Goal: Information Seeking & Learning: Learn about a topic

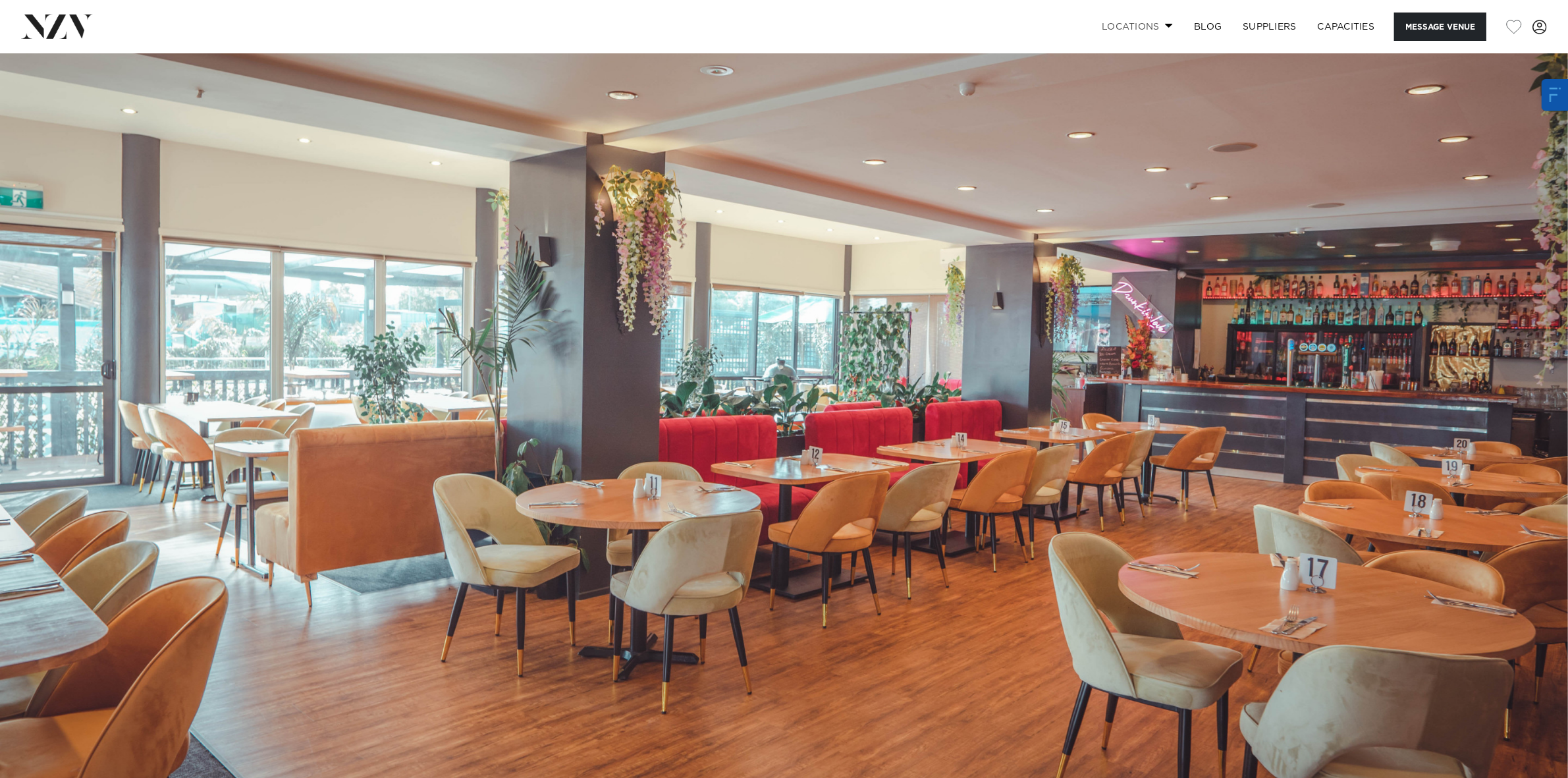
click at [1135, 24] on link "Locations" at bounding box center [1137, 27] width 92 height 28
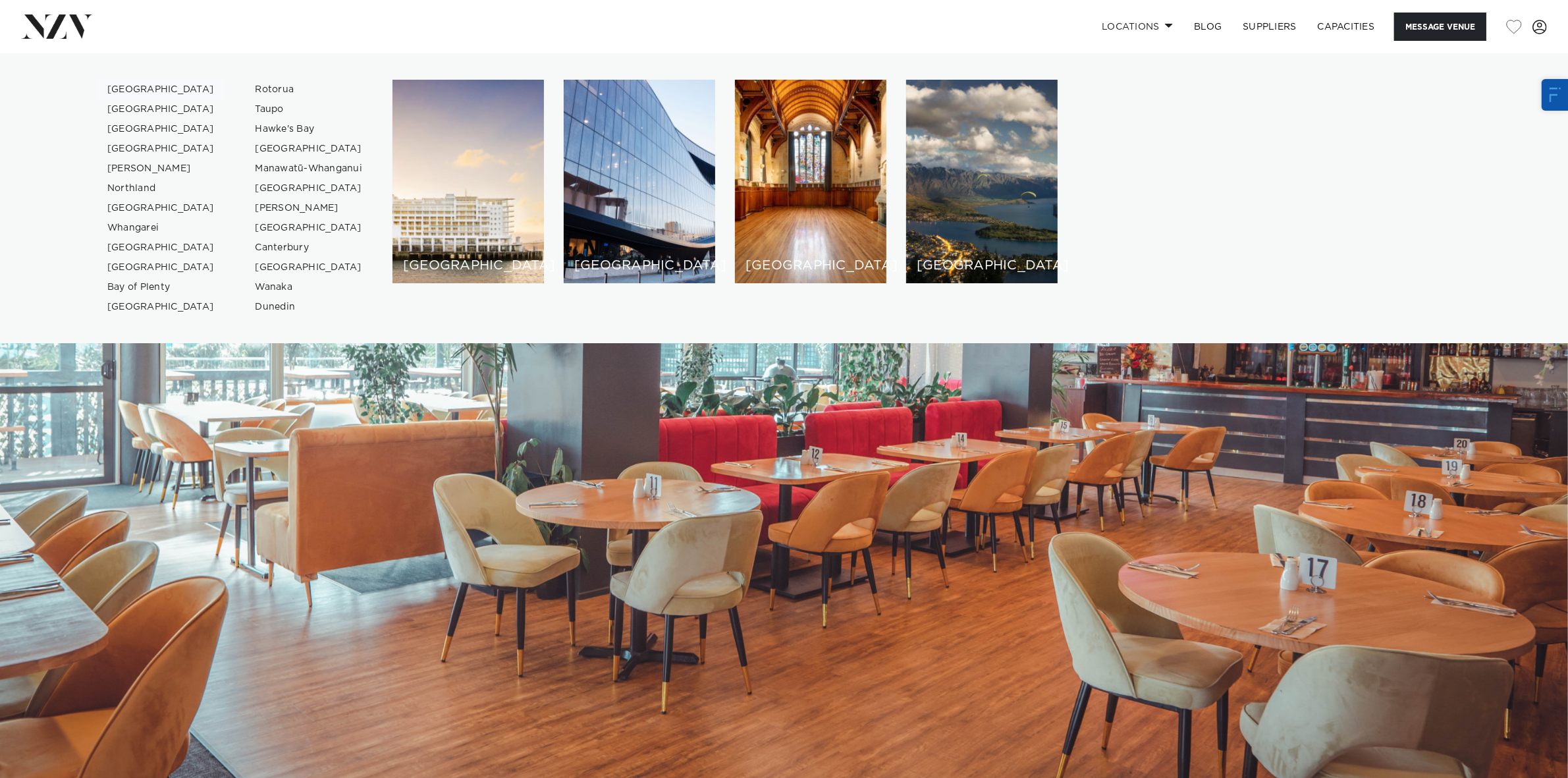
click at [132, 89] on link "[GEOGRAPHIC_DATA]" at bounding box center [161, 89] width 128 height 20
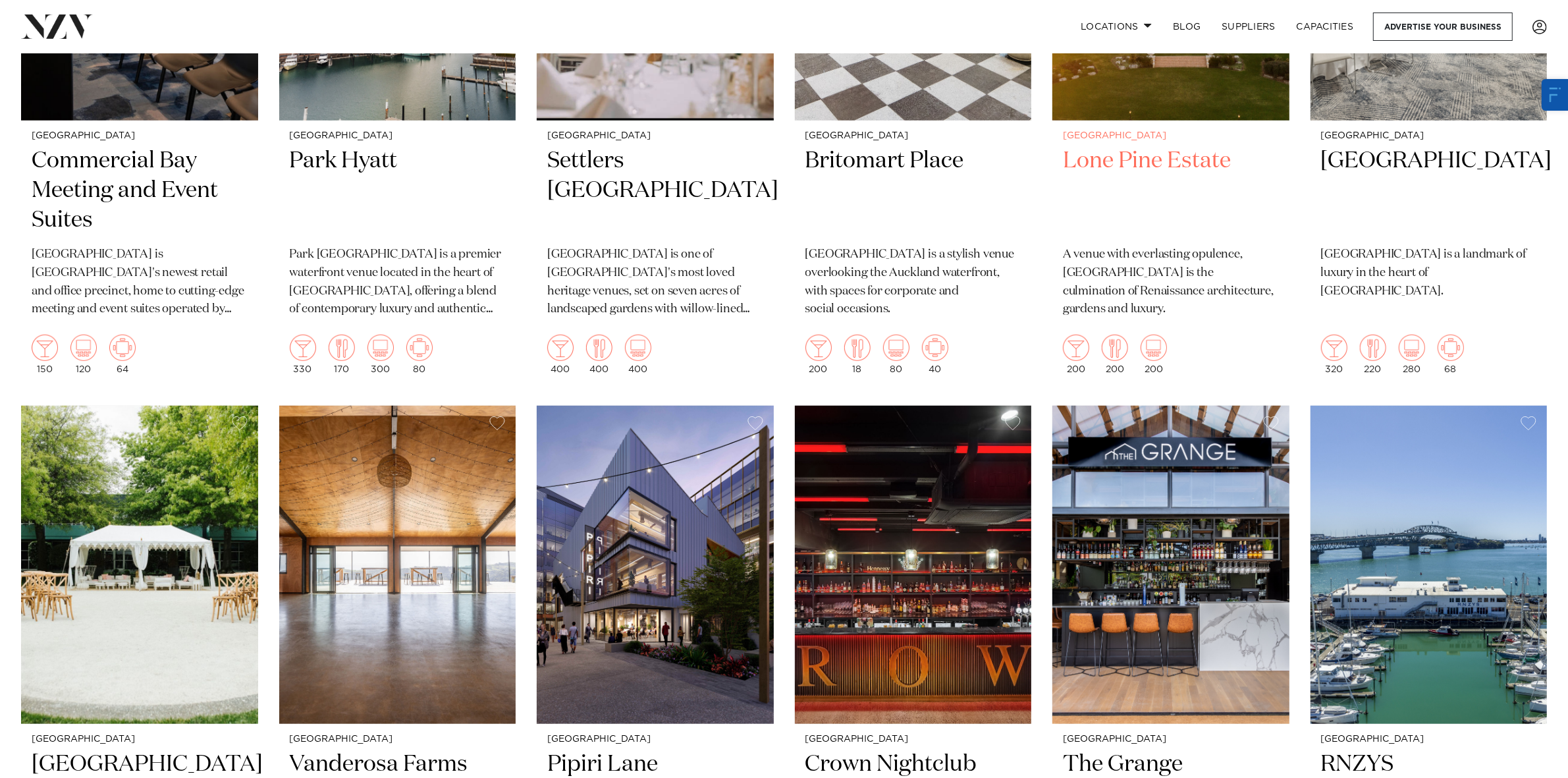
scroll to position [1236, 0]
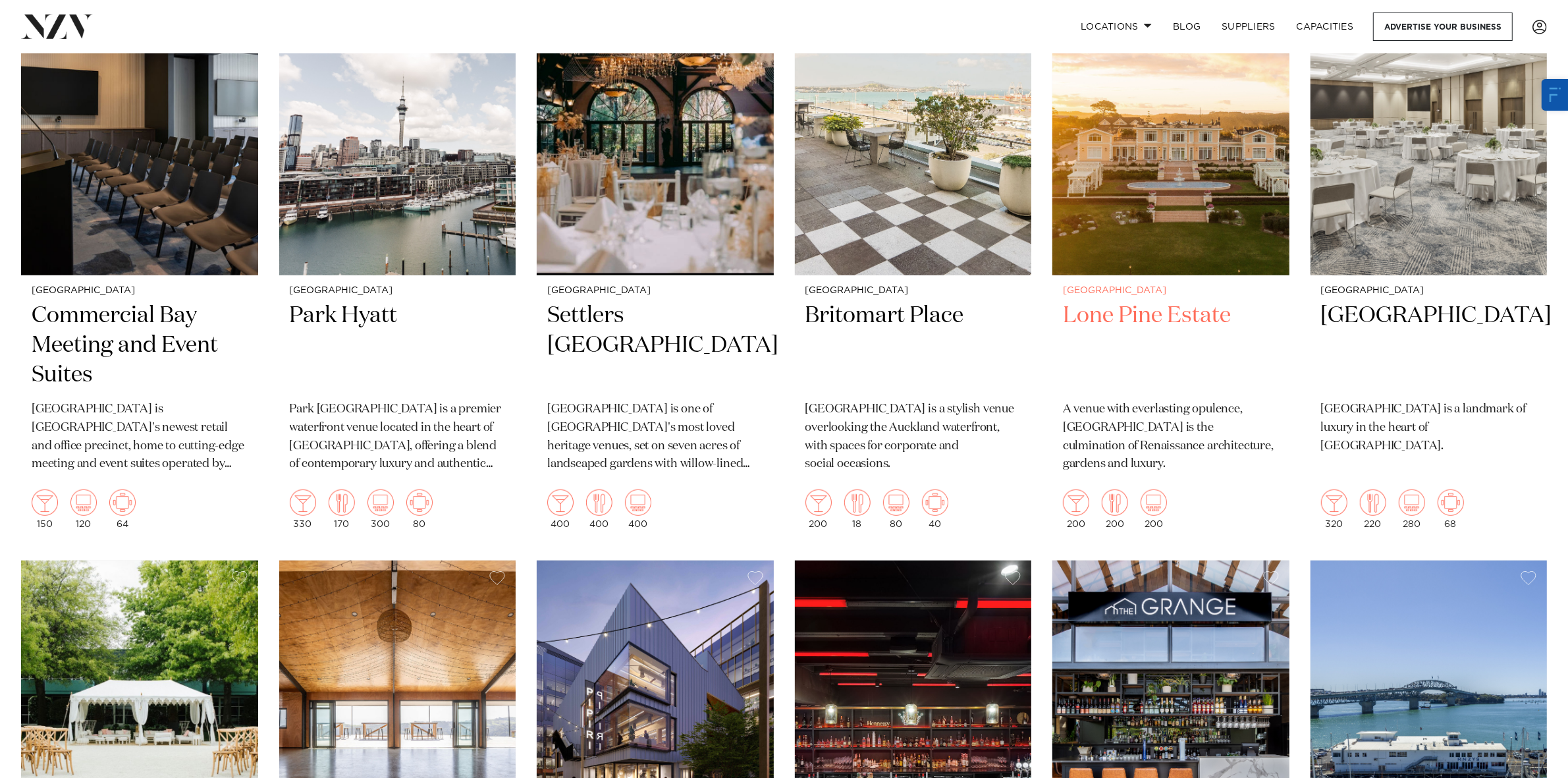
click at [1148, 206] on img at bounding box center [1170, 117] width 237 height 317
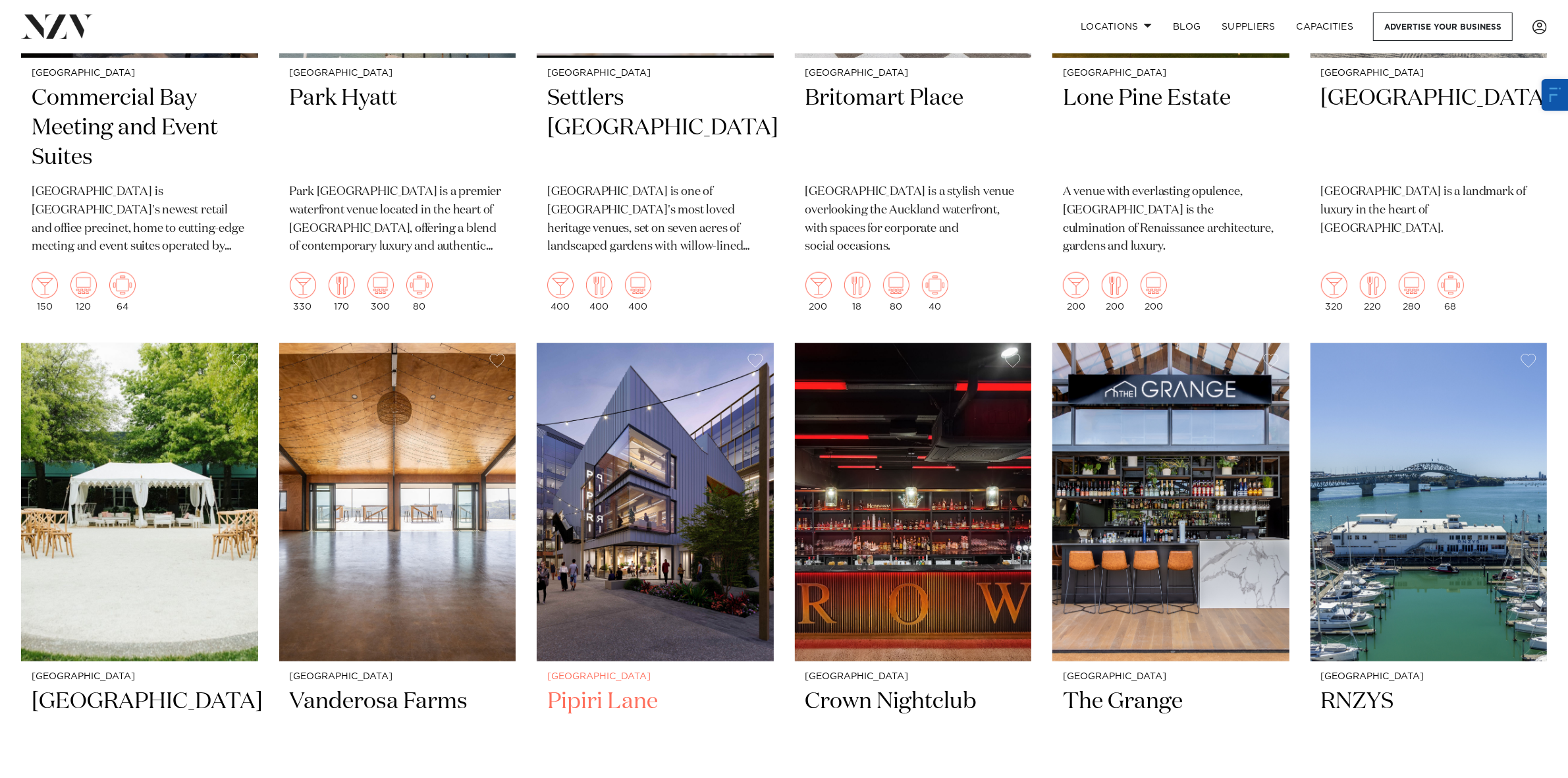
scroll to position [1482, 0]
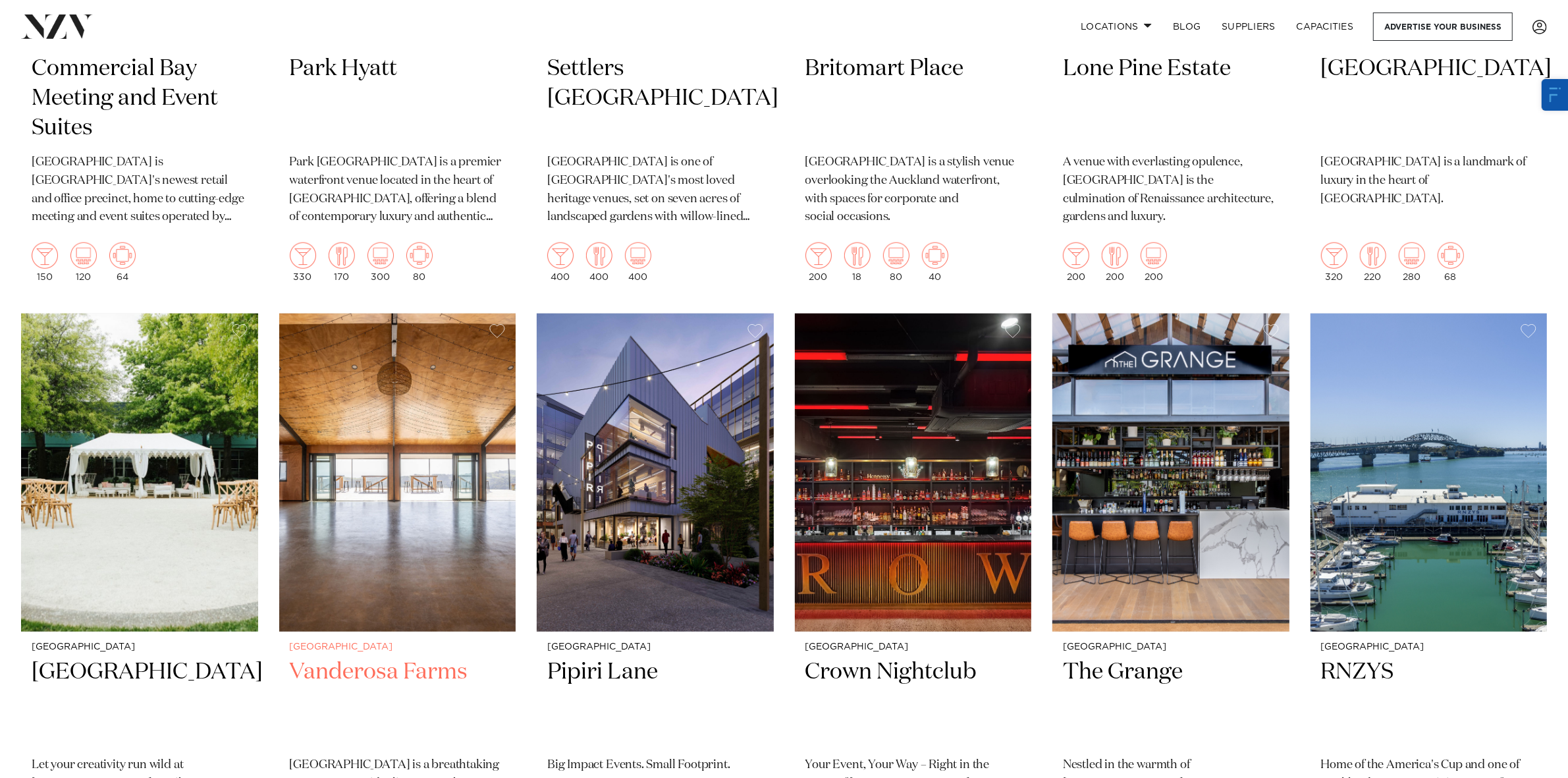
click at [373, 428] on img at bounding box center [397, 472] width 237 height 317
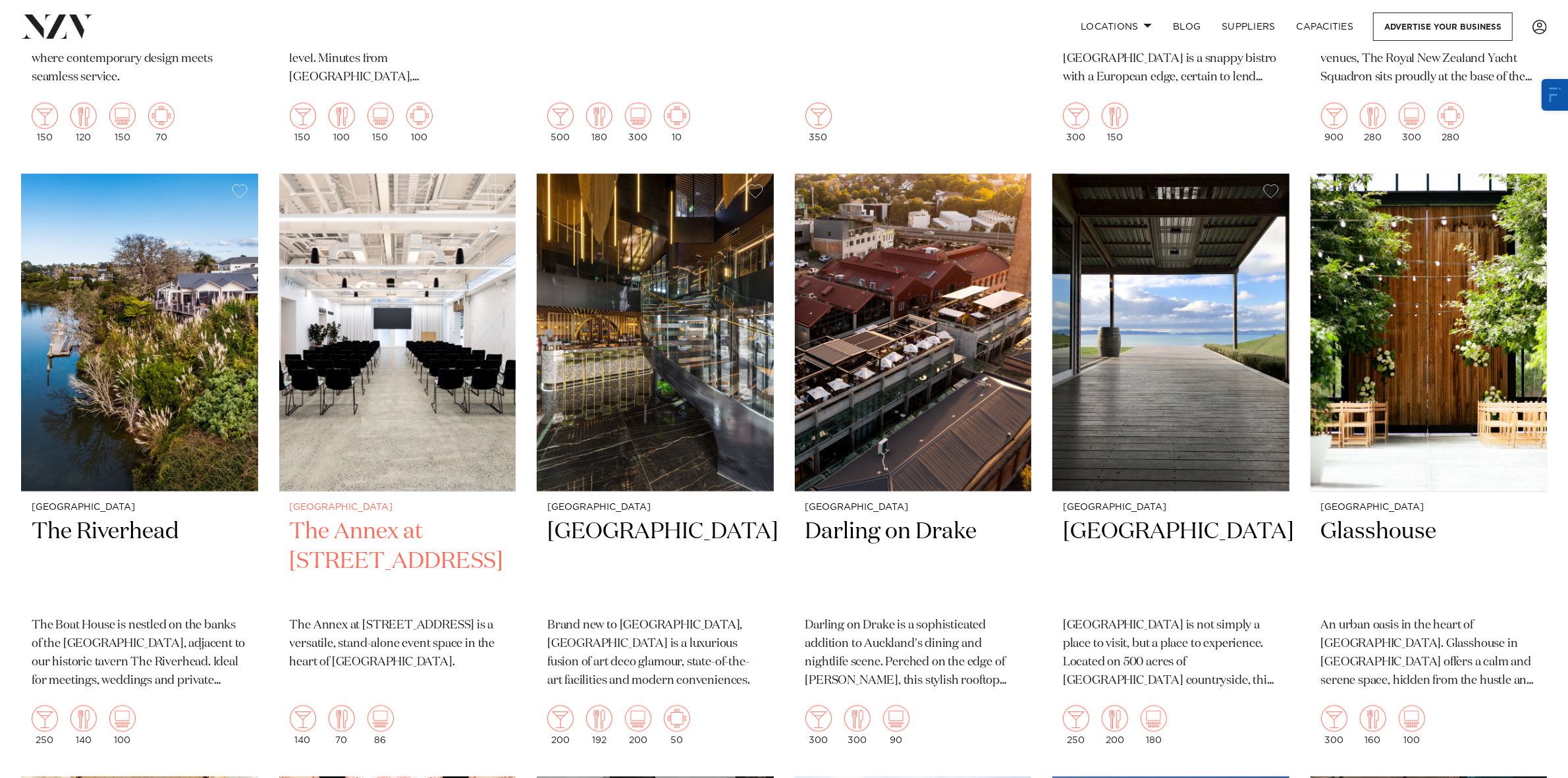
scroll to position [2306, 0]
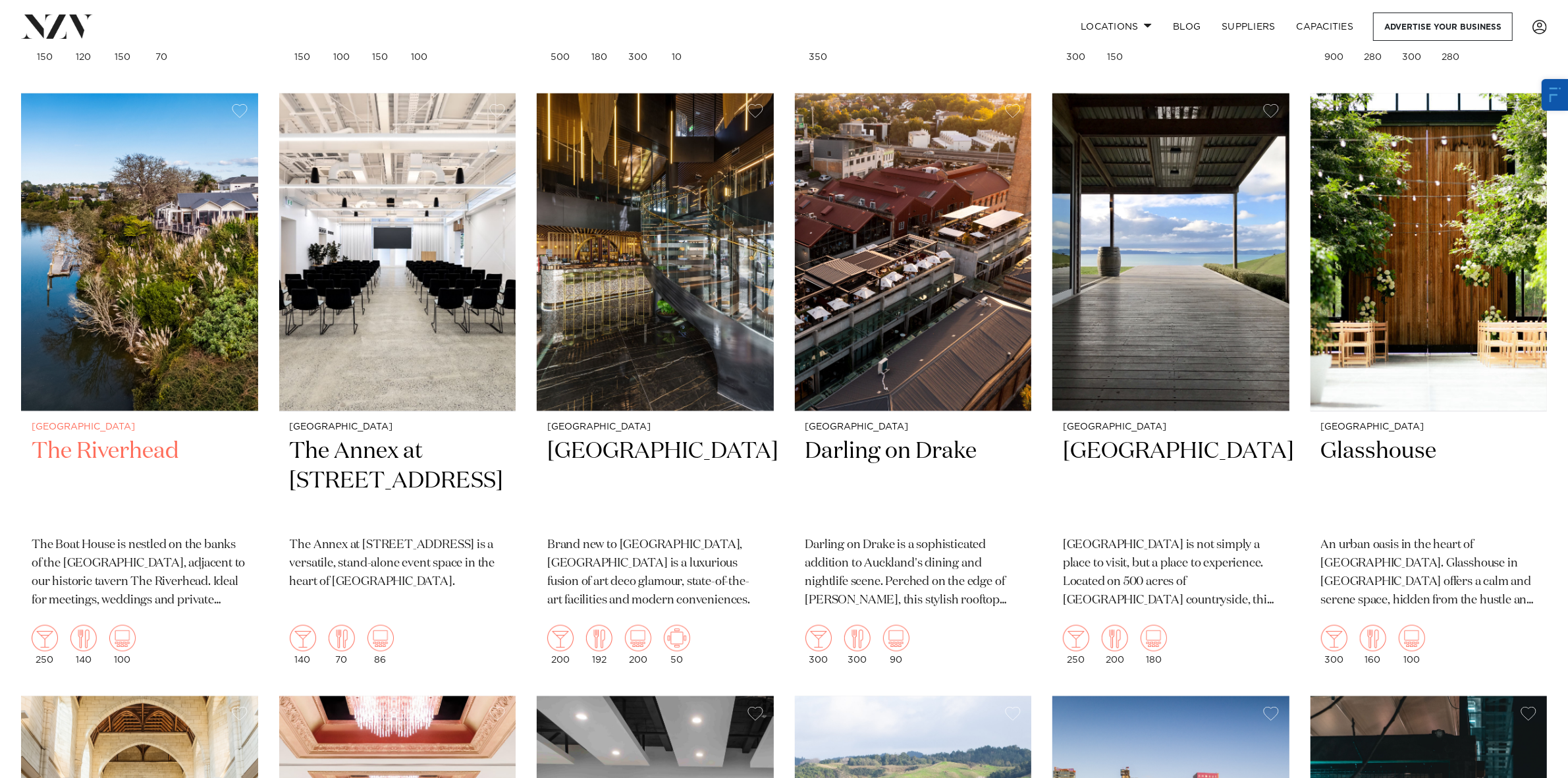
click at [148, 258] on img at bounding box center [139, 252] width 237 height 317
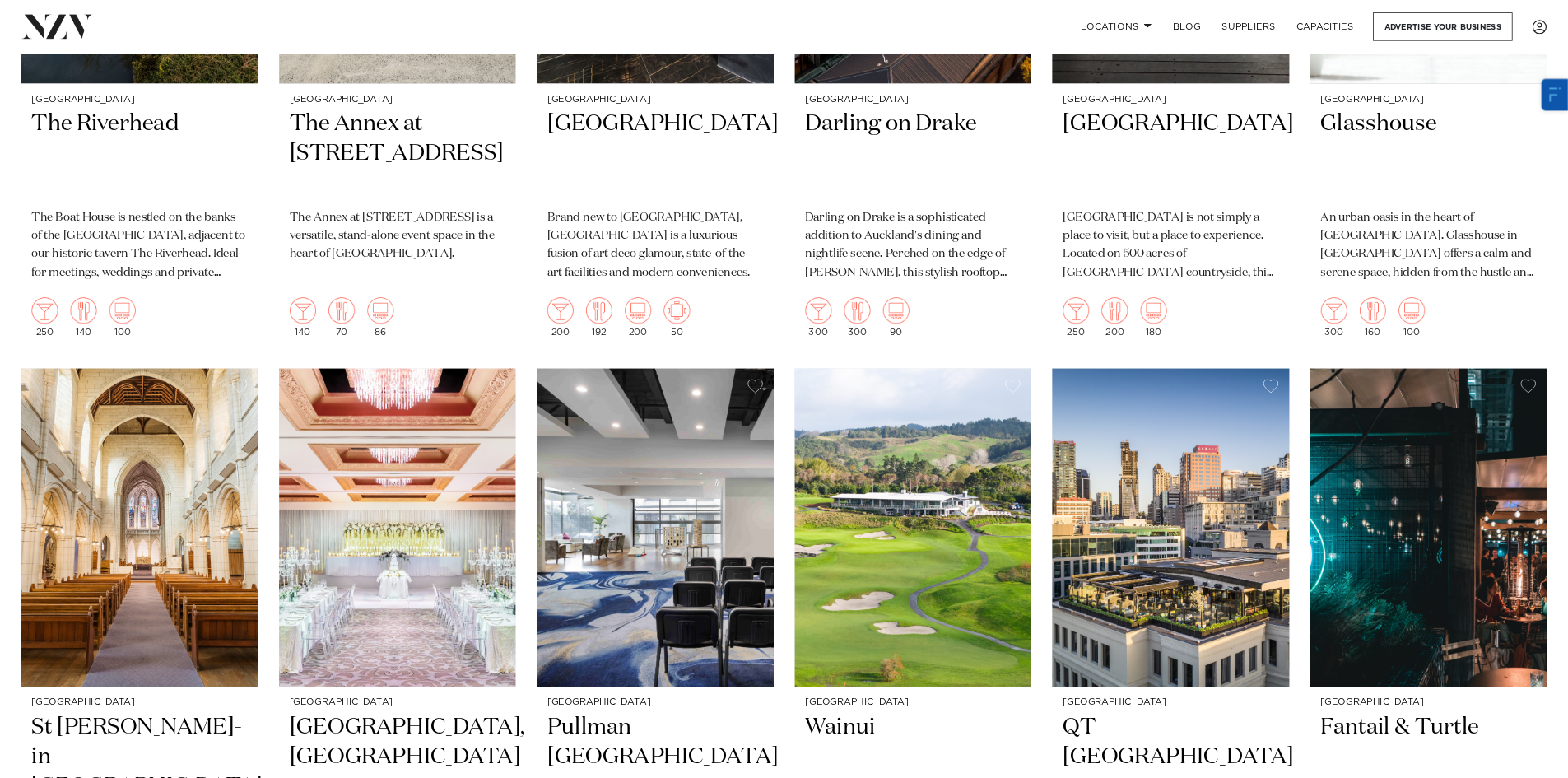
scroll to position [3501, 0]
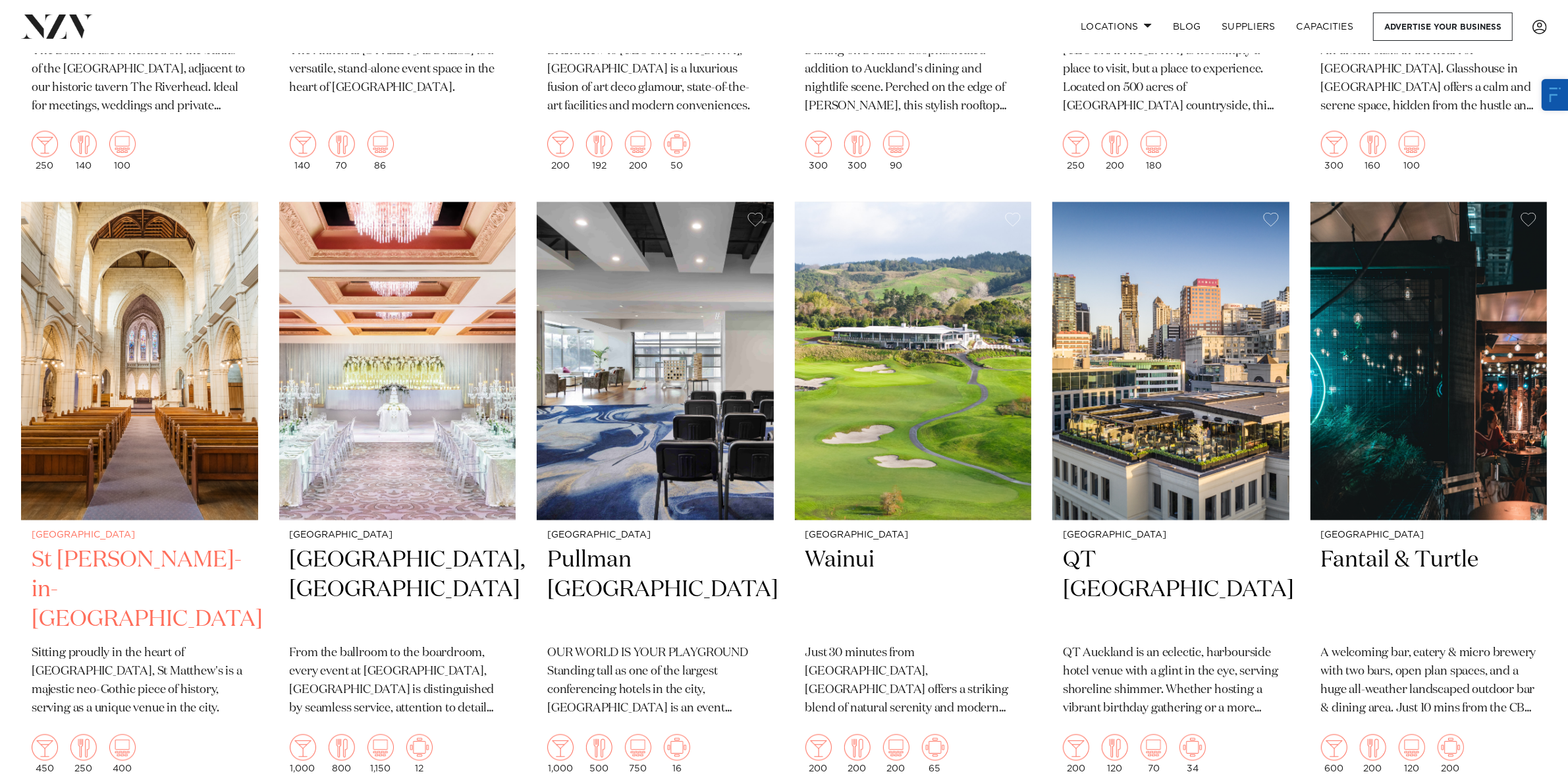
click at [126, 297] on img at bounding box center [139, 361] width 237 height 317
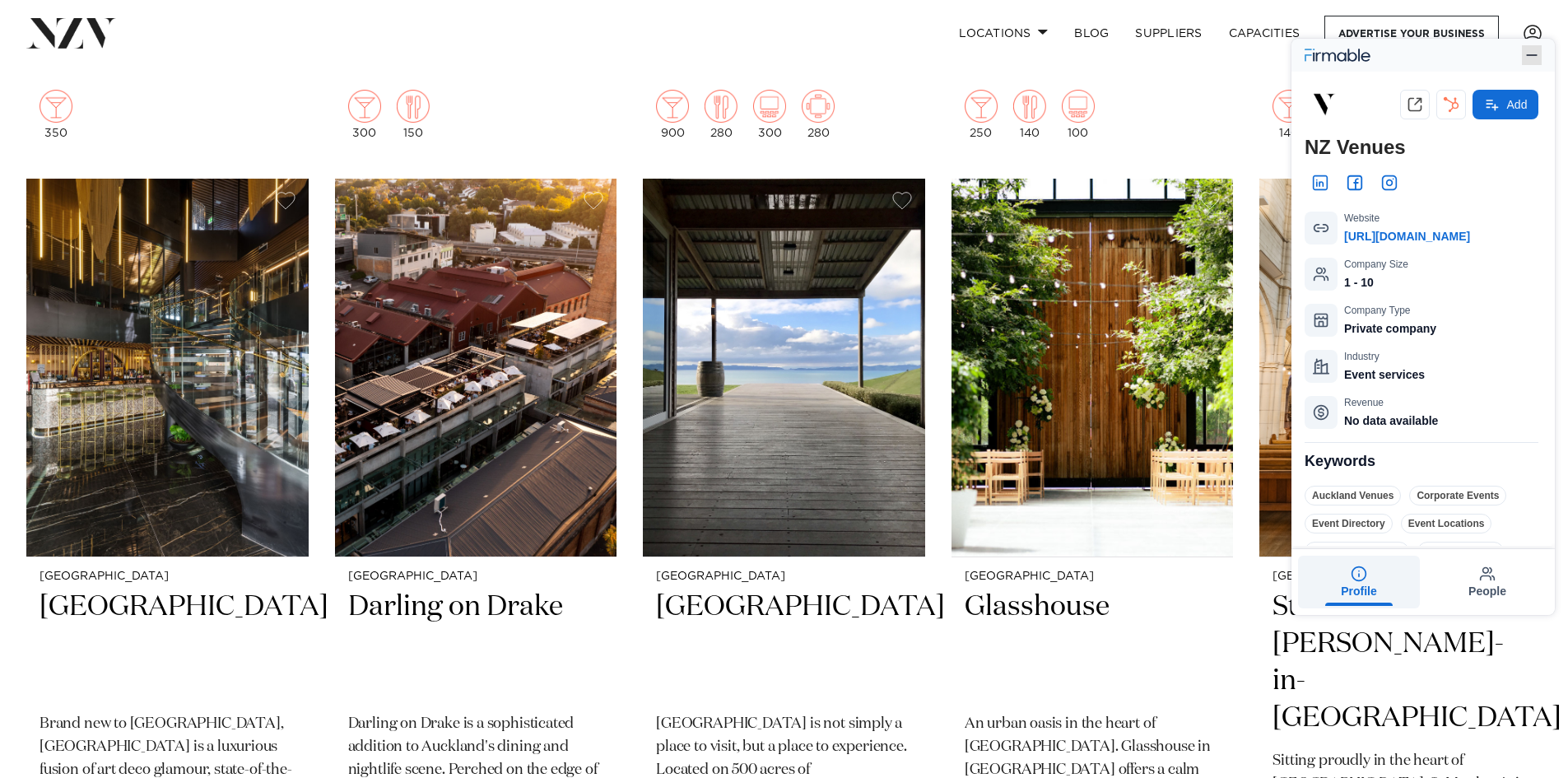
click at [1523, 56] on button "button" at bounding box center [1531, 54] width 19 height 19
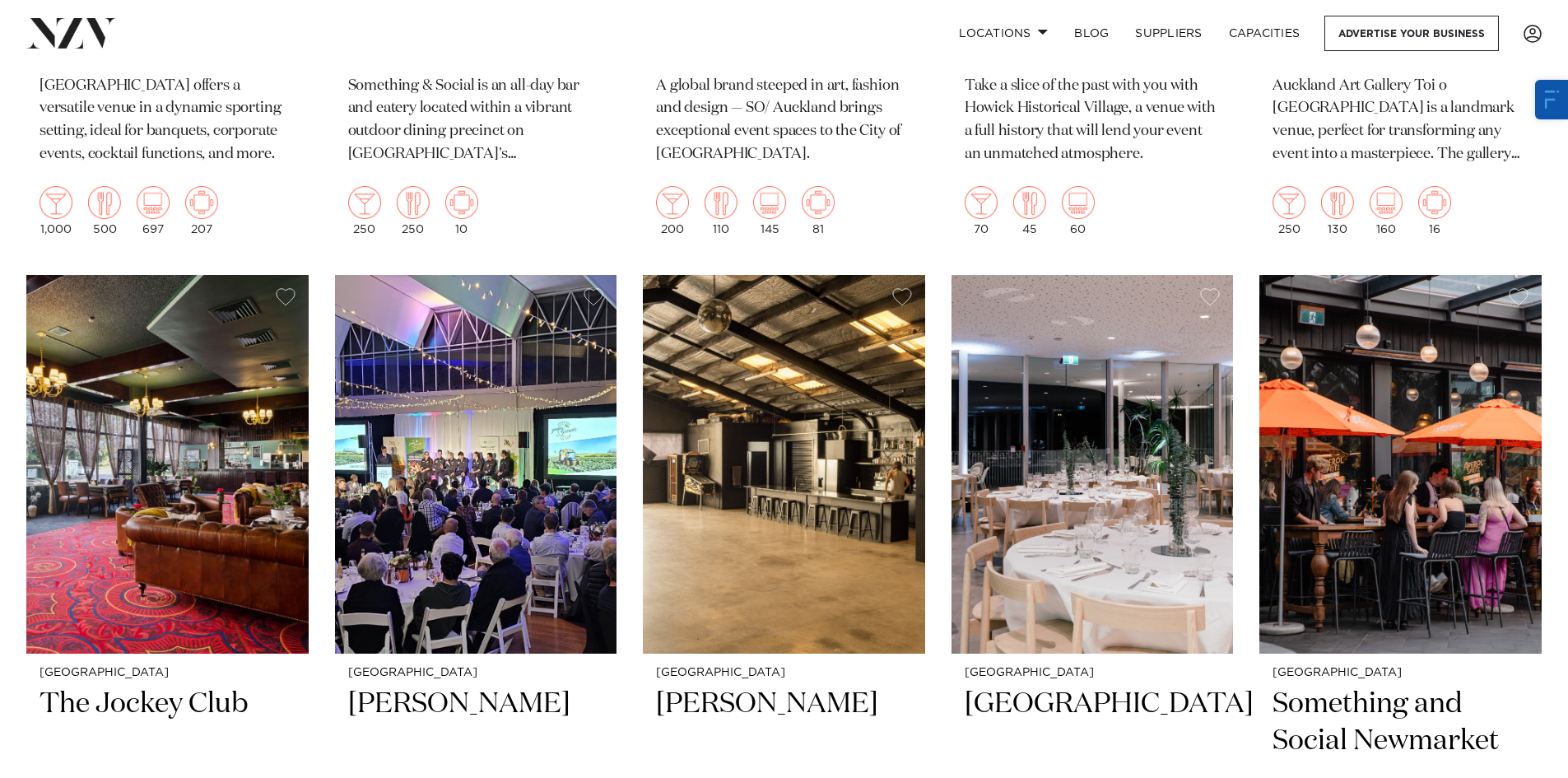
scroll to position [6631, 0]
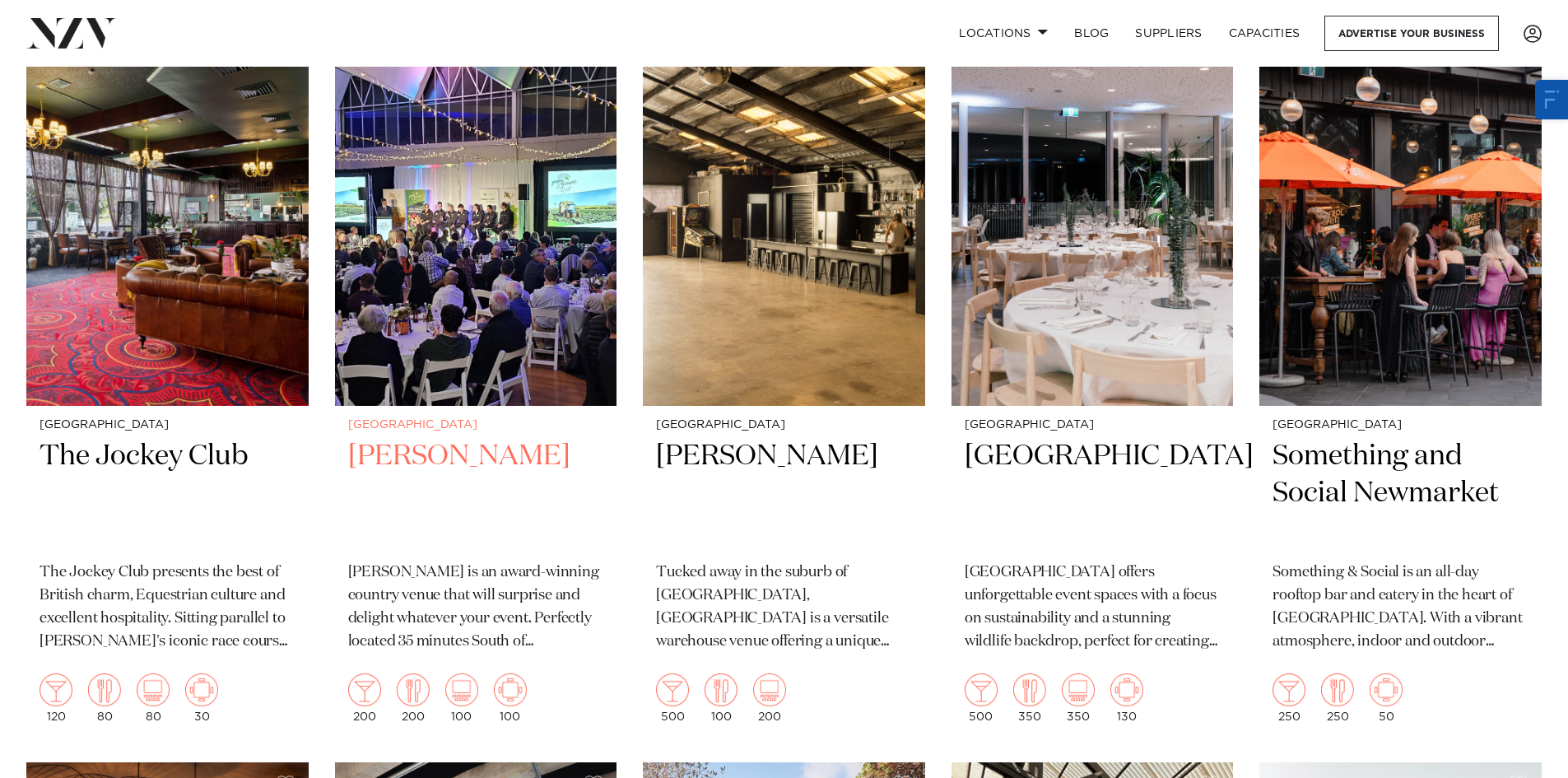
click at [515, 224] on img at bounding box center [476, 216] width 282 height 379
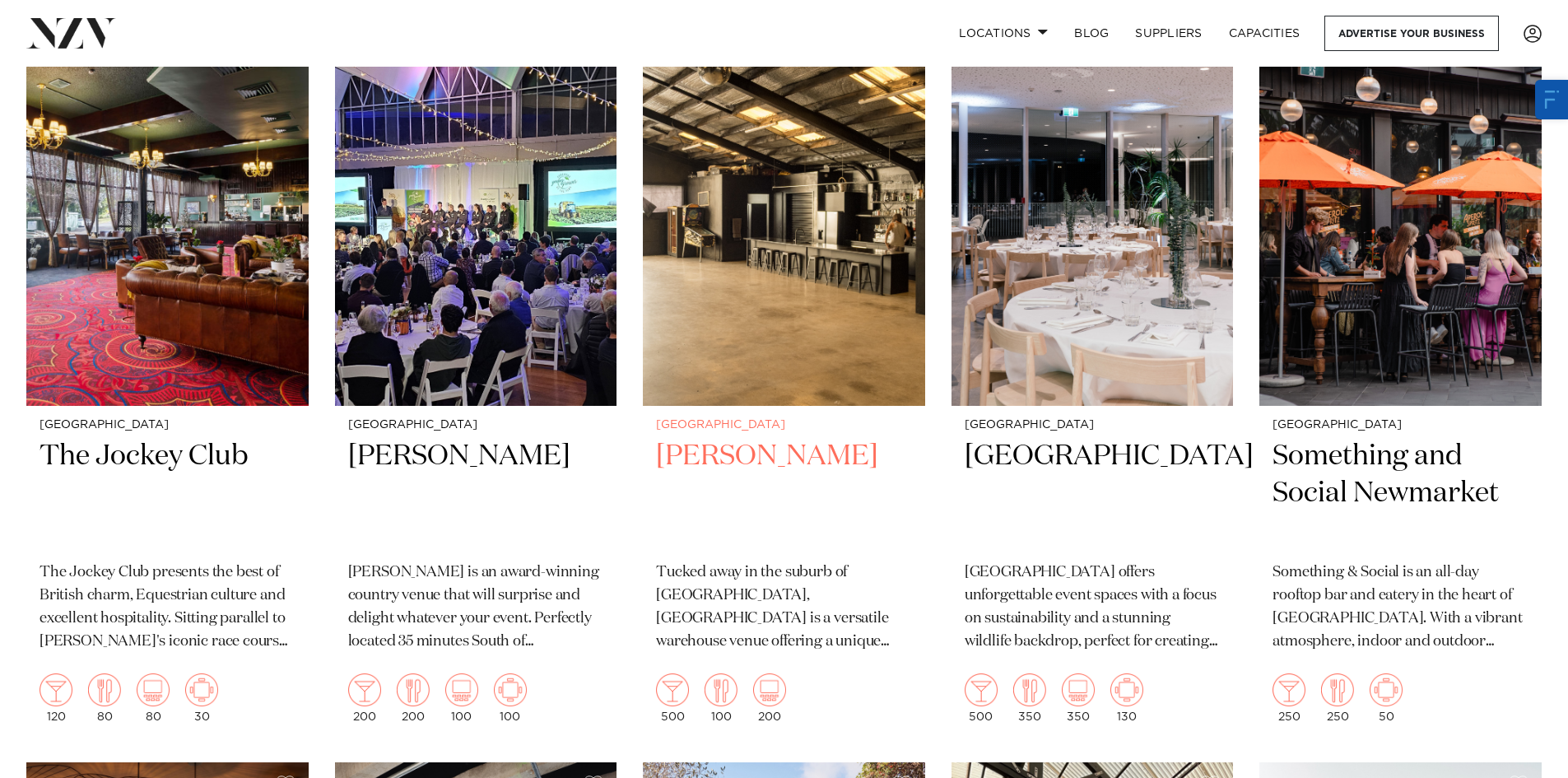
click at [805, 219] on img at bounding box center [784, 216] width 282 height 379
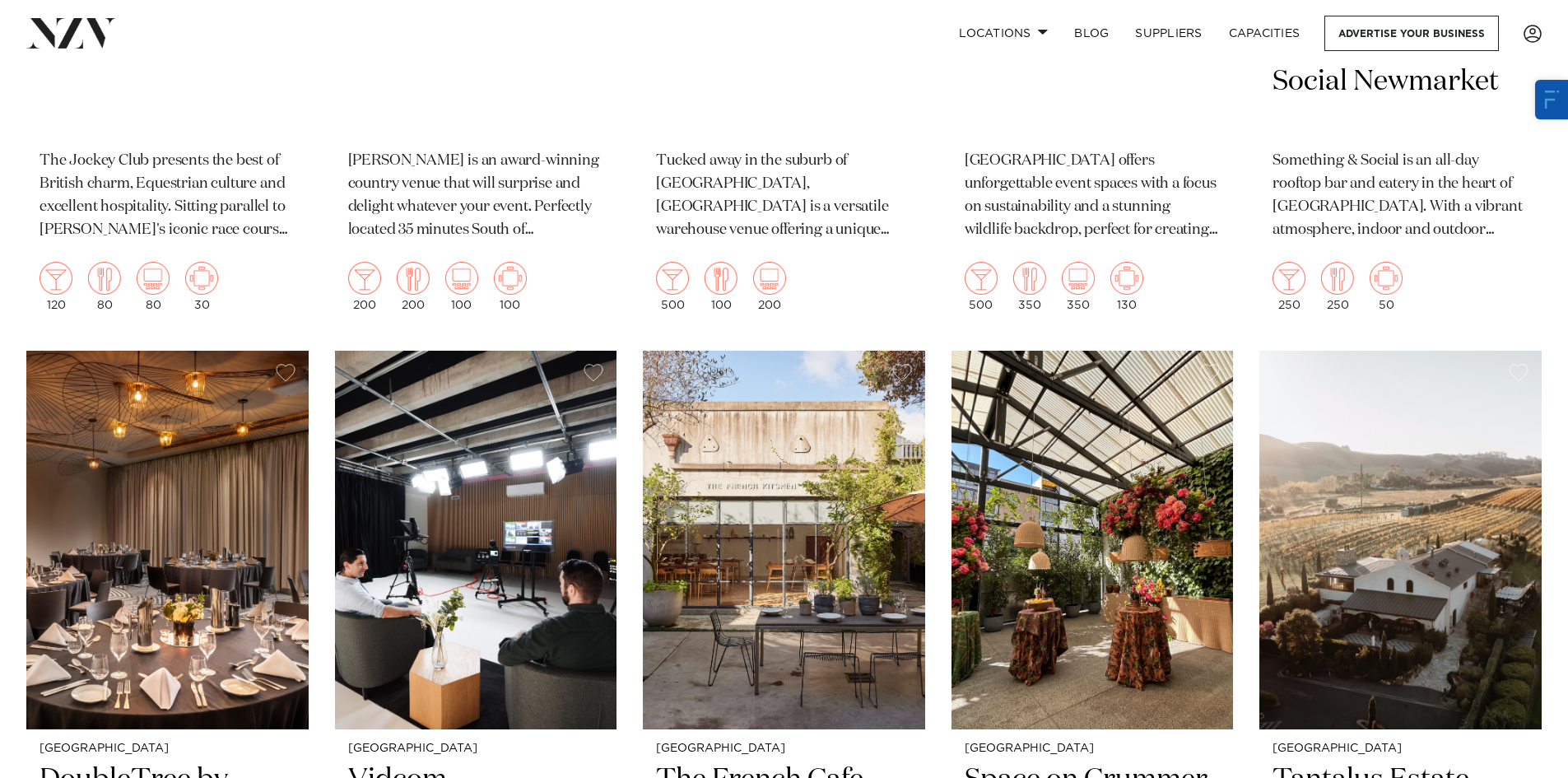
scroll to position [7290, 0]
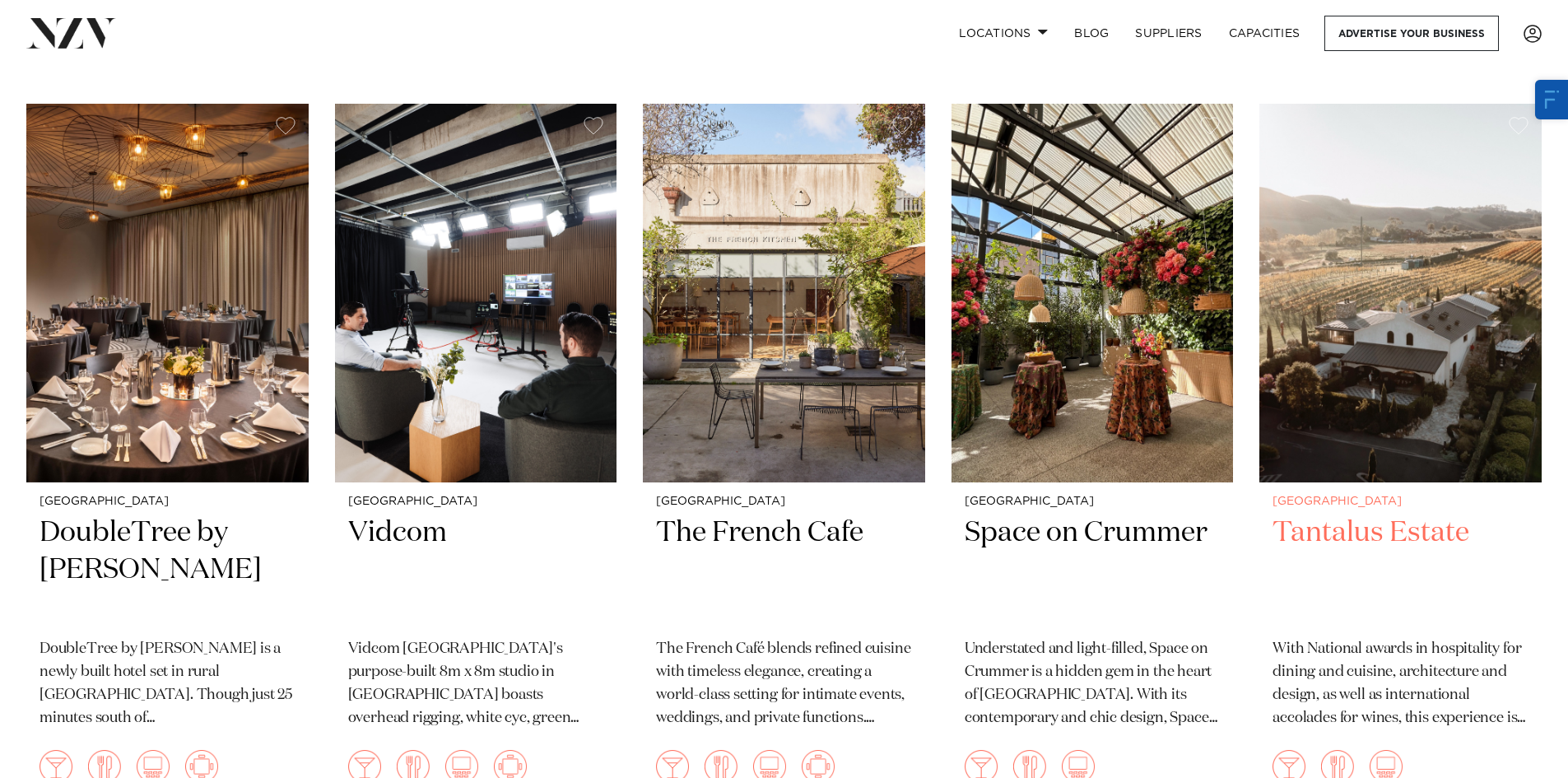
click at [1398, 250] on img at bounding box center [1401, 293] width 282 height 379
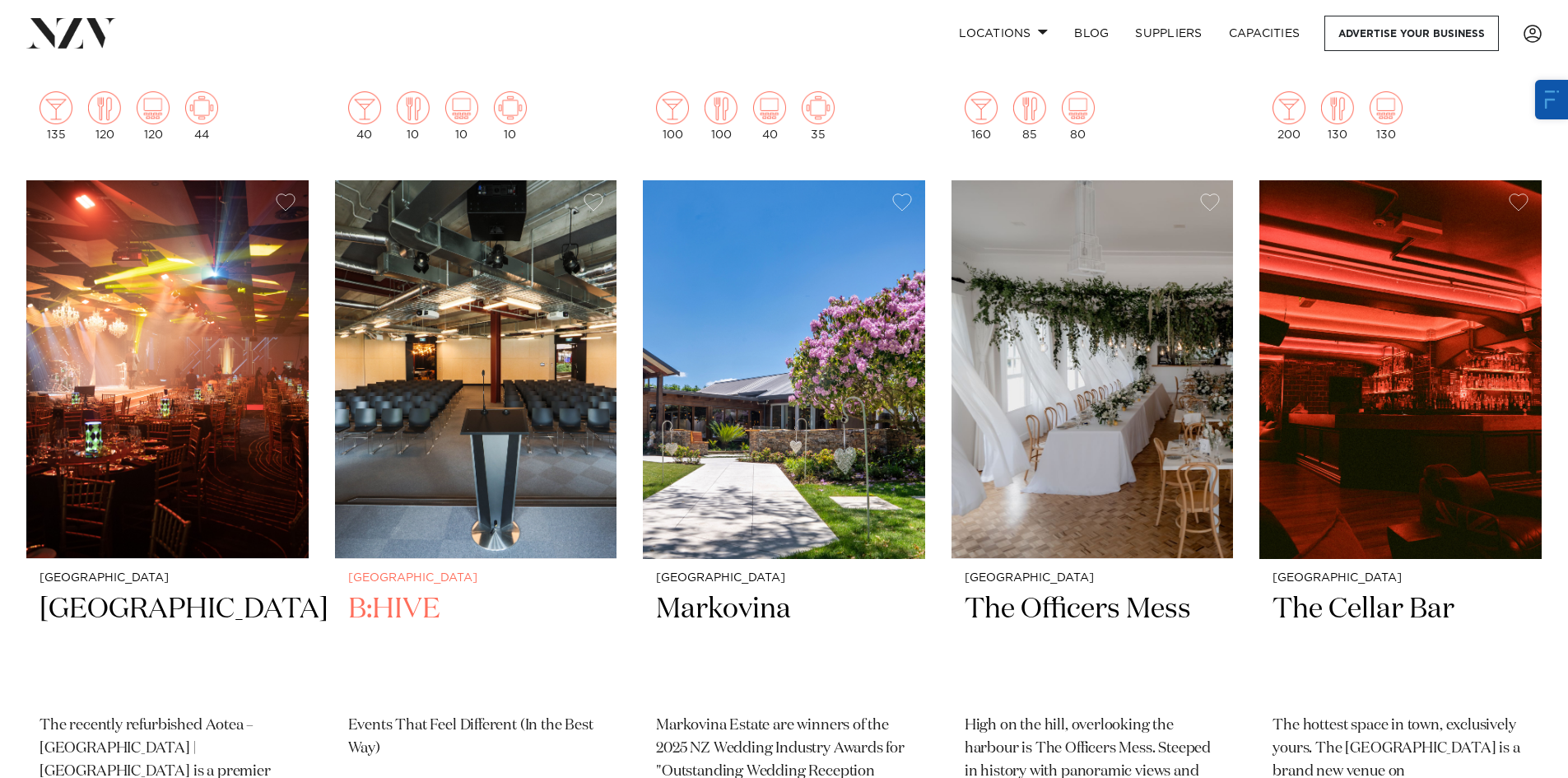
scroll to position [8031, 0]
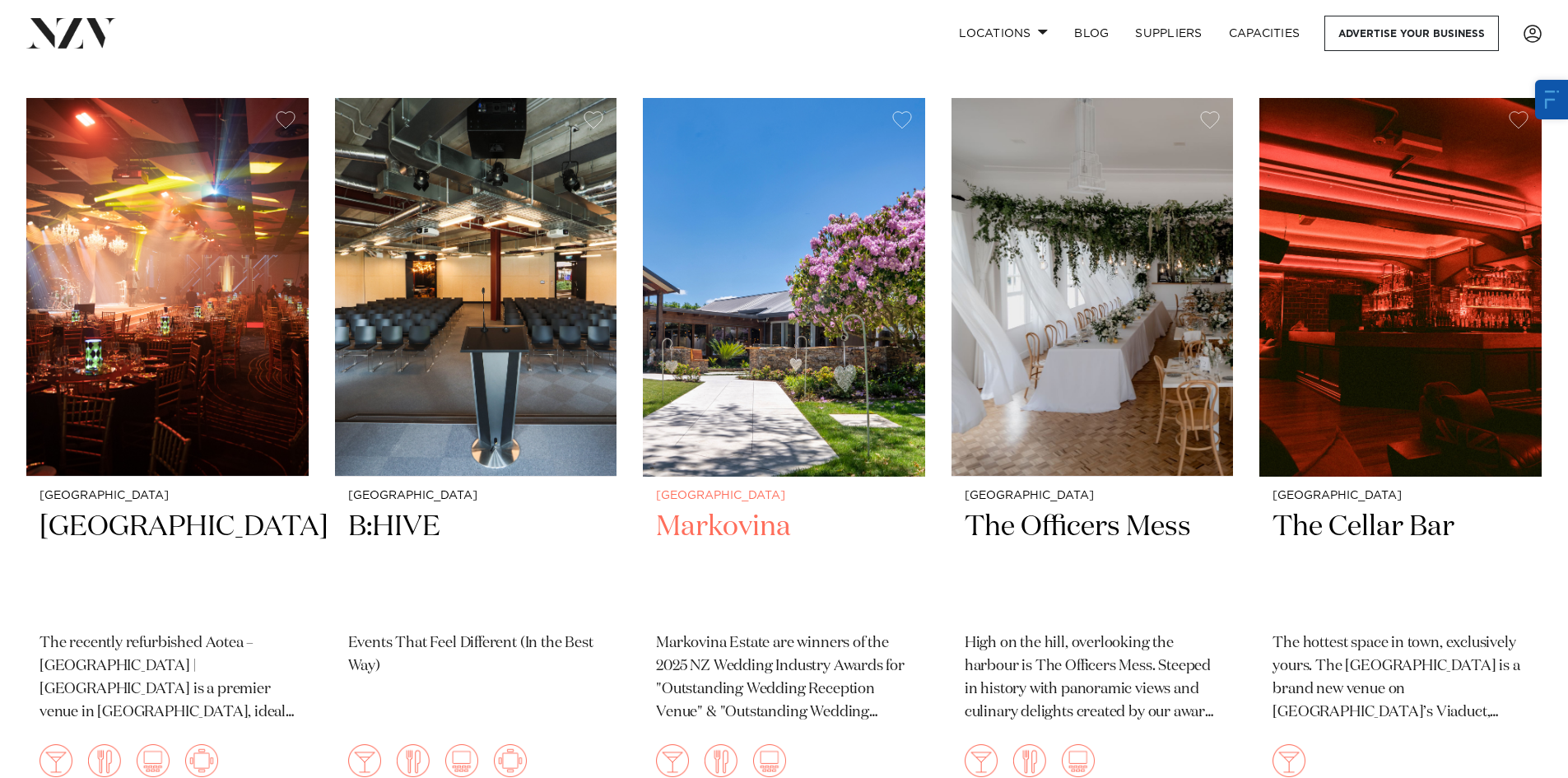
click at [764, 257] on img at bounding box center [784, 287] width 282 height 379
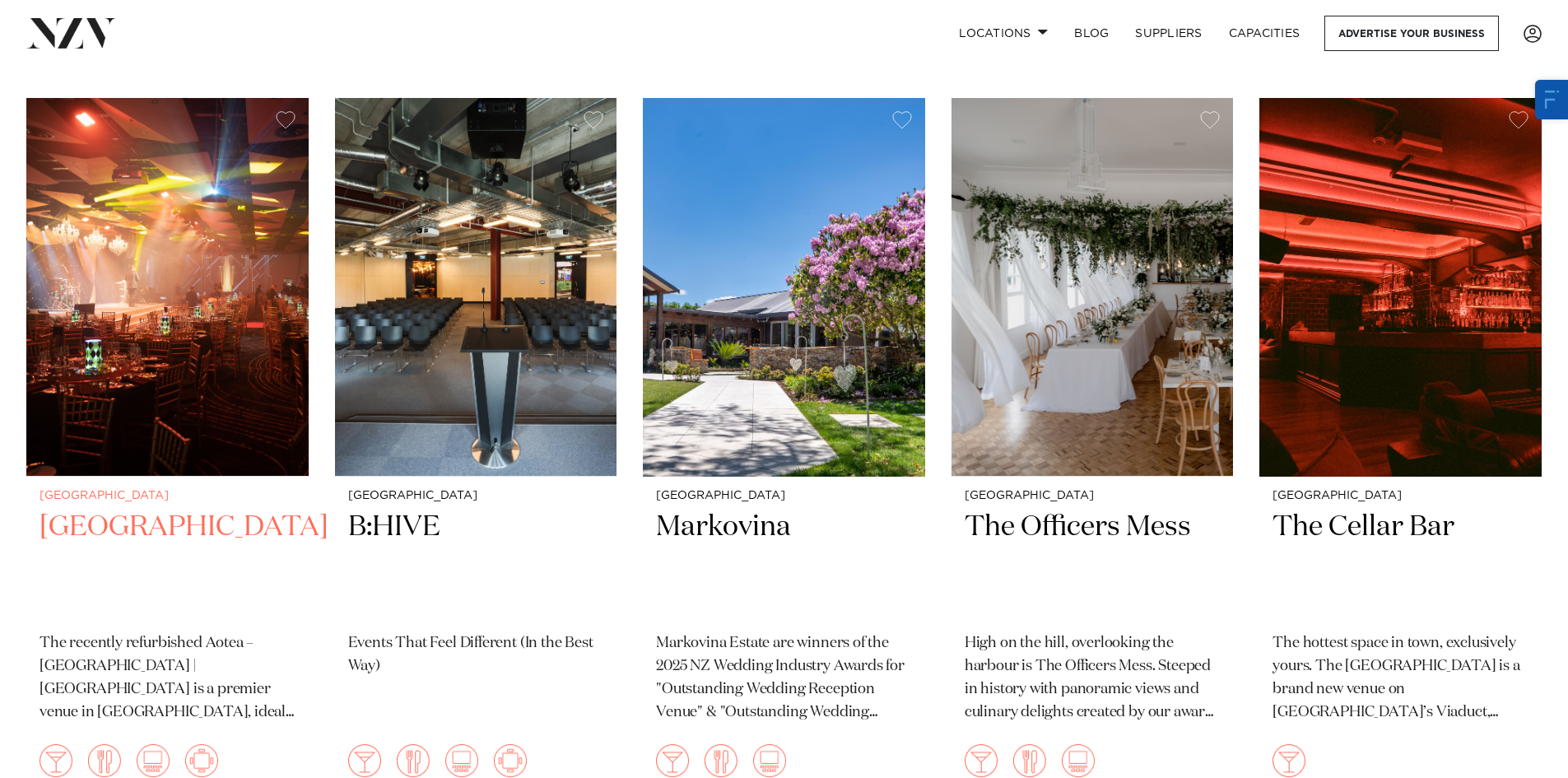
click at [245, 259] on img at bounding box center [168, 287] width 282 height 379
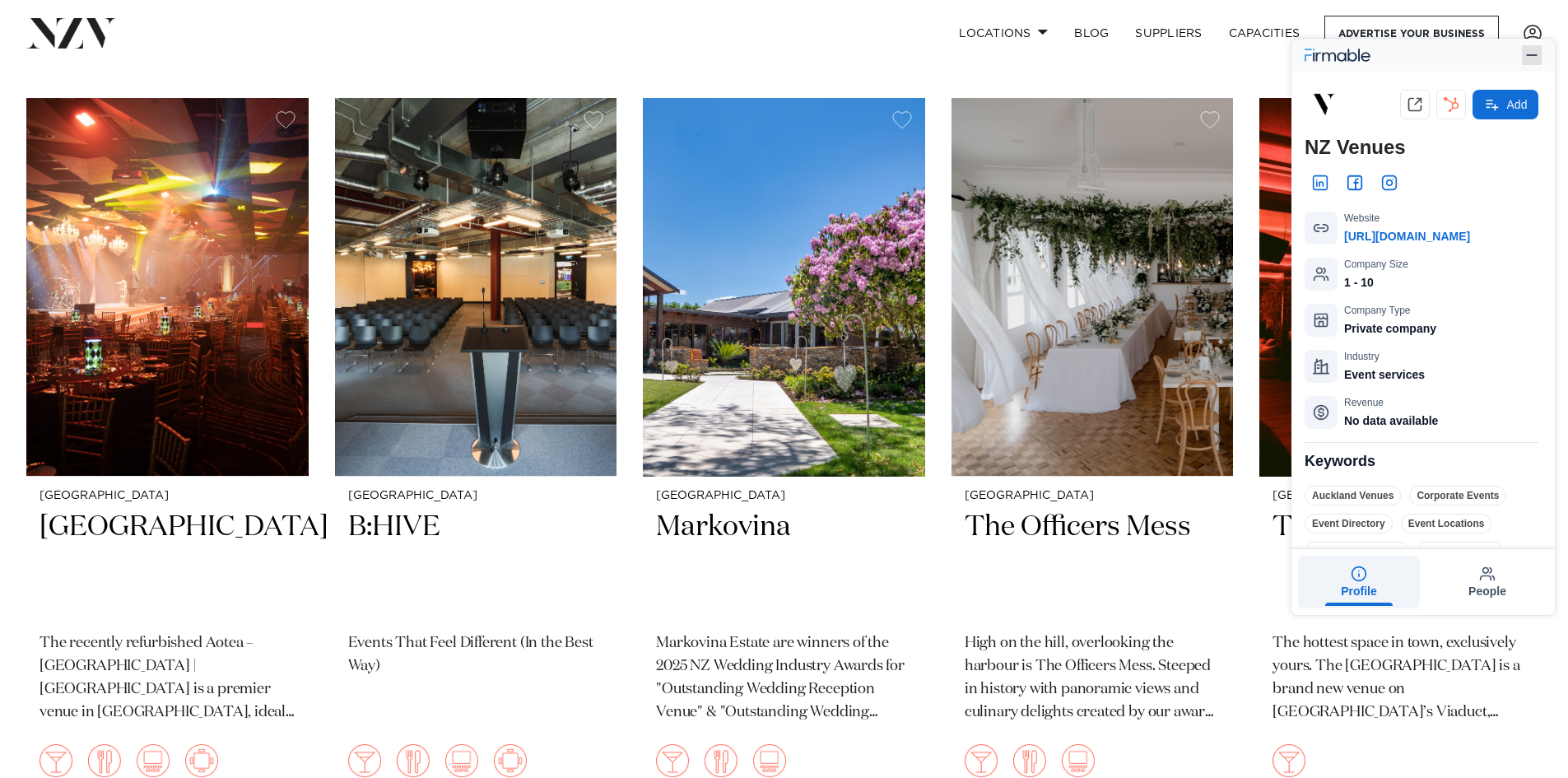
click at [1536, 48] on icon "button" at bounding box center [1532, 55] width 17 height 17
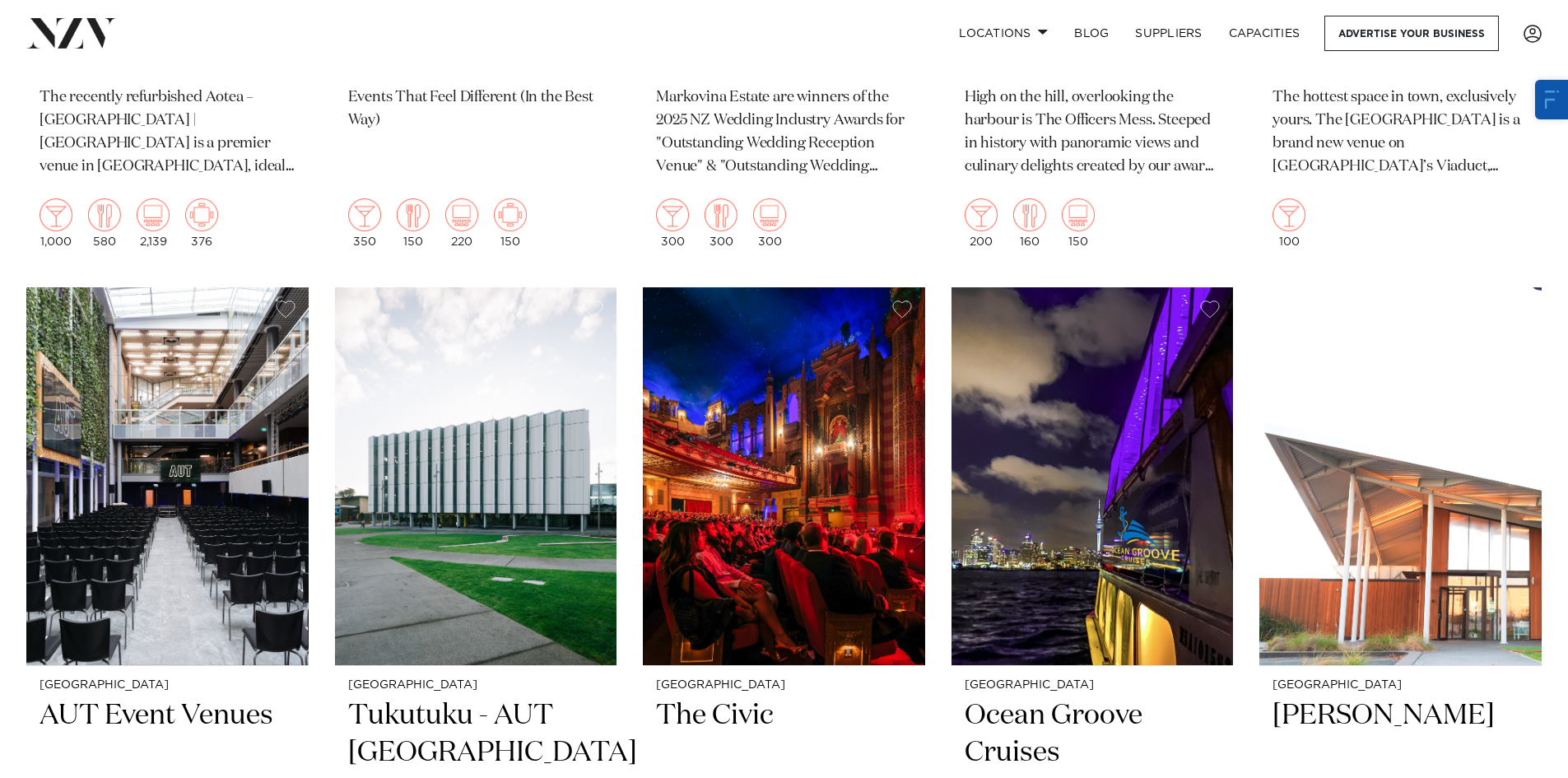
scroll to position [8773, 0]
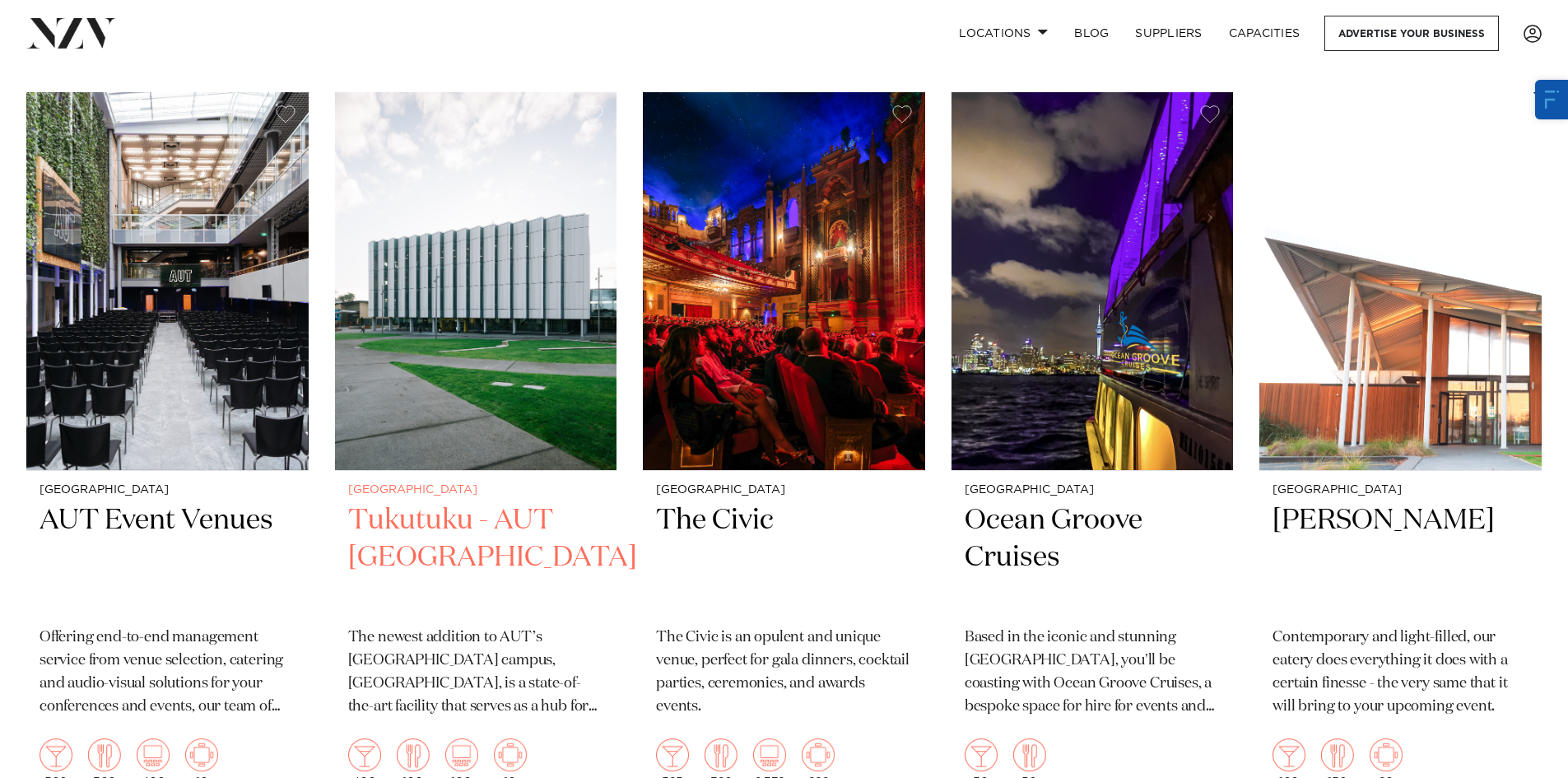
click at [528, 300] on img at bounding box center [476, 281] width 282 height 379
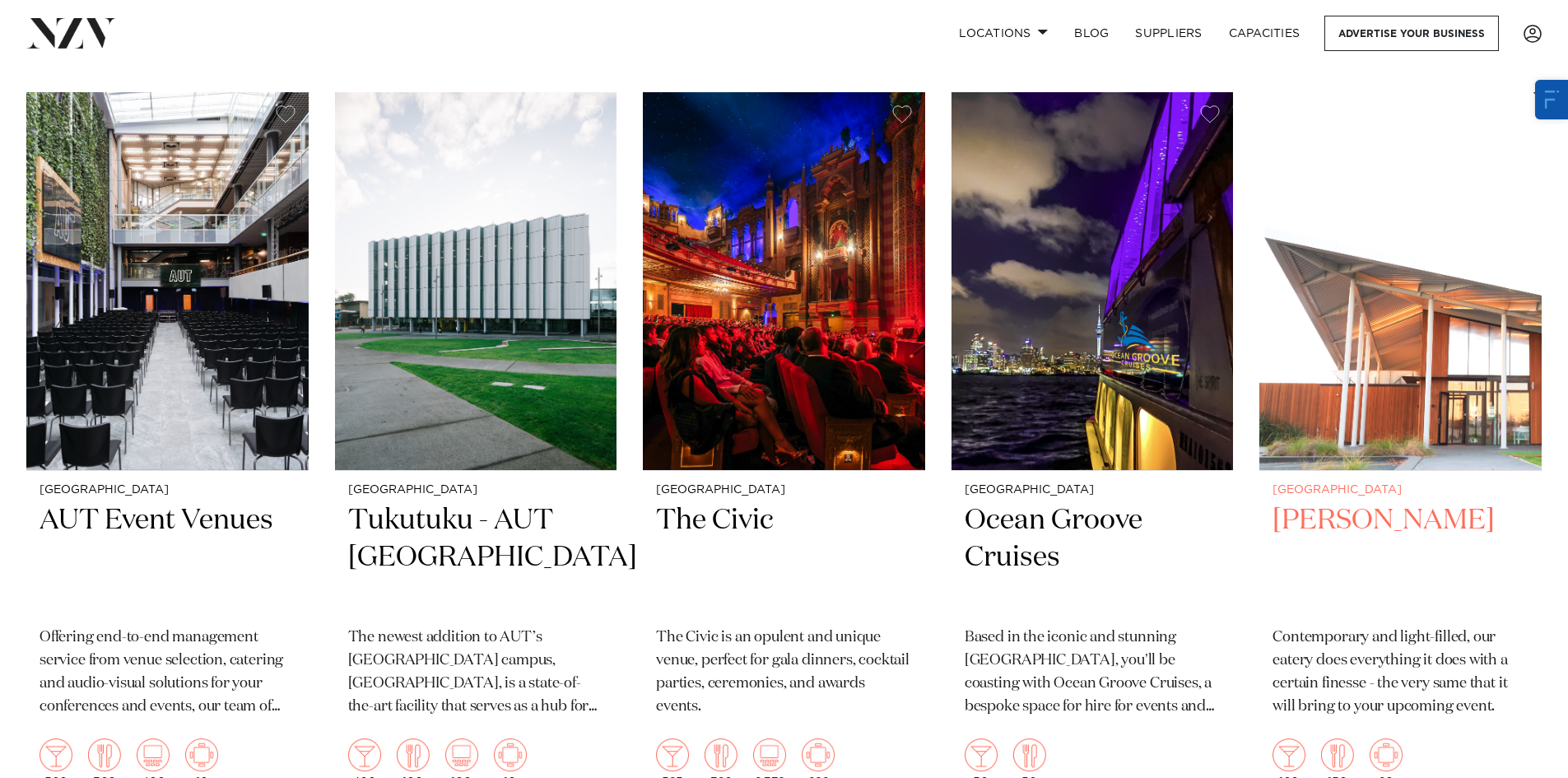
click at [1342, 279] on img at bounding box center [1401, 281] width 282 height 379
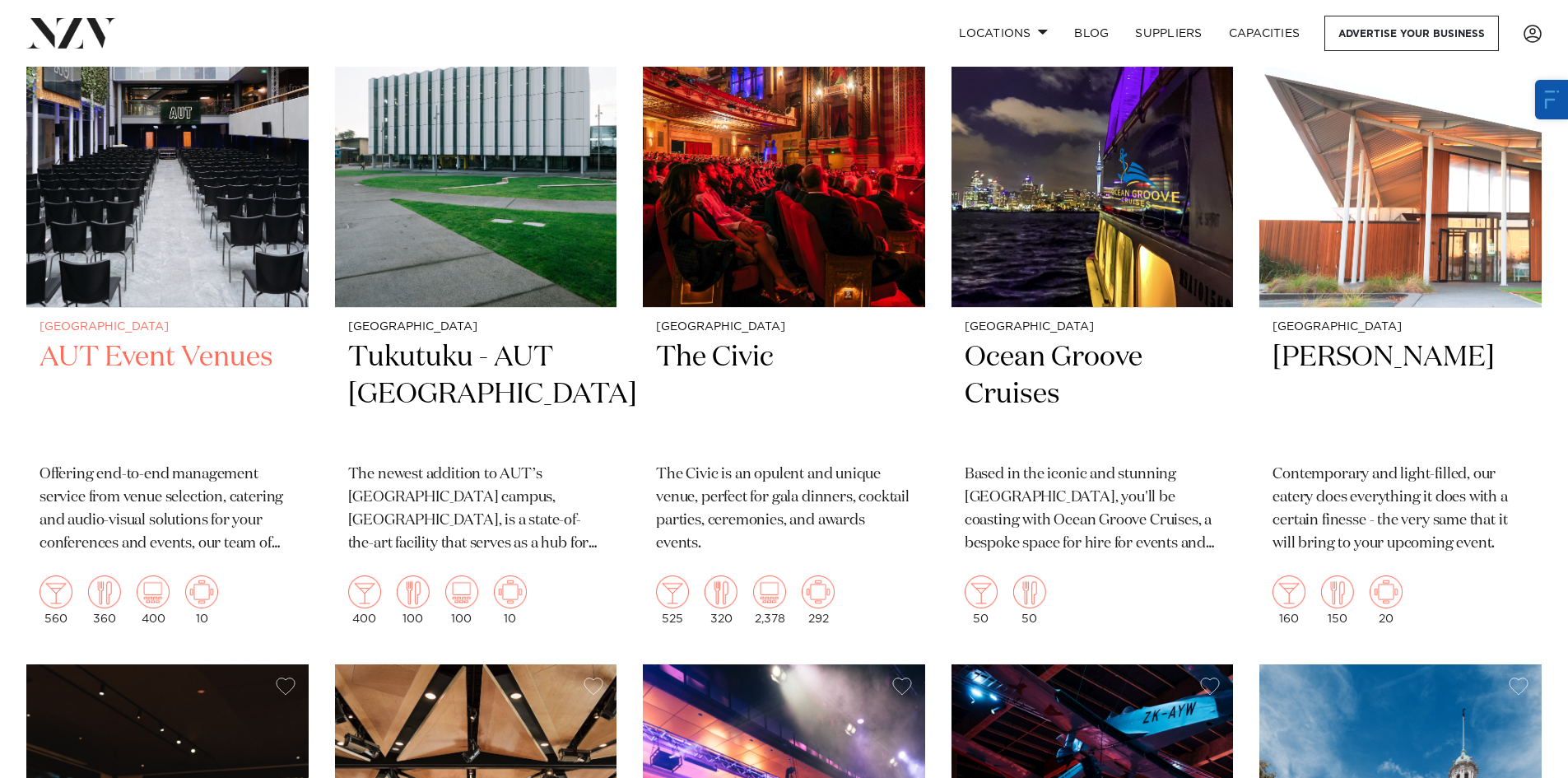
scroll to position [8855, 0]
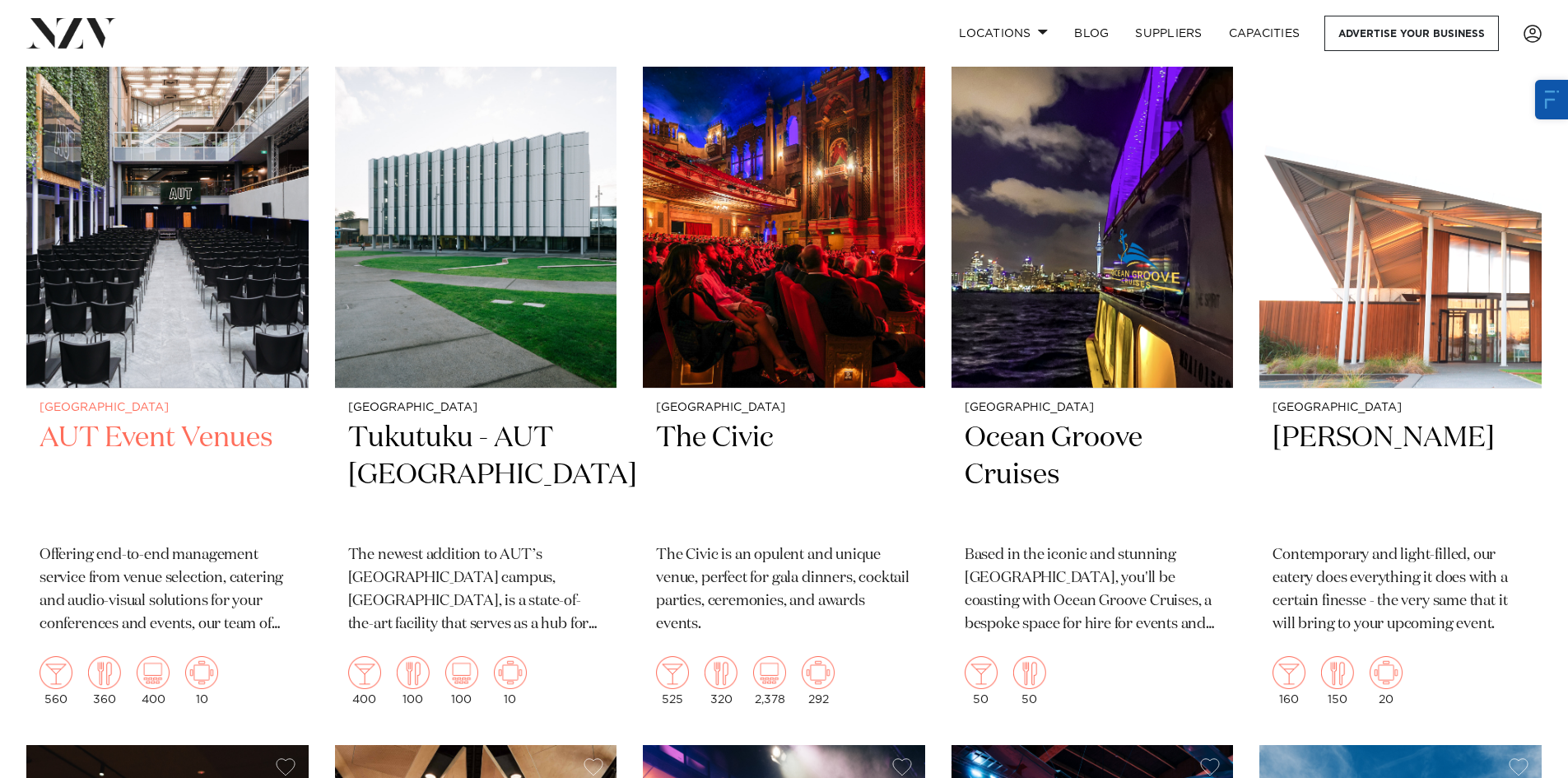
click at [203, 244] on img at bounding box center [168, 199] width 282 height 379
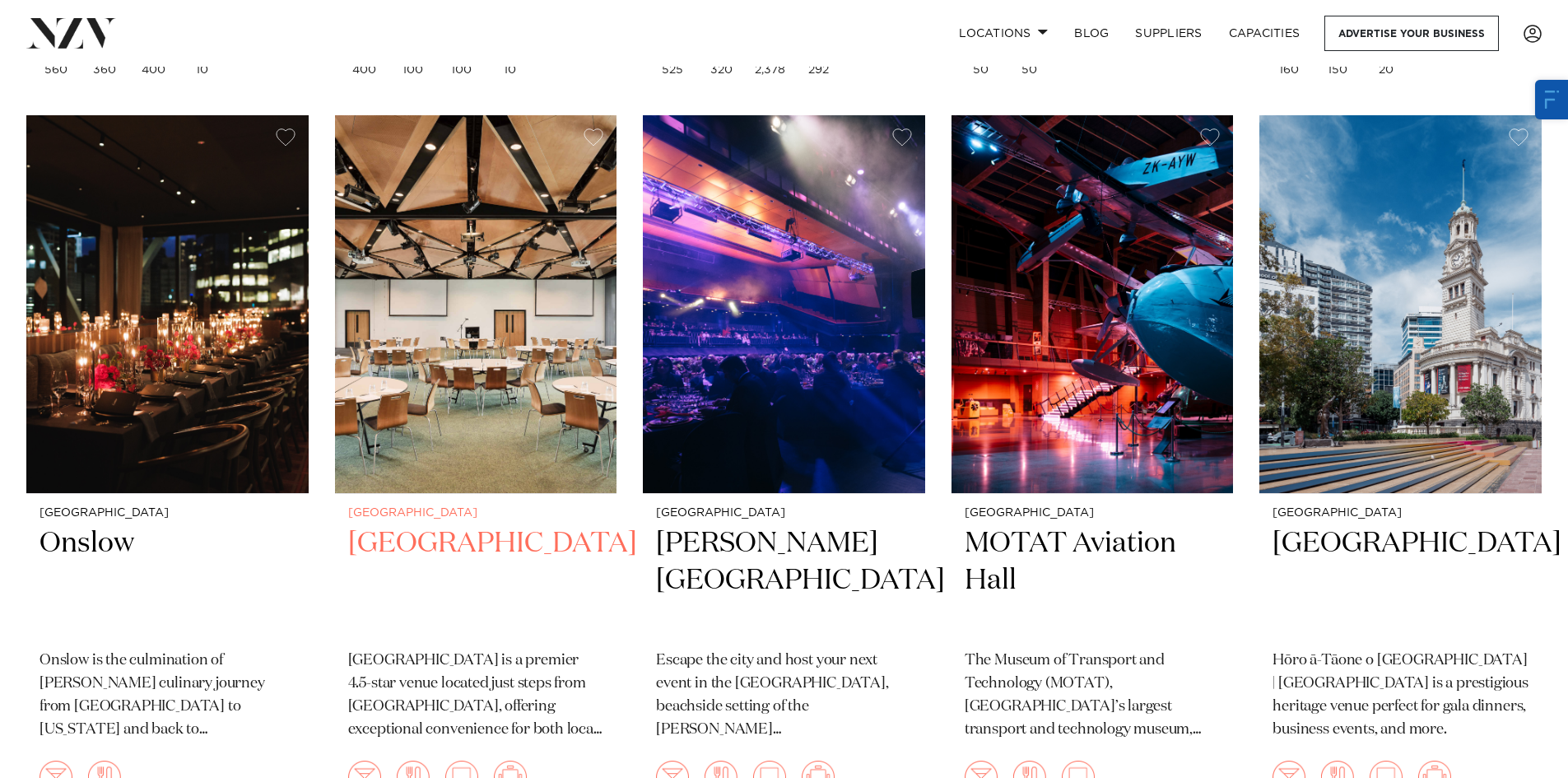
scroll to position [9514, 0]
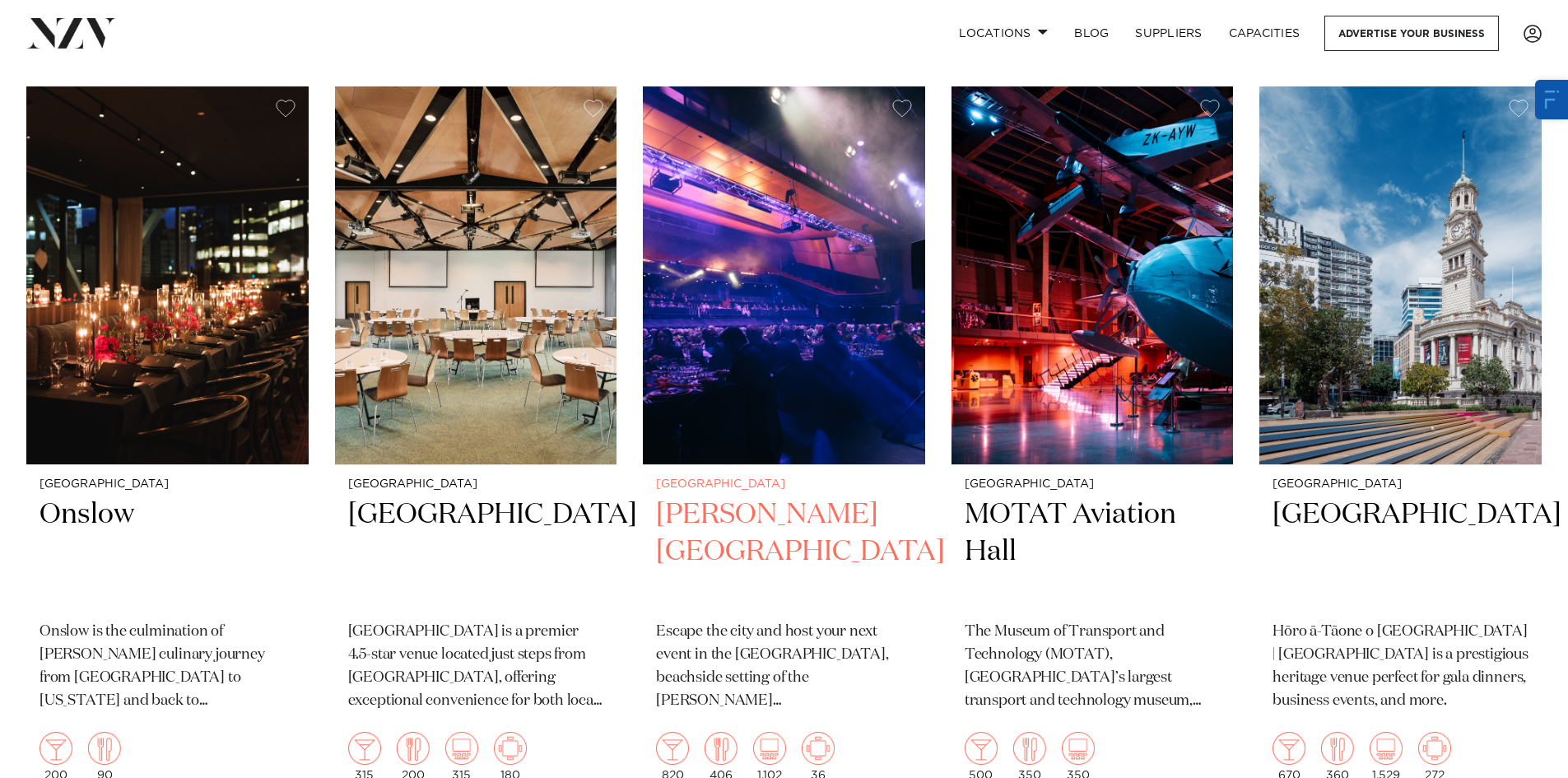
click at [818, 265] on img at bounding box center [784, 276] width 282 height 379
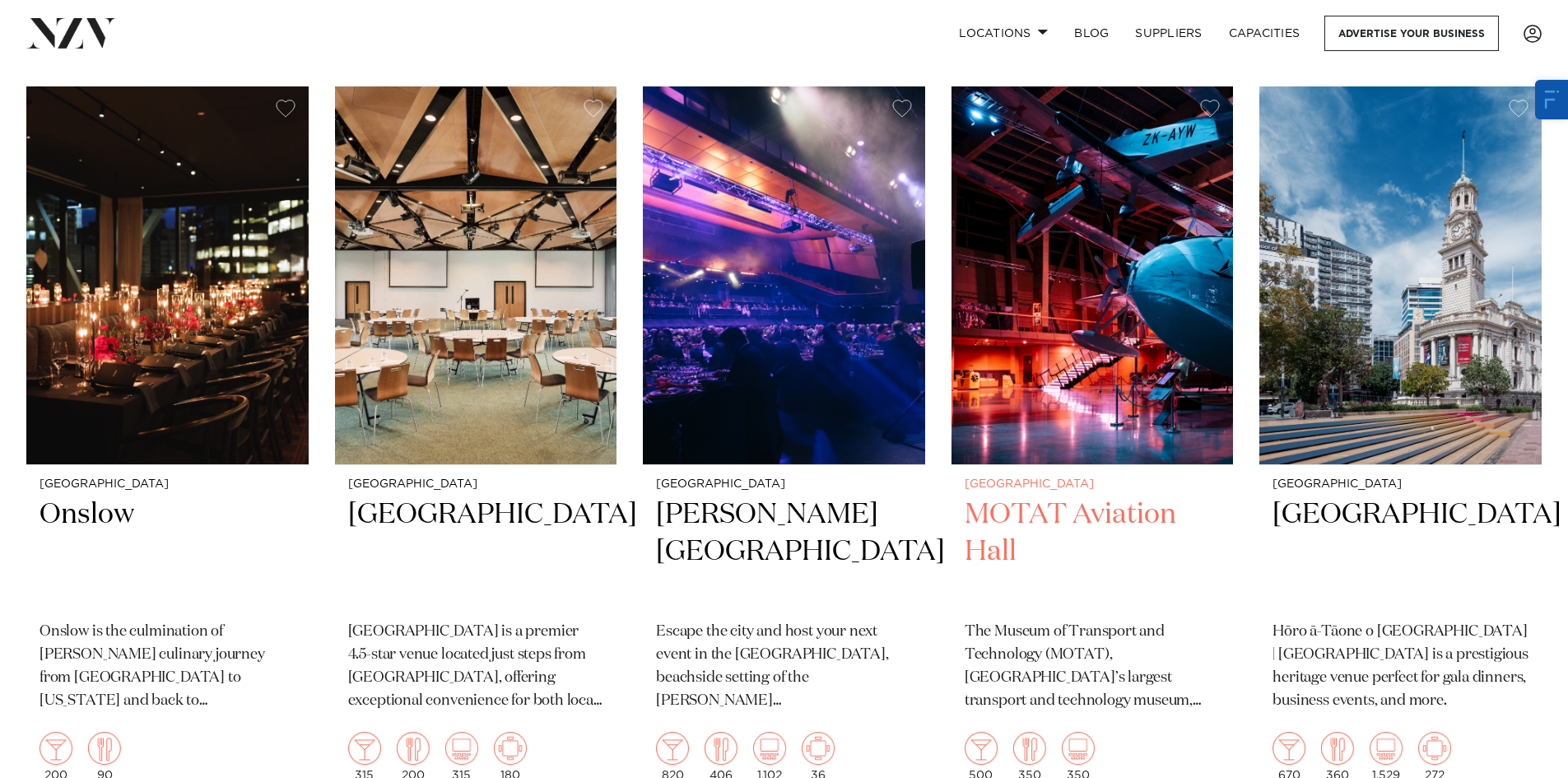
click at [1075, 322] on img at bounding box center [1093, 276] width 282 height 379
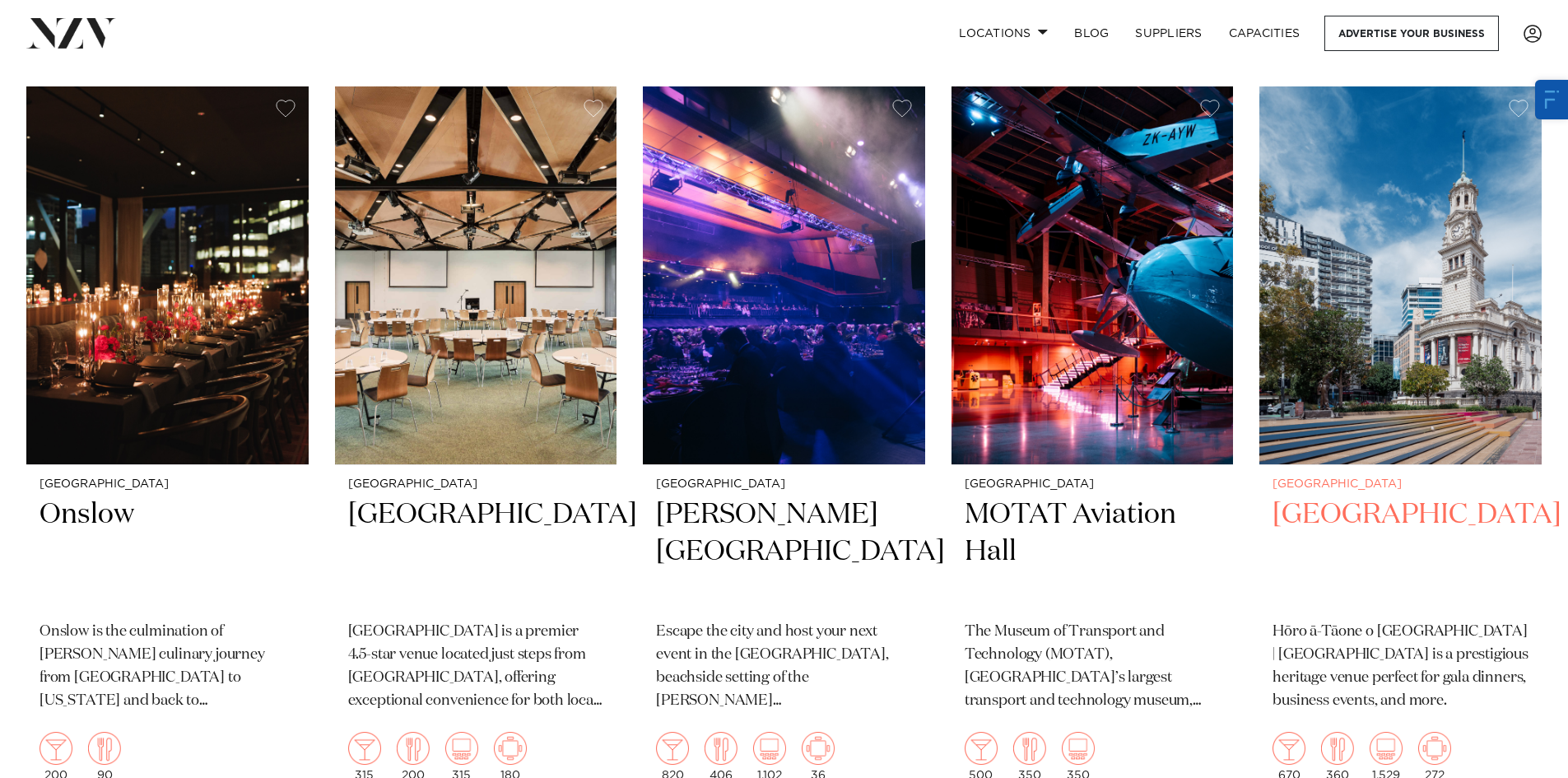
click at [1362, 343] on img at bounding box center [1401, 276] width 282 height 379
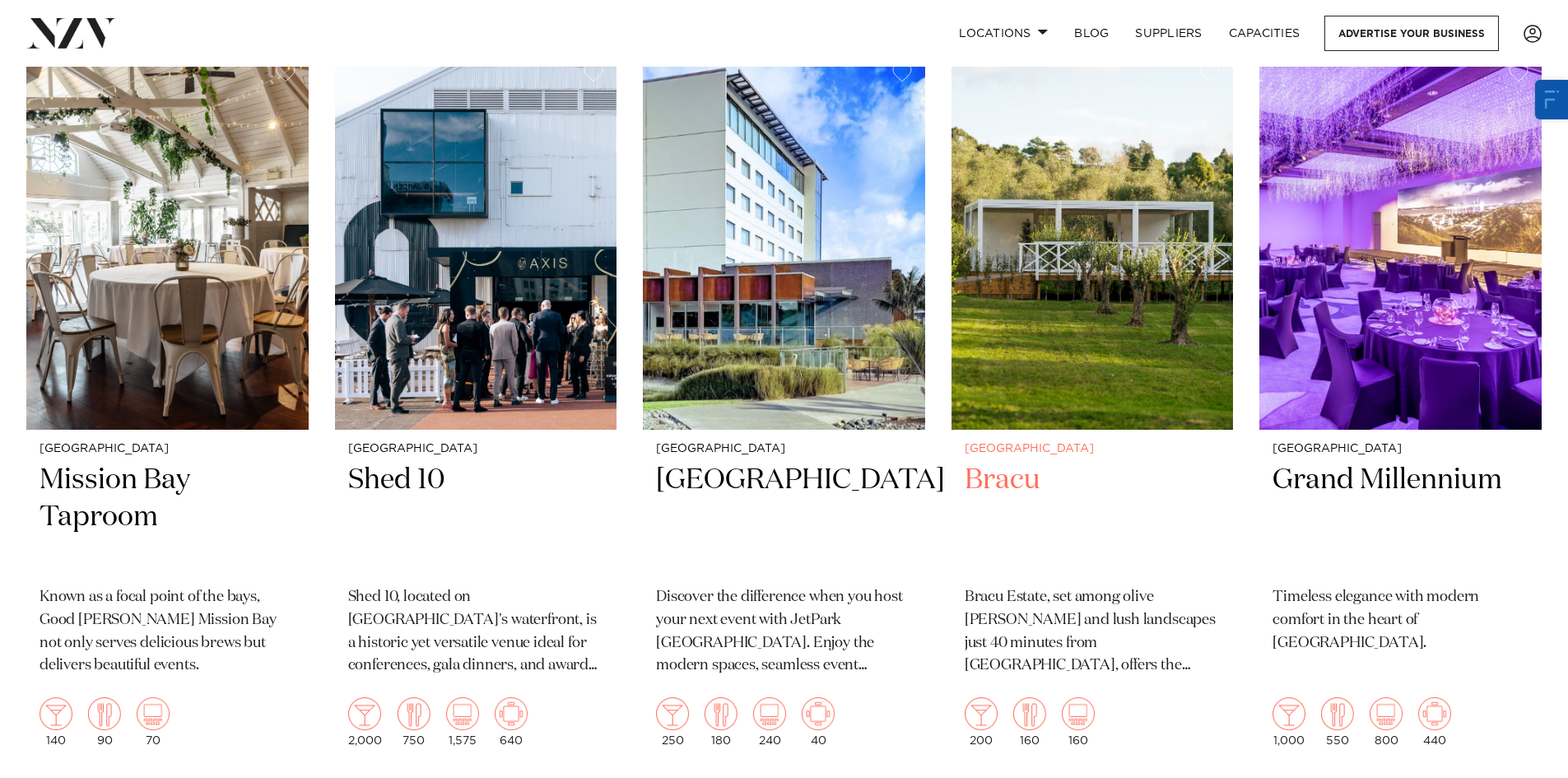
scroll to position [10255, 0]
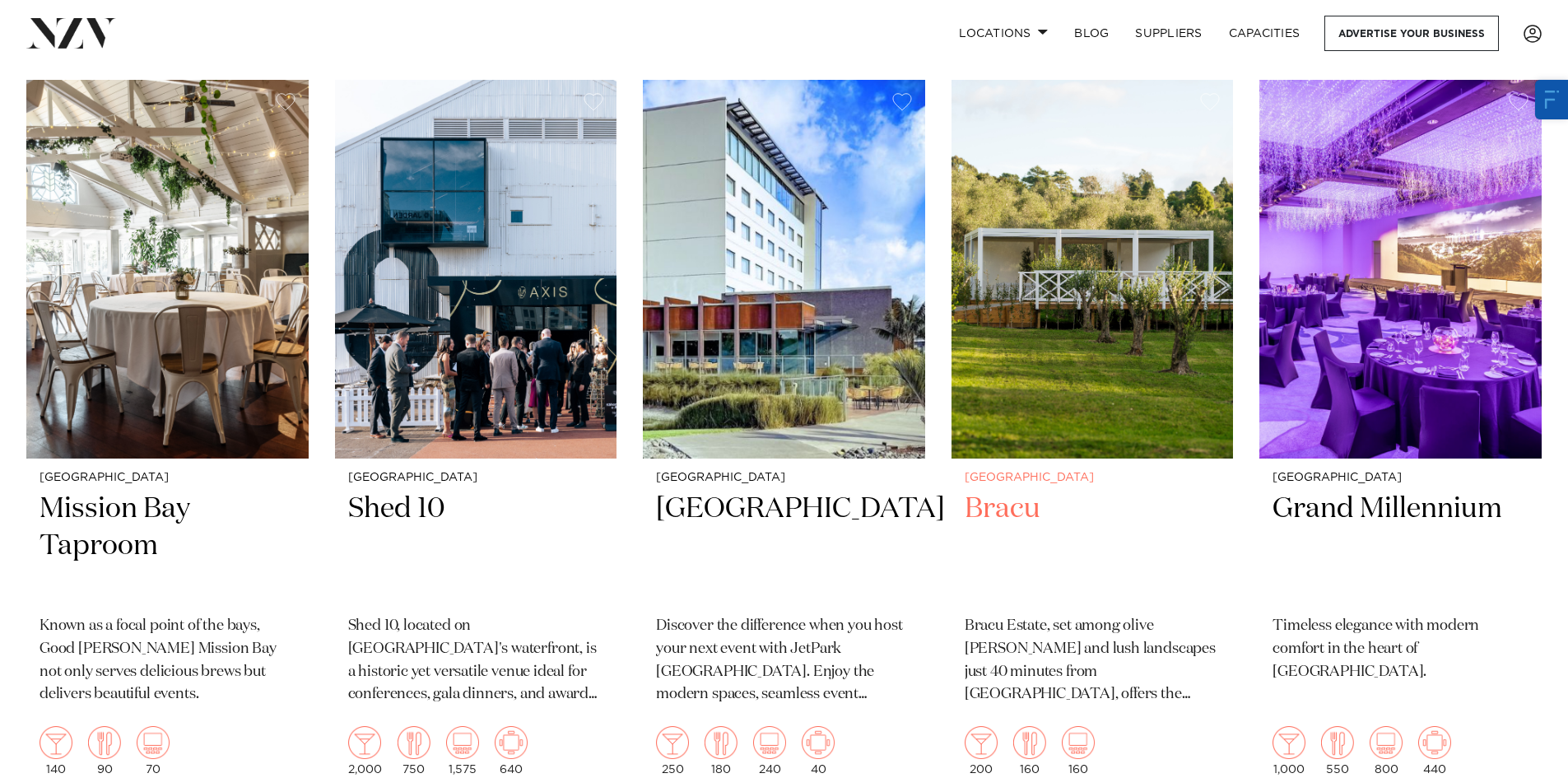
click at [1083, 277] on img at bounding box center [1093, 269] width 282 height 379
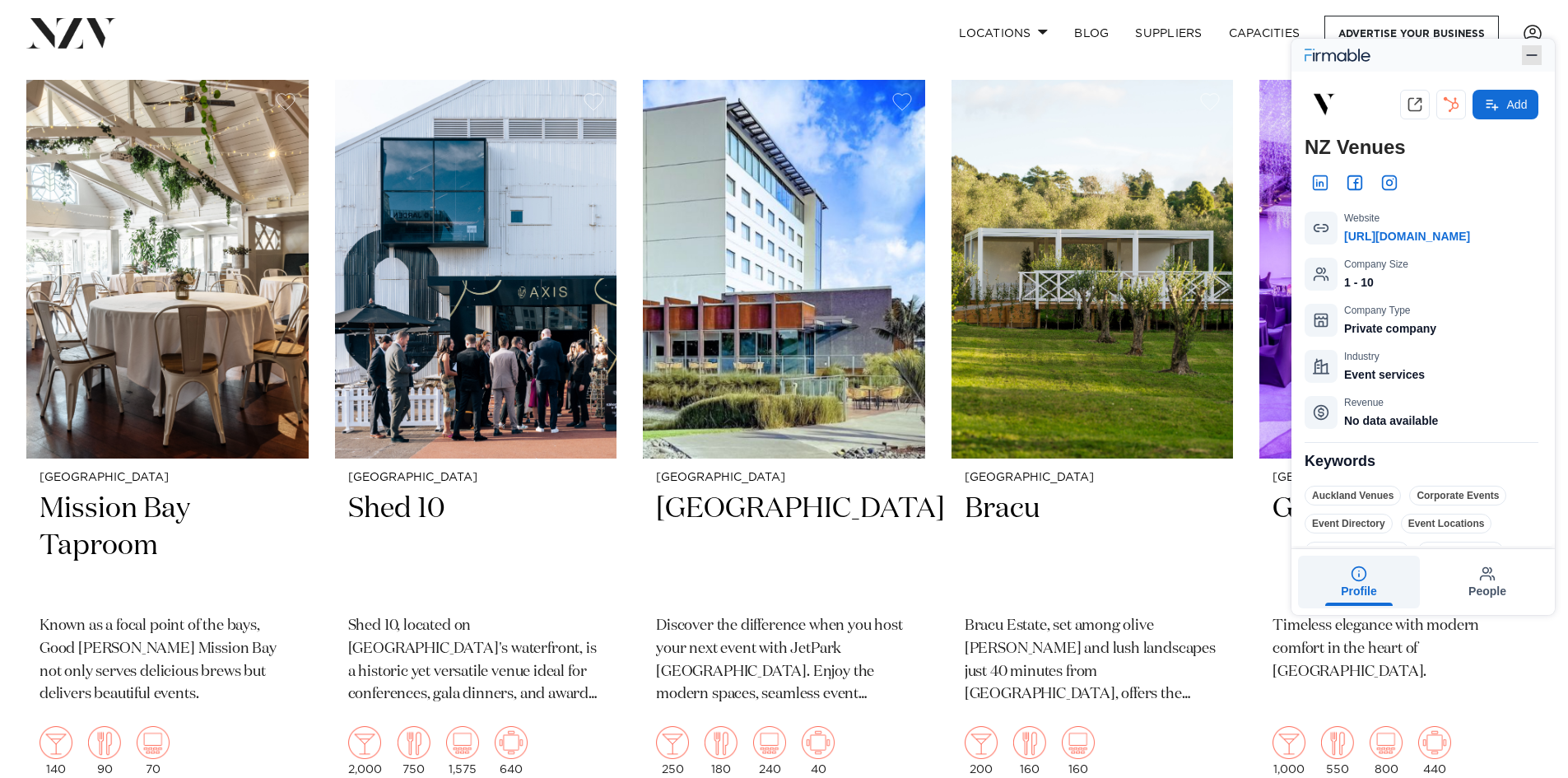
click at [1541, 55] on button "button" at bounding box center [1531, 54] width 19 height 19
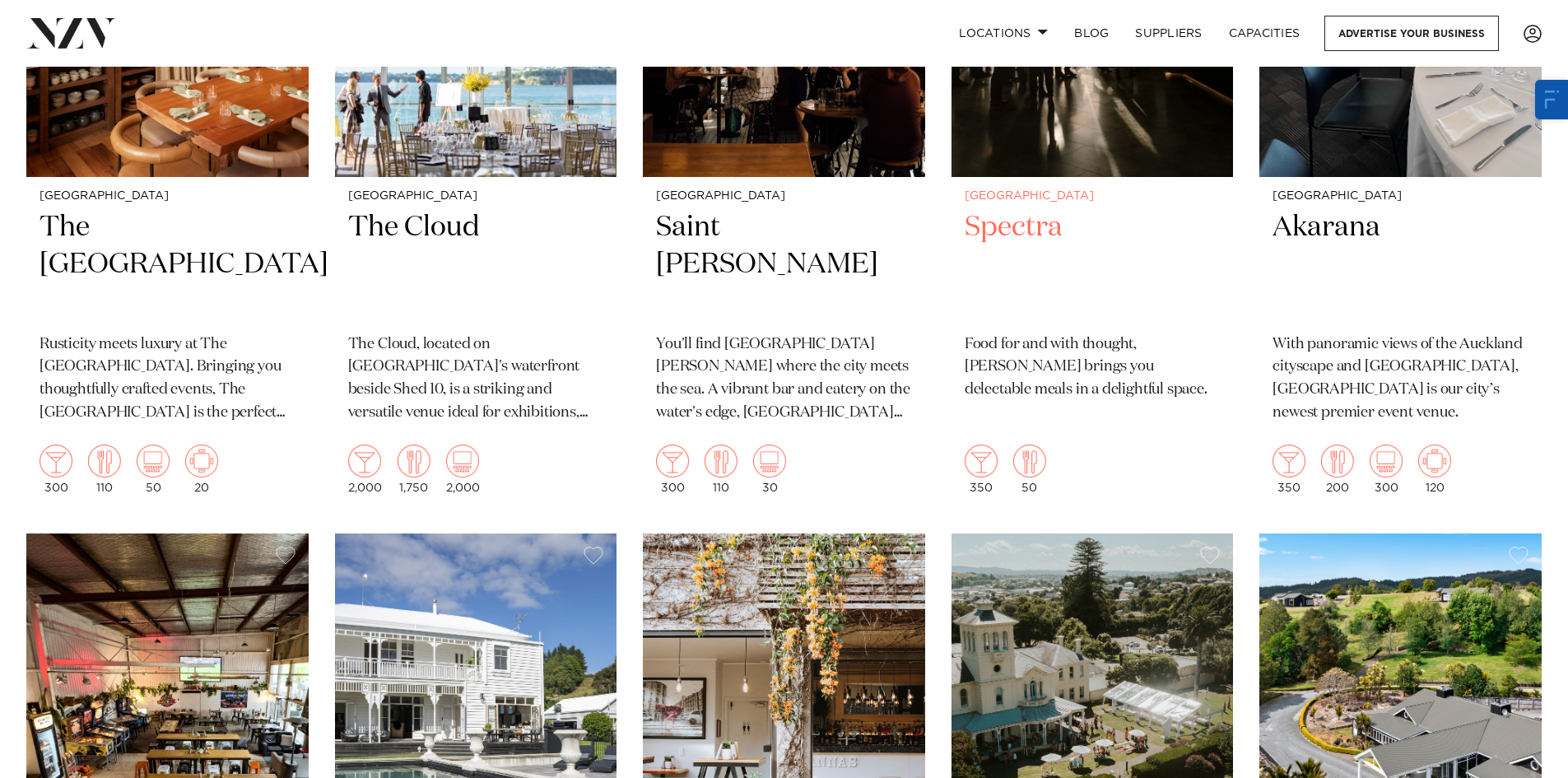
scroll to position [11820, 0]
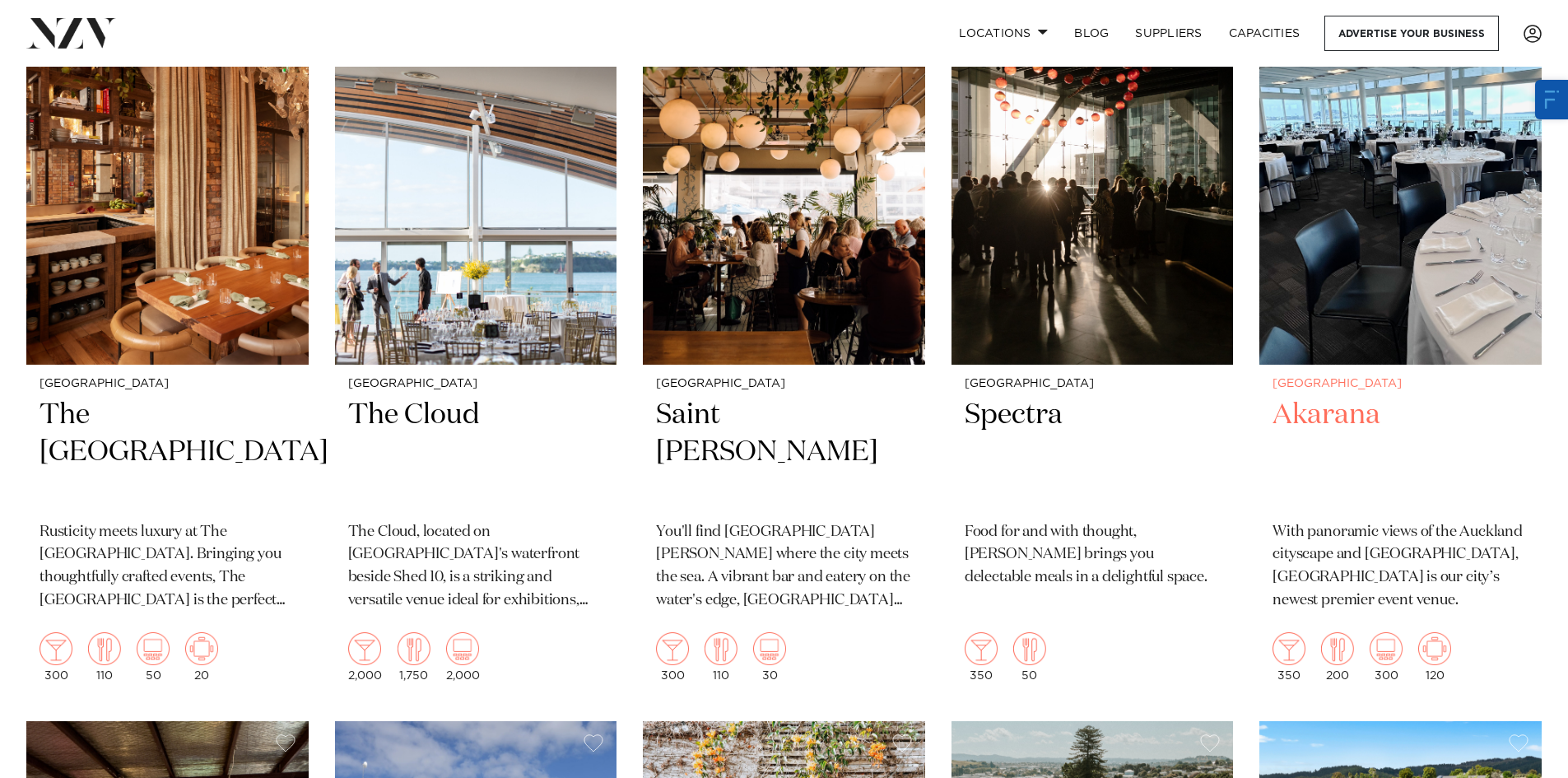
click at [1398, 236] on img at bounding box center [1401, 175] width 282 height 379
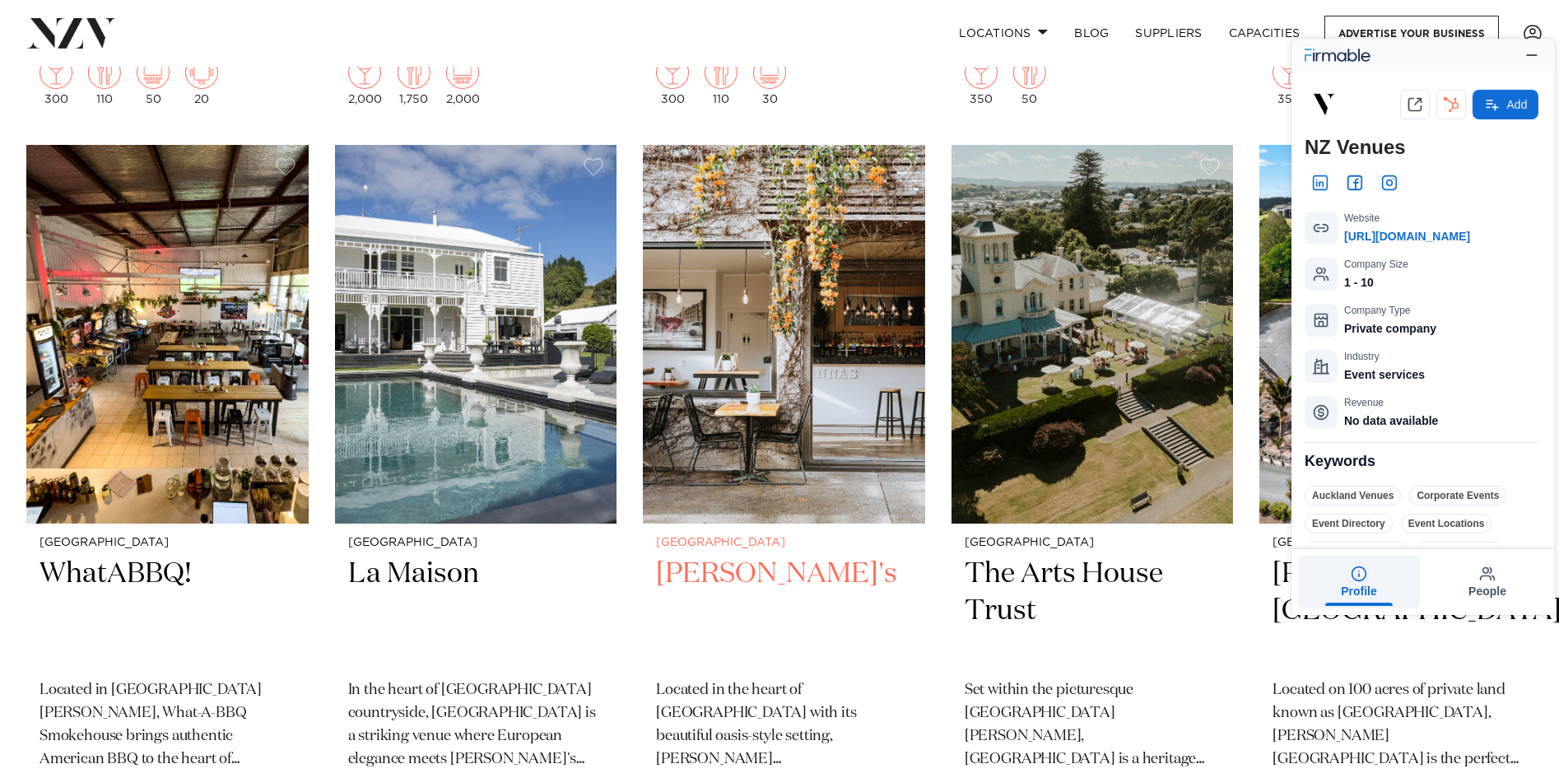
scroll to position [12479, 0]
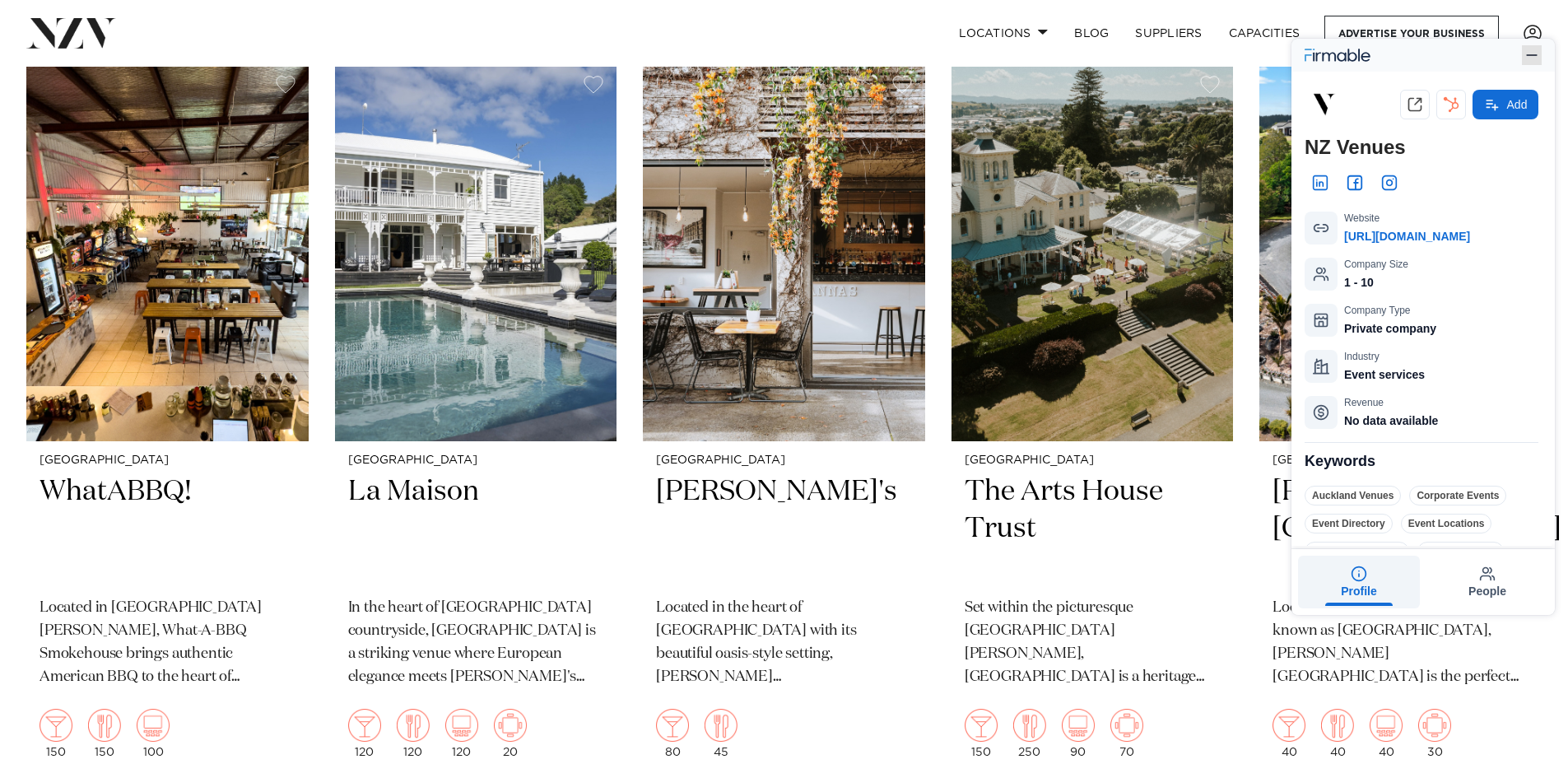
click at [1524, 57] on icon "button" at bounding box center [1532, 55] width 17 height 17
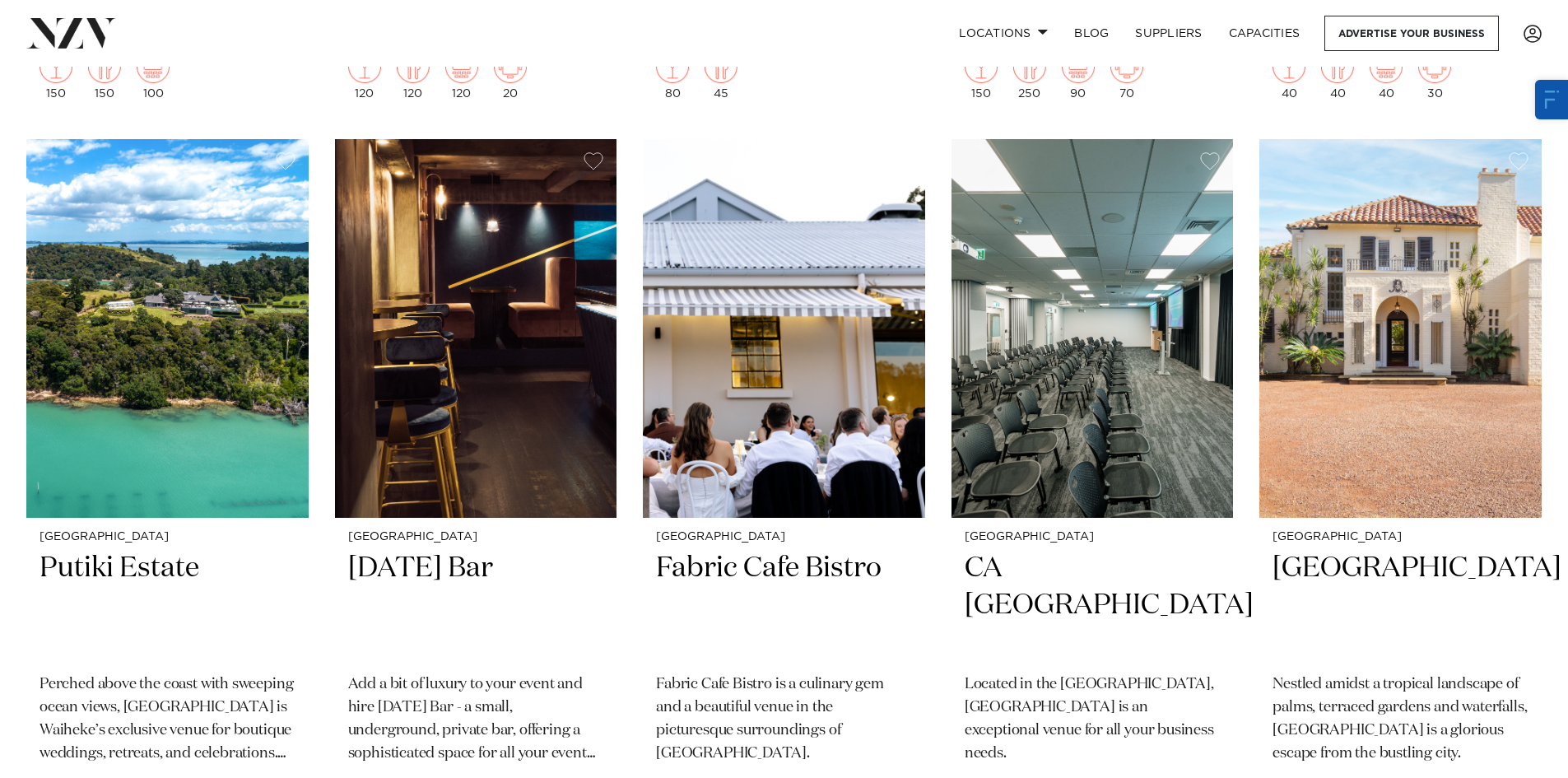
scroll to position [13221, 0]
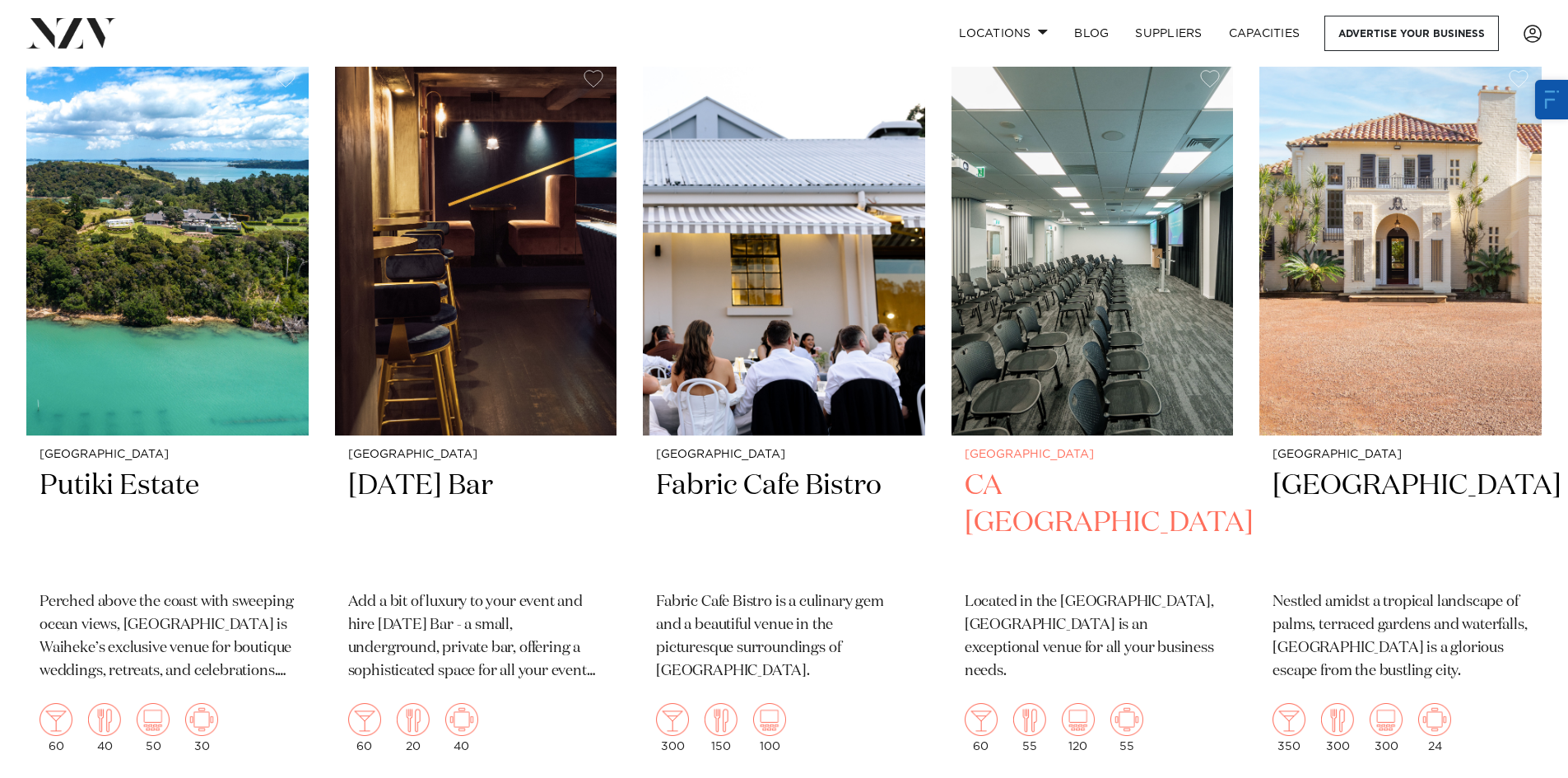
click at [1115, 186] on img at bounding box center [1093, 246] width 282 height 379
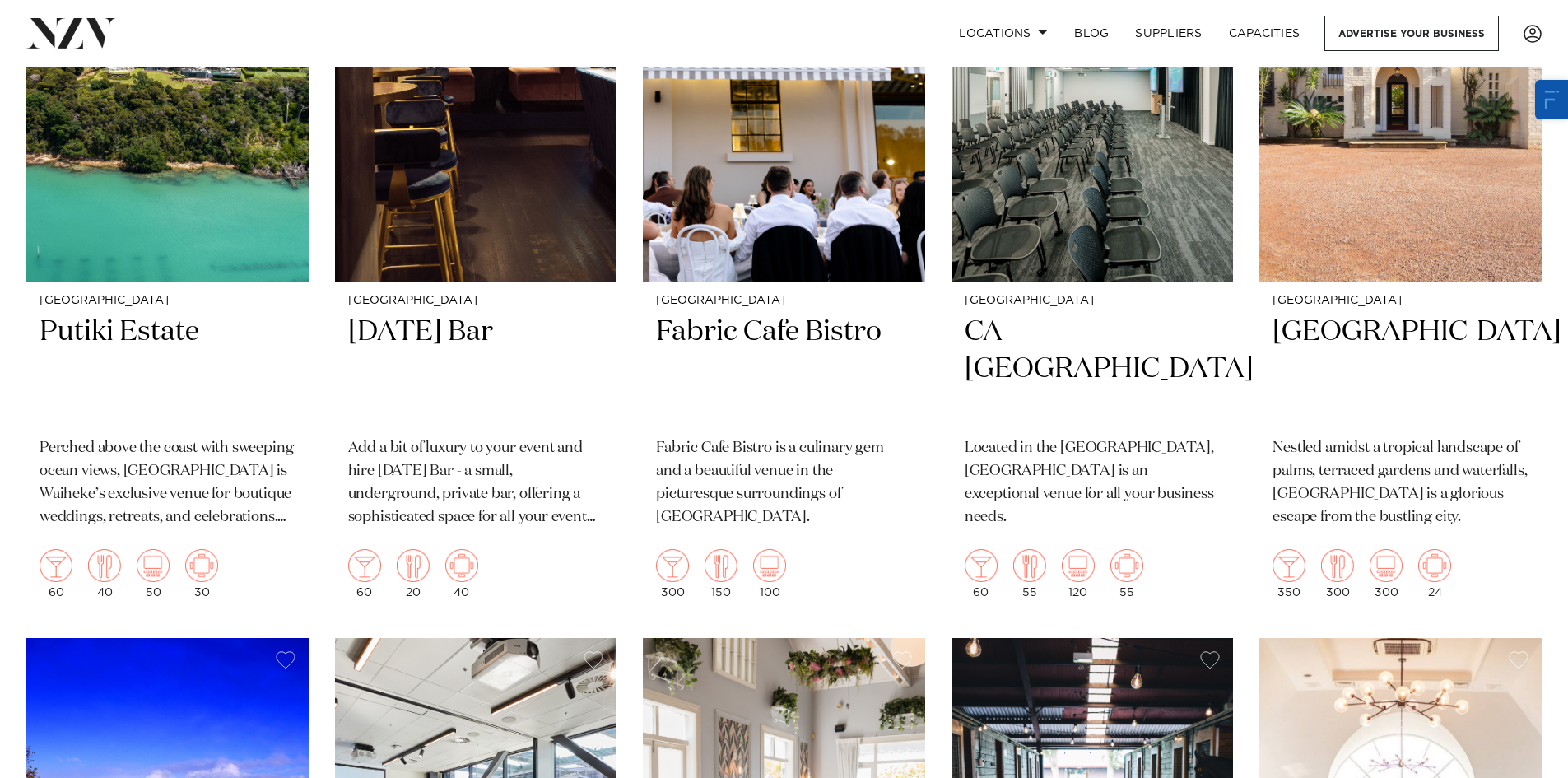
scroll to position [13386, 0]
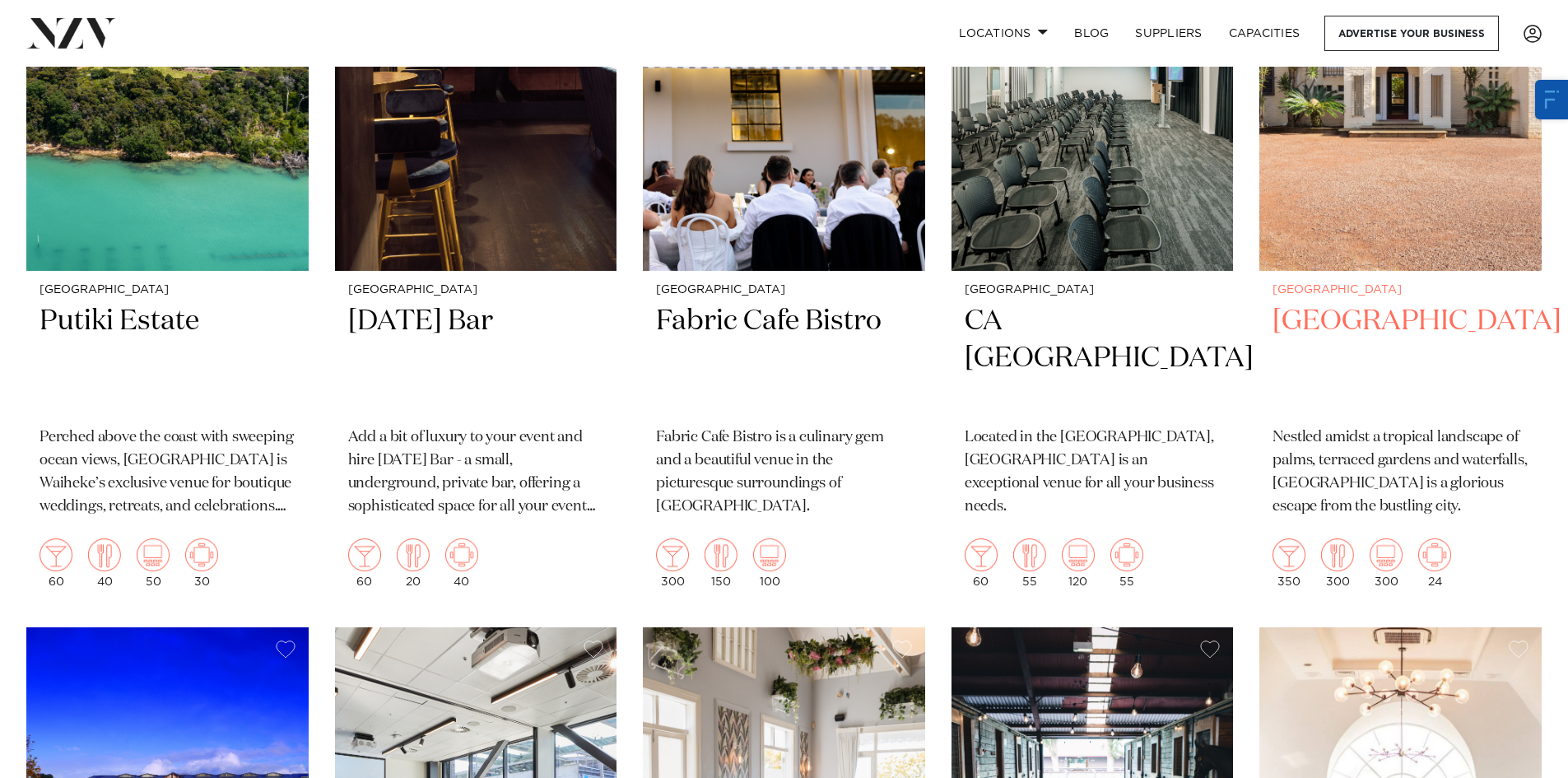
click at [1348, 183] on img at bounding box center [1401, 81] width 282 height 379
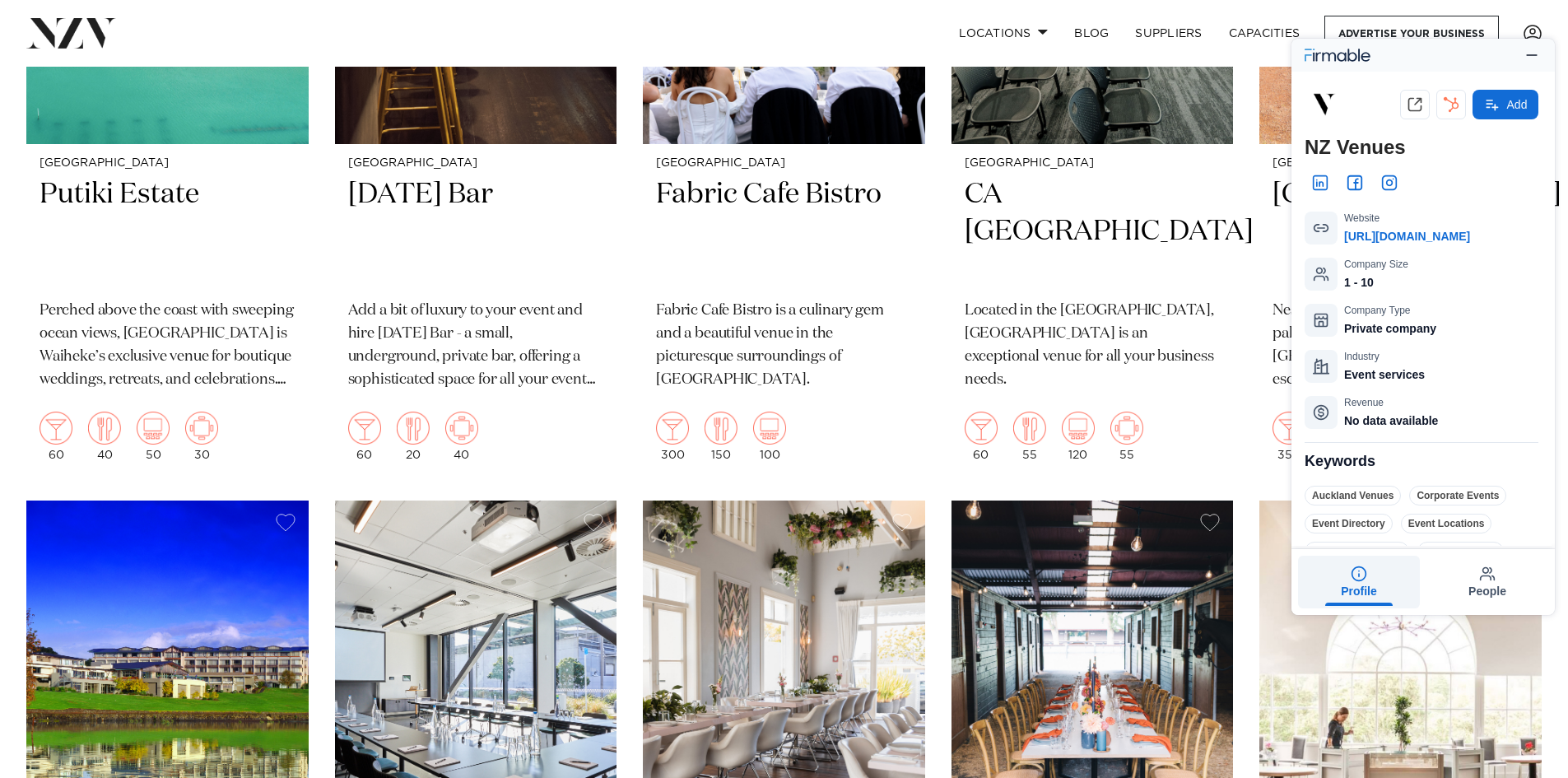
scroll to position [13715, 0]
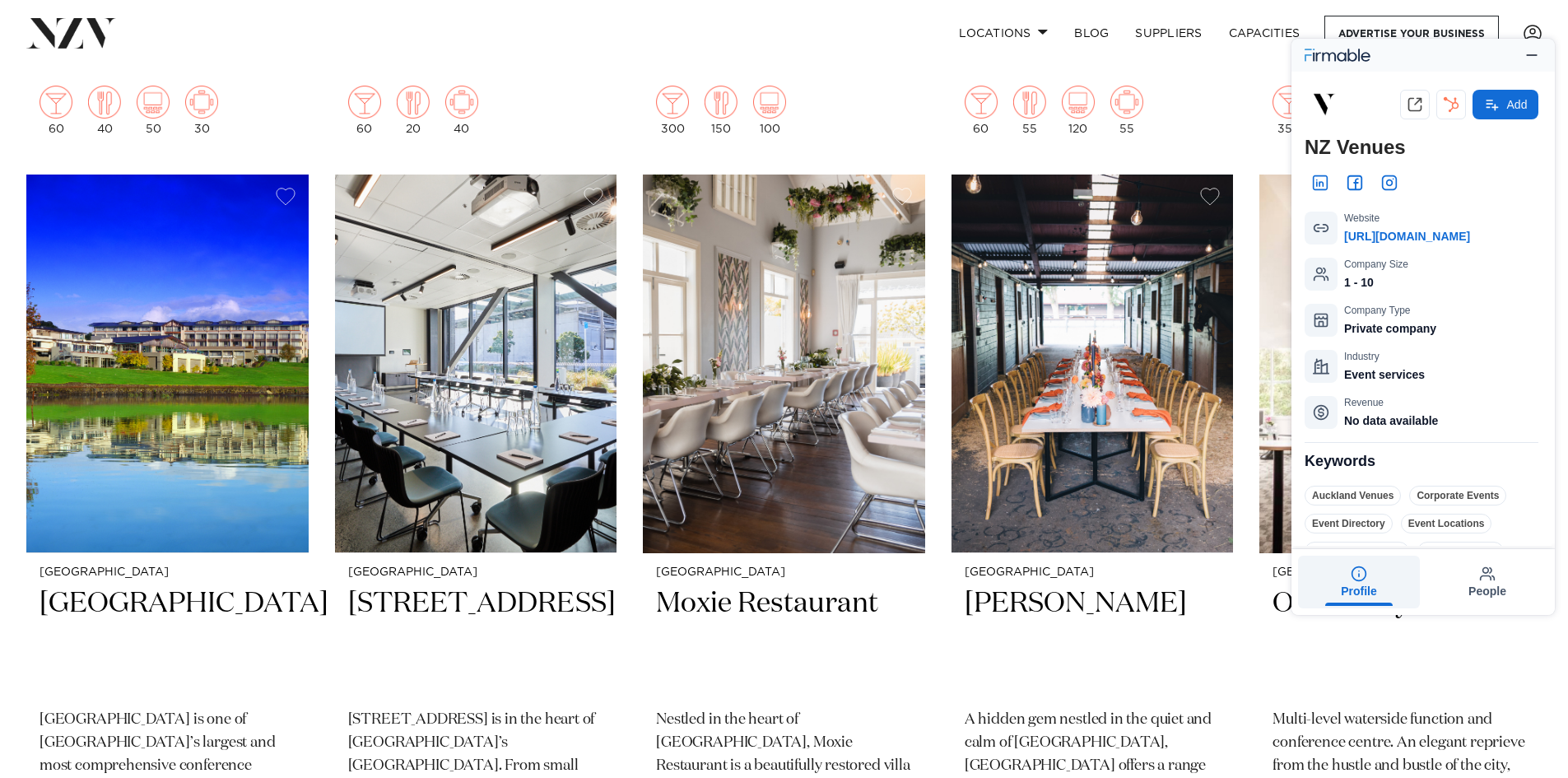
scroll to position [13962, 0]
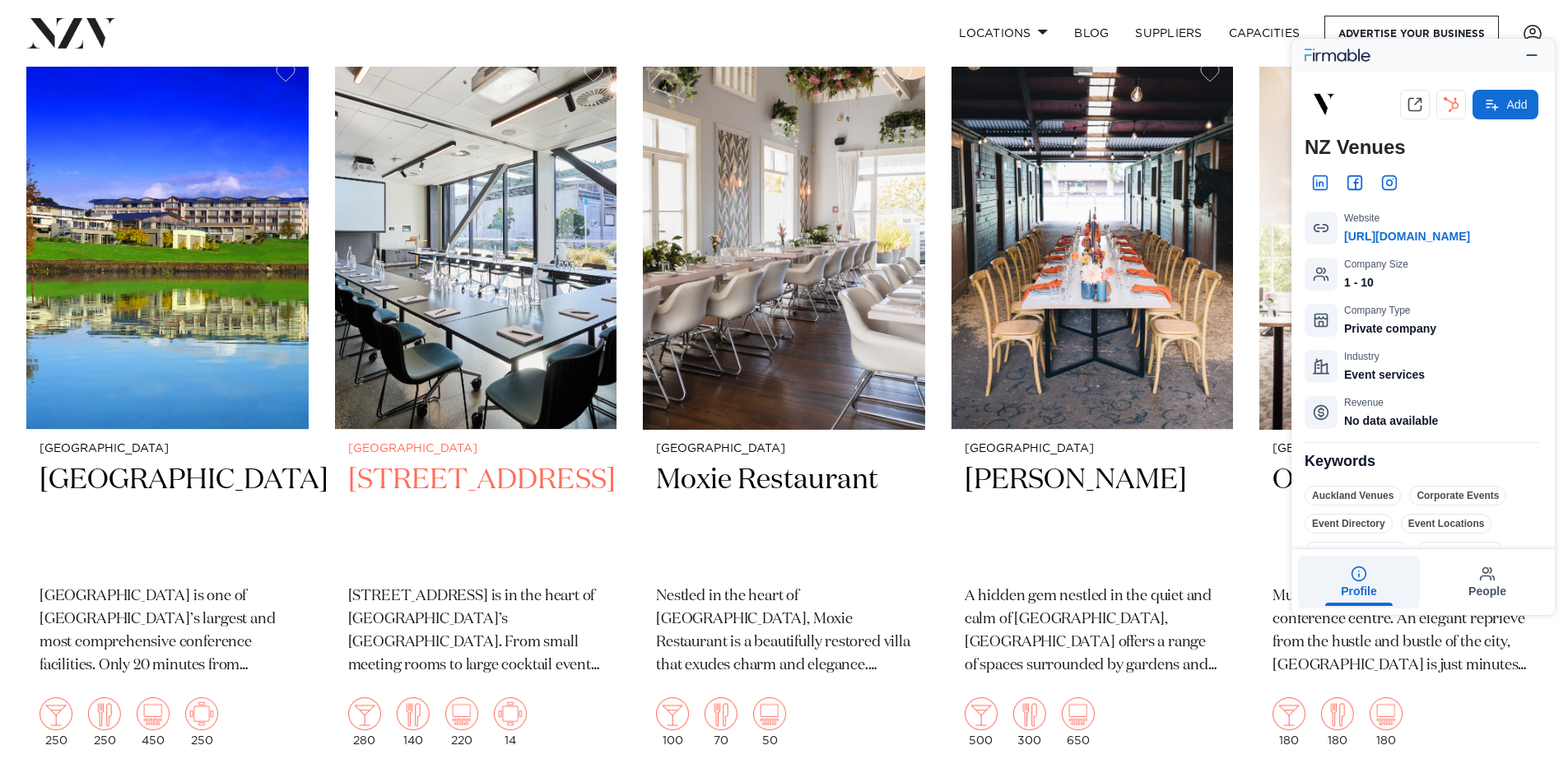
click at [519, 303] on img at bounding box center [476, 240] width 282 height 379
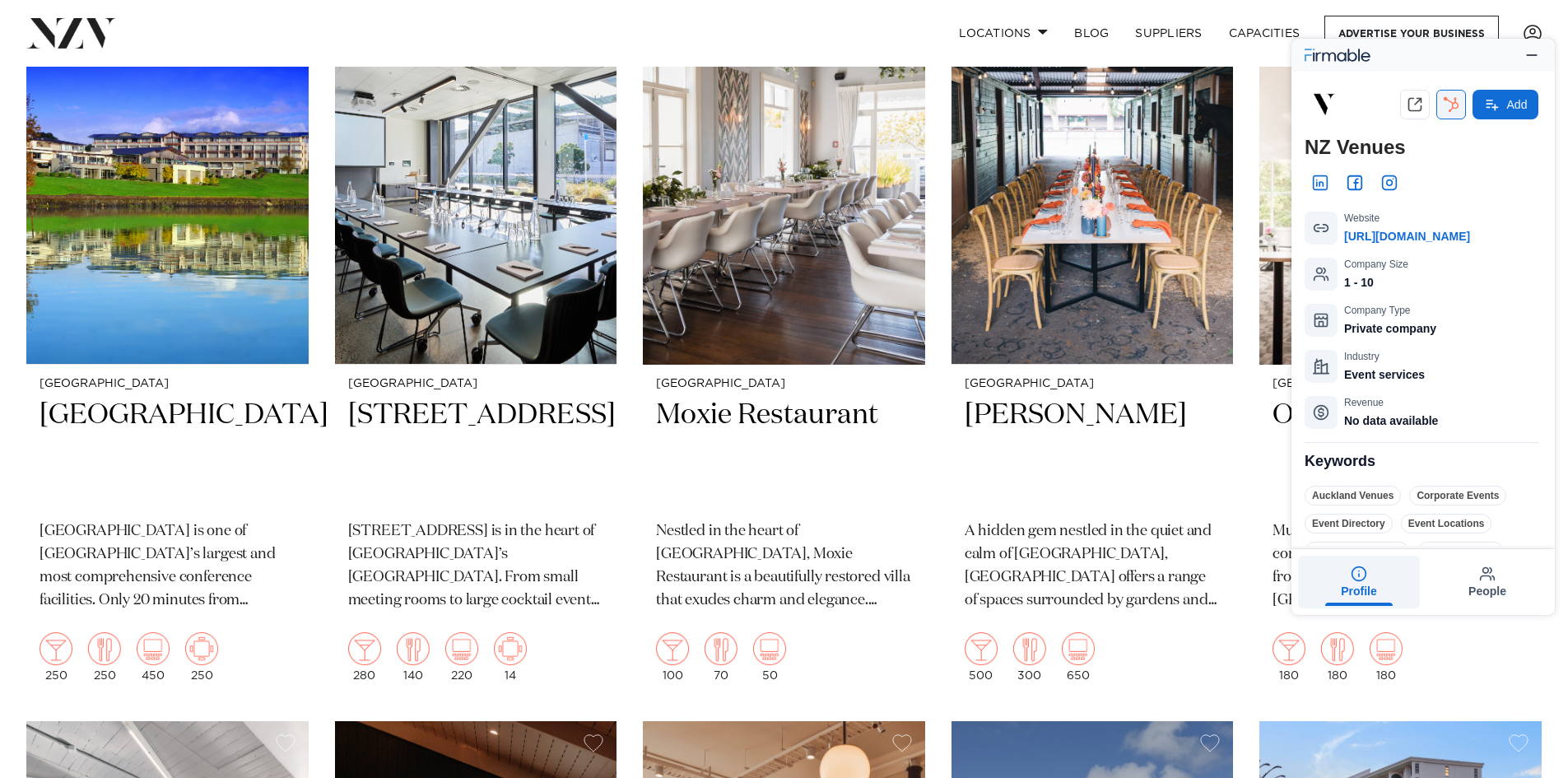
scroll to position [14127, 0]
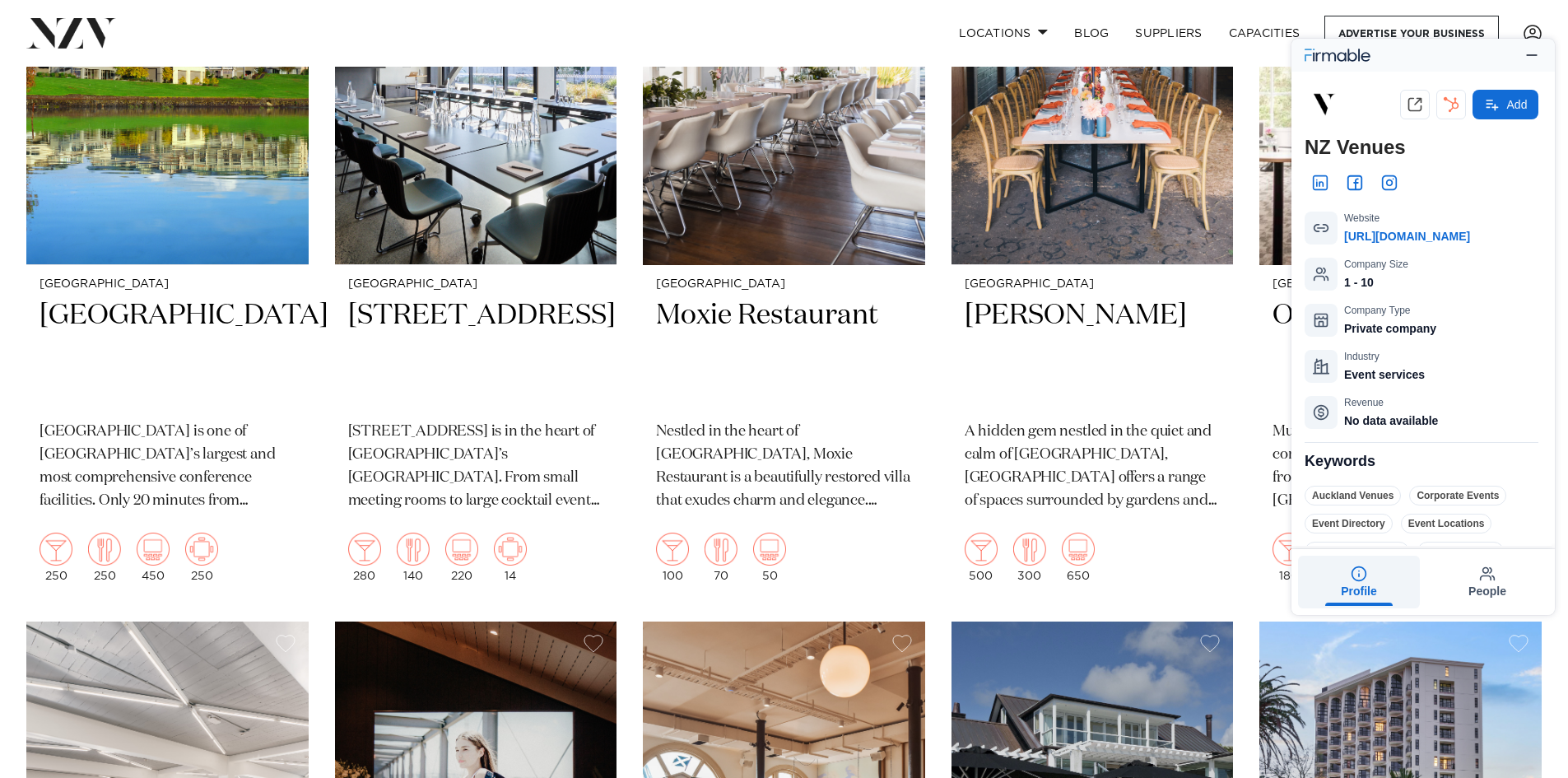
click at [1518, 62] on div at bounding box center [1423, 55] width 264 height 33
click at [1534, 52] on icon "button" at bounding box center [1532, 55] width 17 height 17
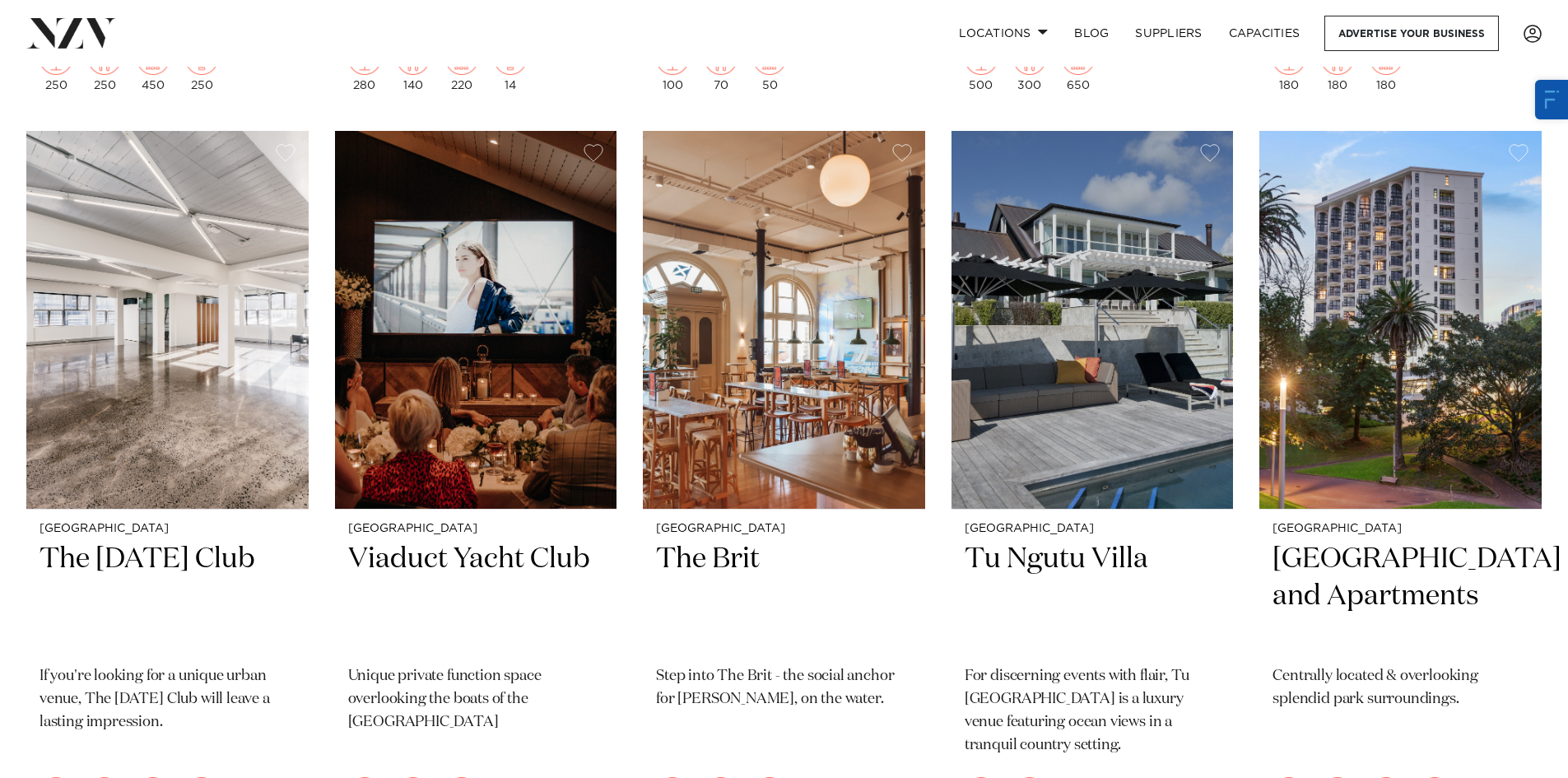
scroll to position [14621, 0]
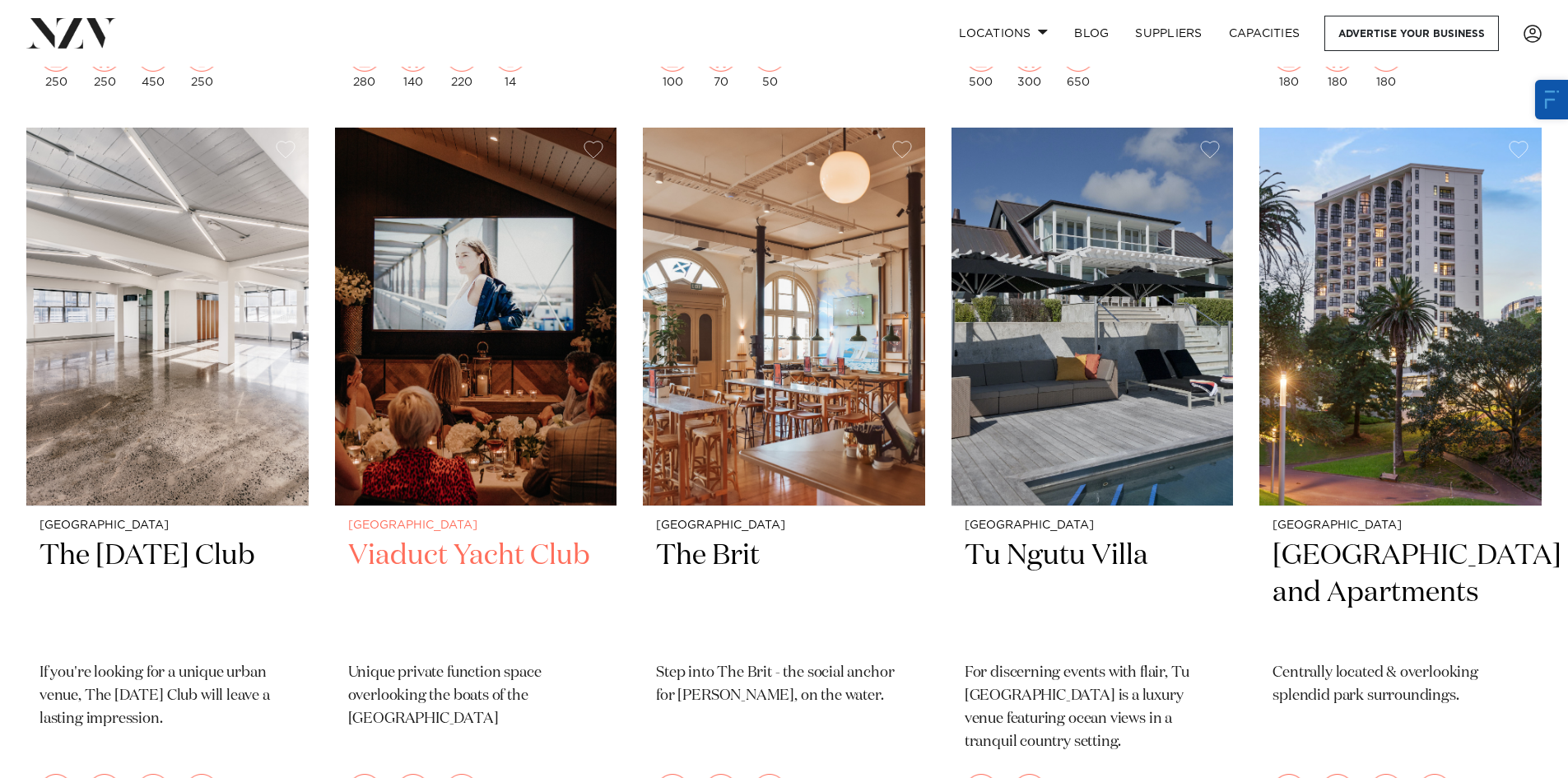
click at [537, 372] on img at bounding box center [476, 317] width 282 height 379
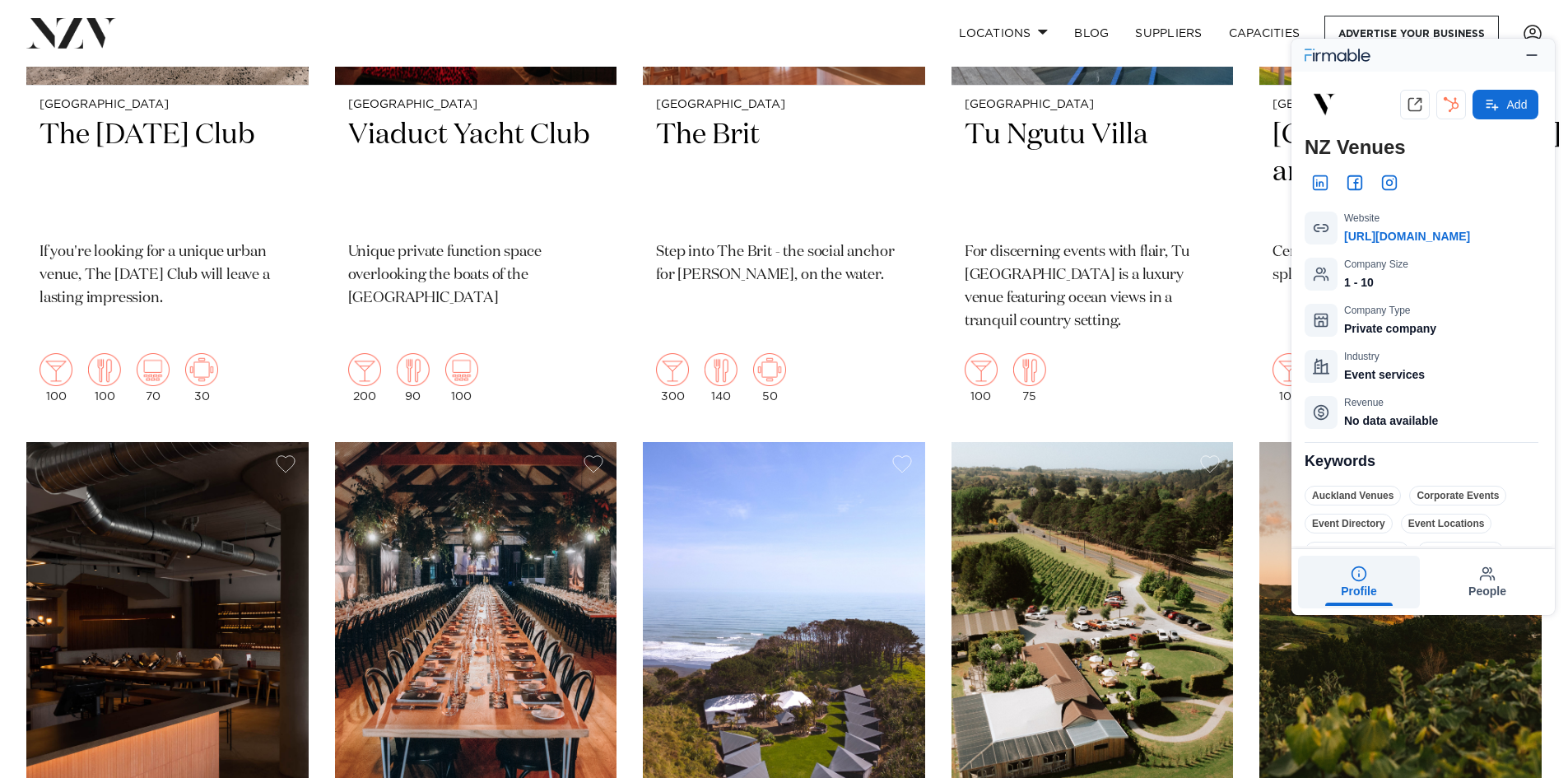
scroll to position [15198, 0]
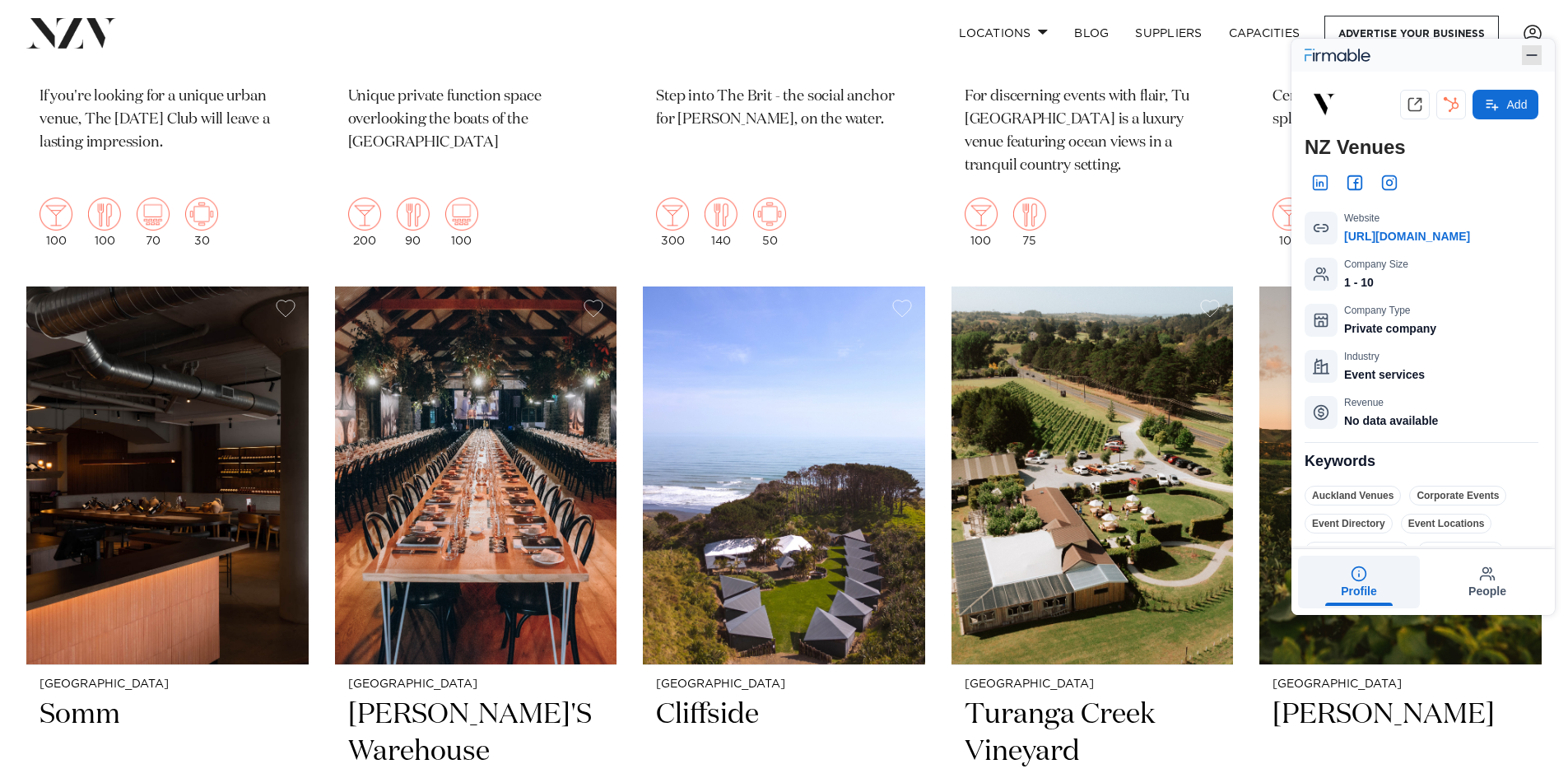
click at [1531, 54] on icon "button" at bounding box center [1532, 55] width 17 height 17
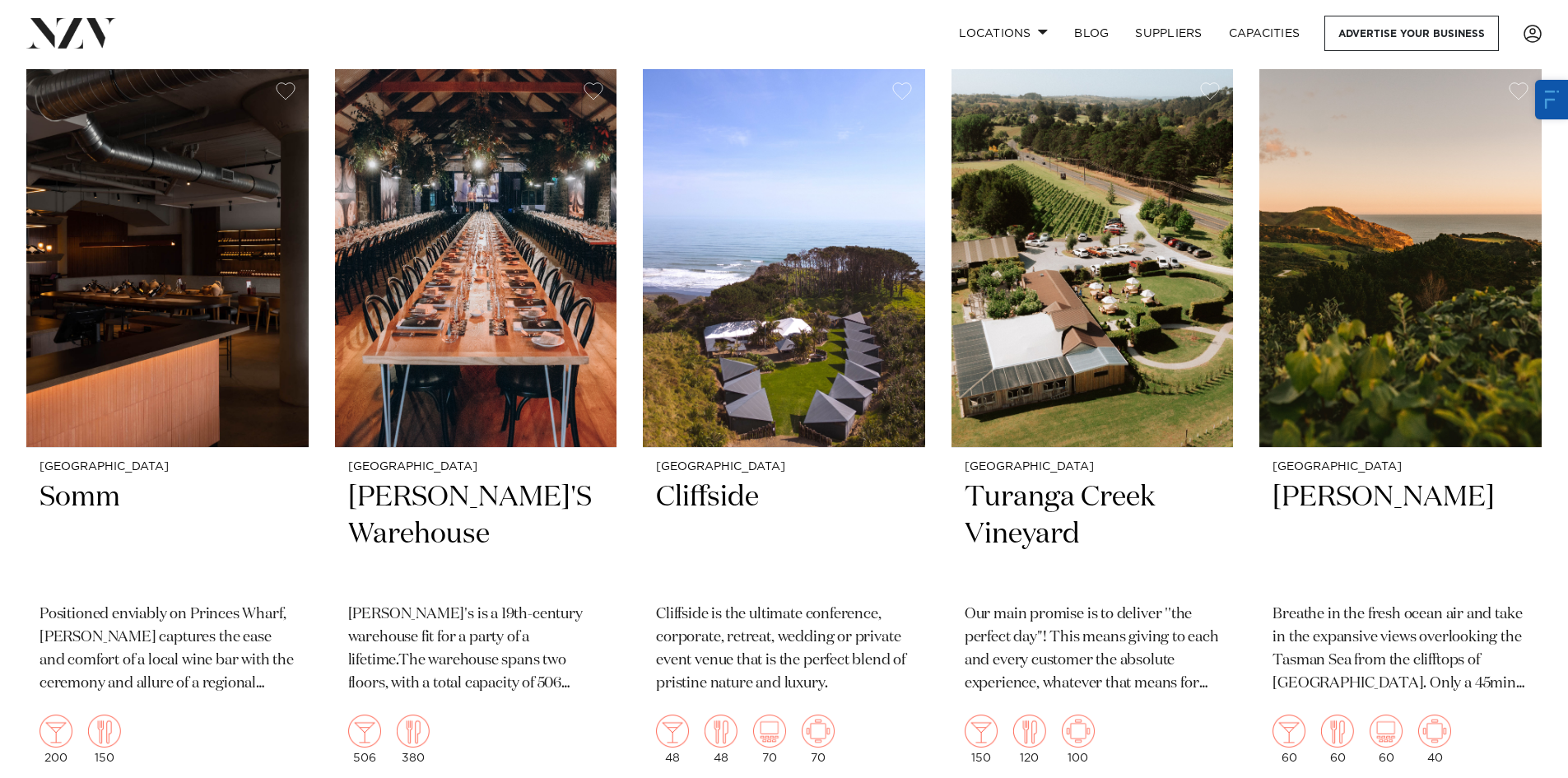
scroll to position [15446, 0]
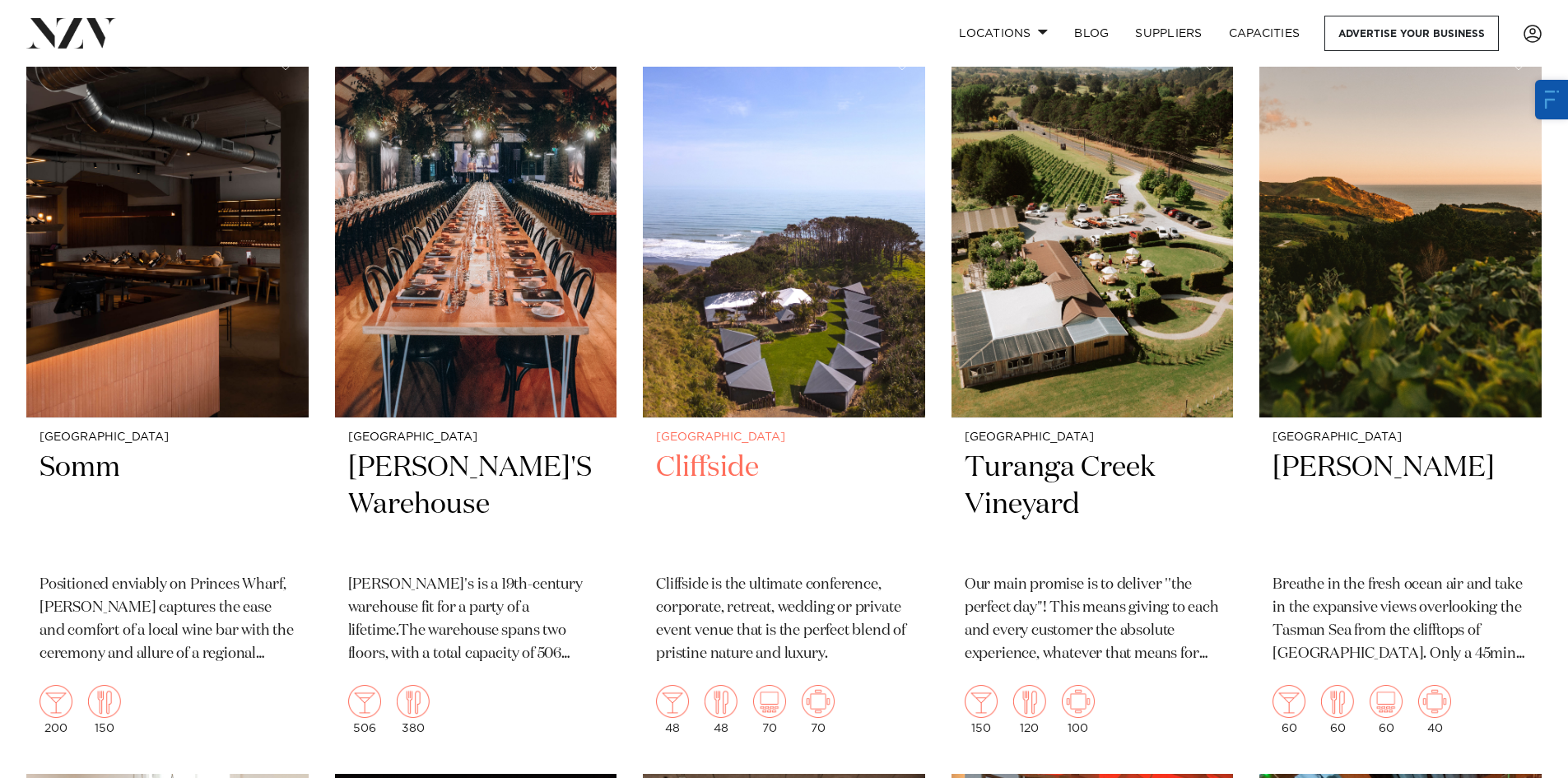
click at [785, 331] on img at bounding box center [784, 229] width 282 height 379
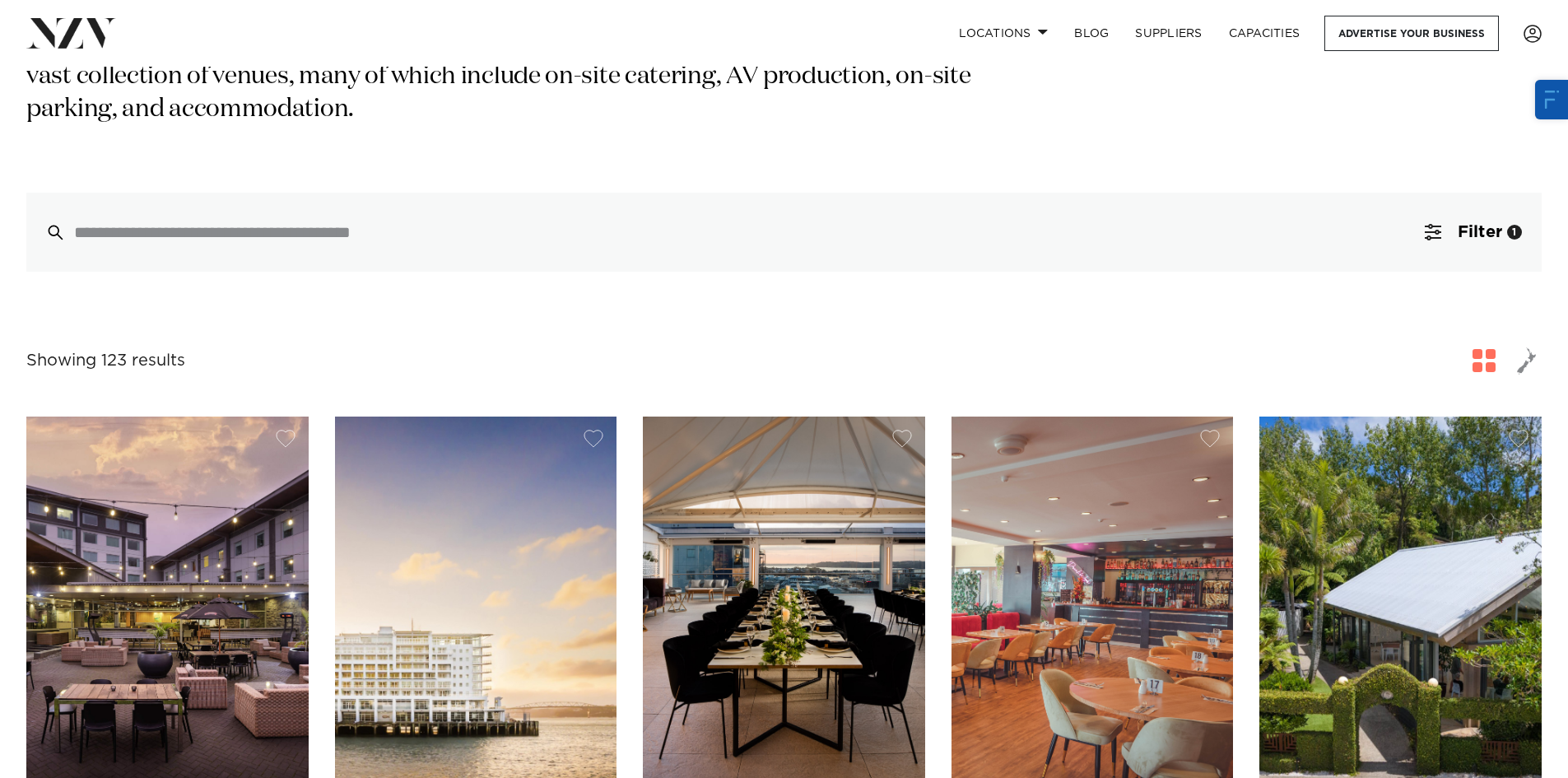
scroll to position [329, 0]
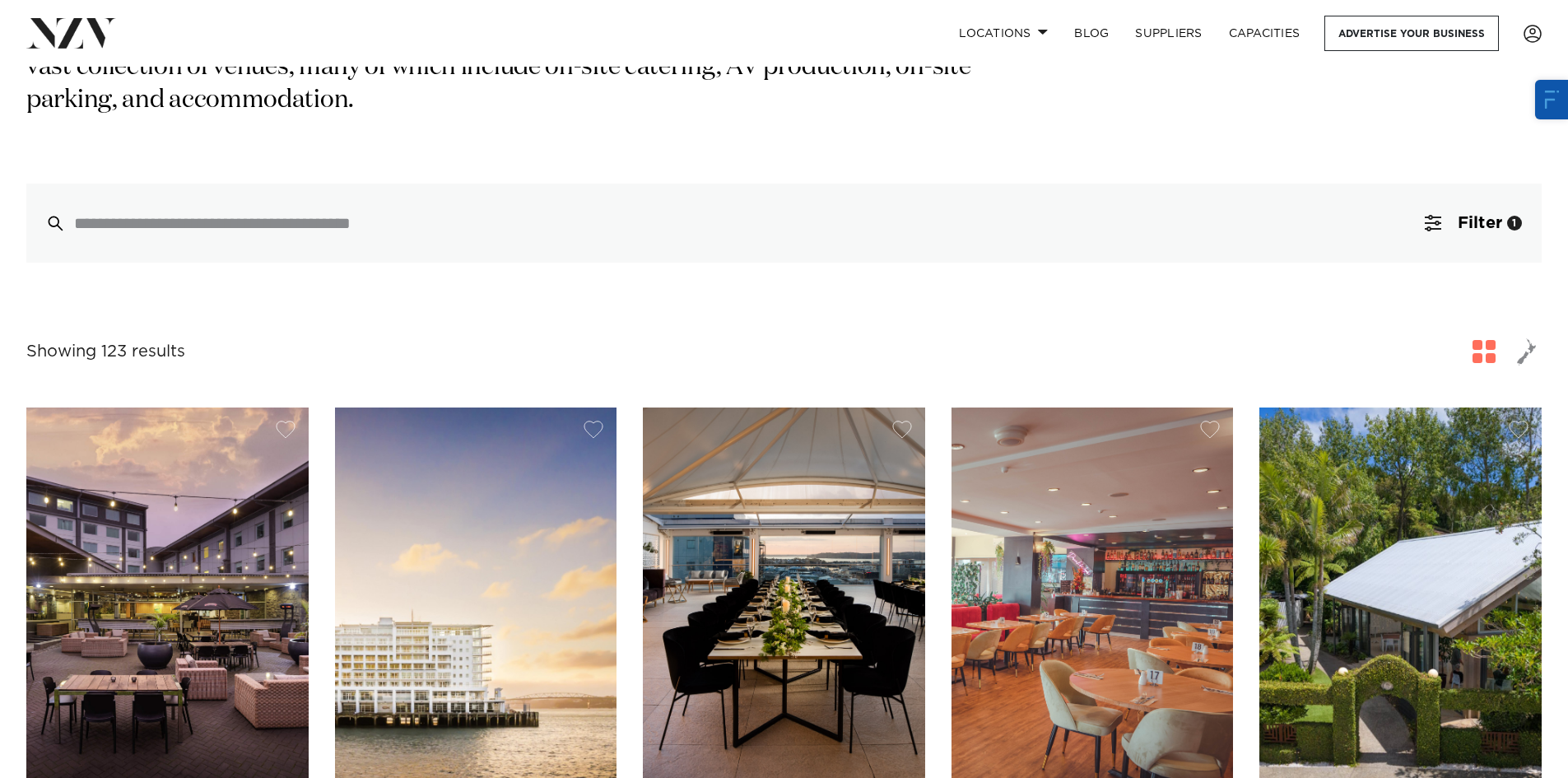
click at [1483, 341] on span "button" at bounding box center [1484, 352] width 23 height 23
click at [1484, 341] on span "button" at bounding box center [1484, 352] width 23 height 23
click at [1036, 36] on link "Locations" at bounding box center [1004, 33] width 115 height 35
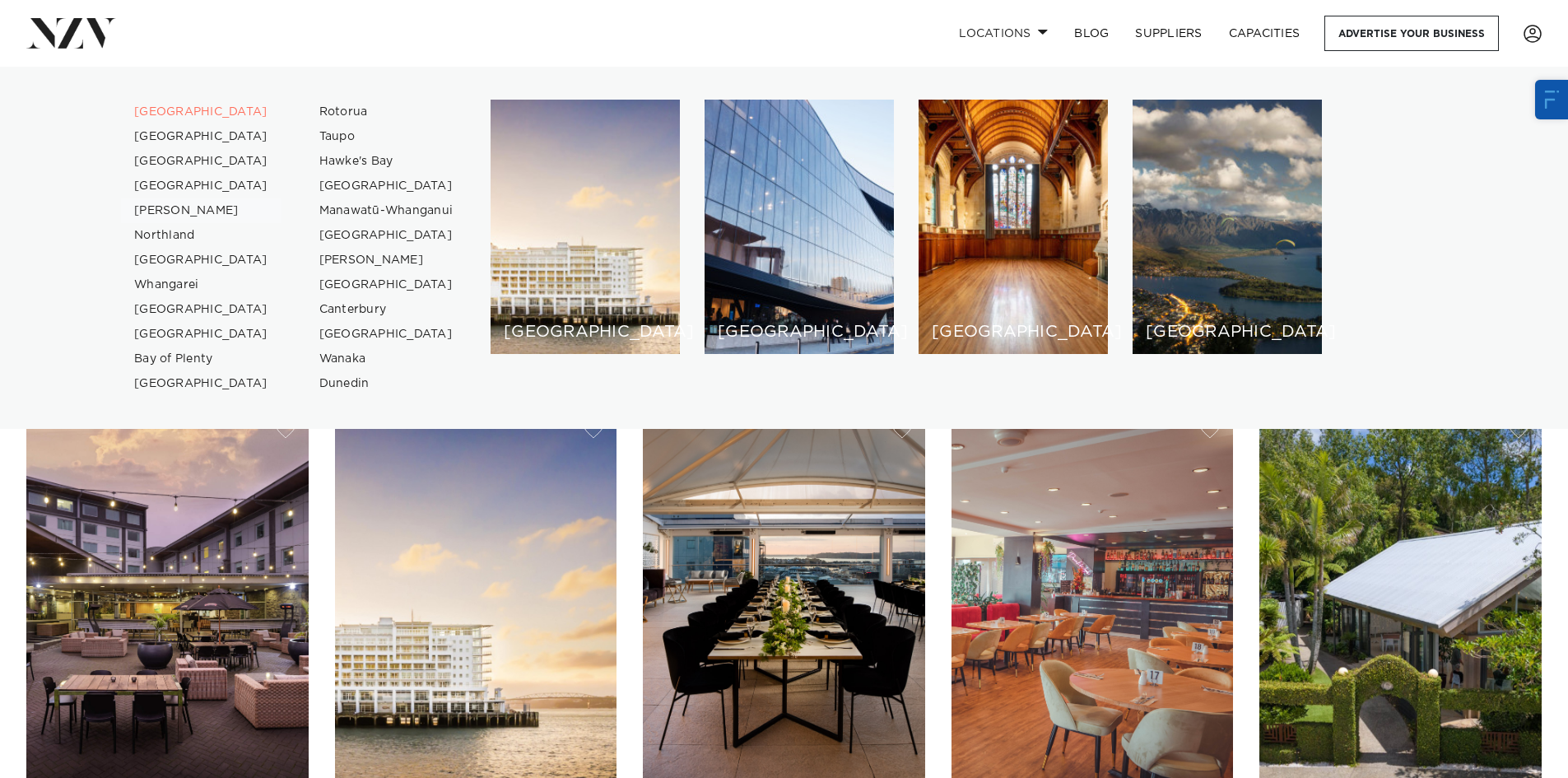
click at [172, 212] on link "[PERSON_NAME]" at bounding box center [201, 210] width 160 height 25
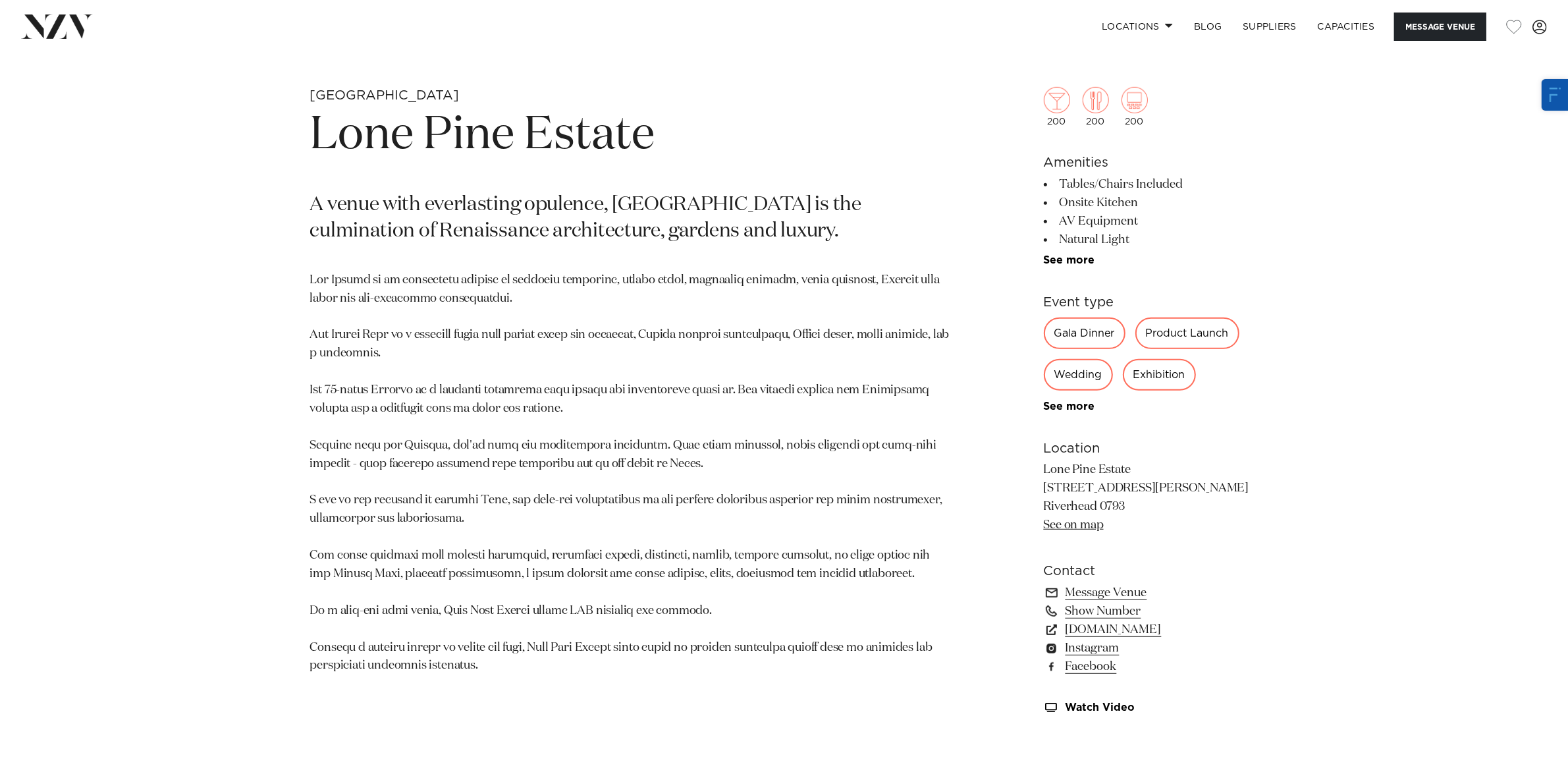
scroll to position [906, 0]
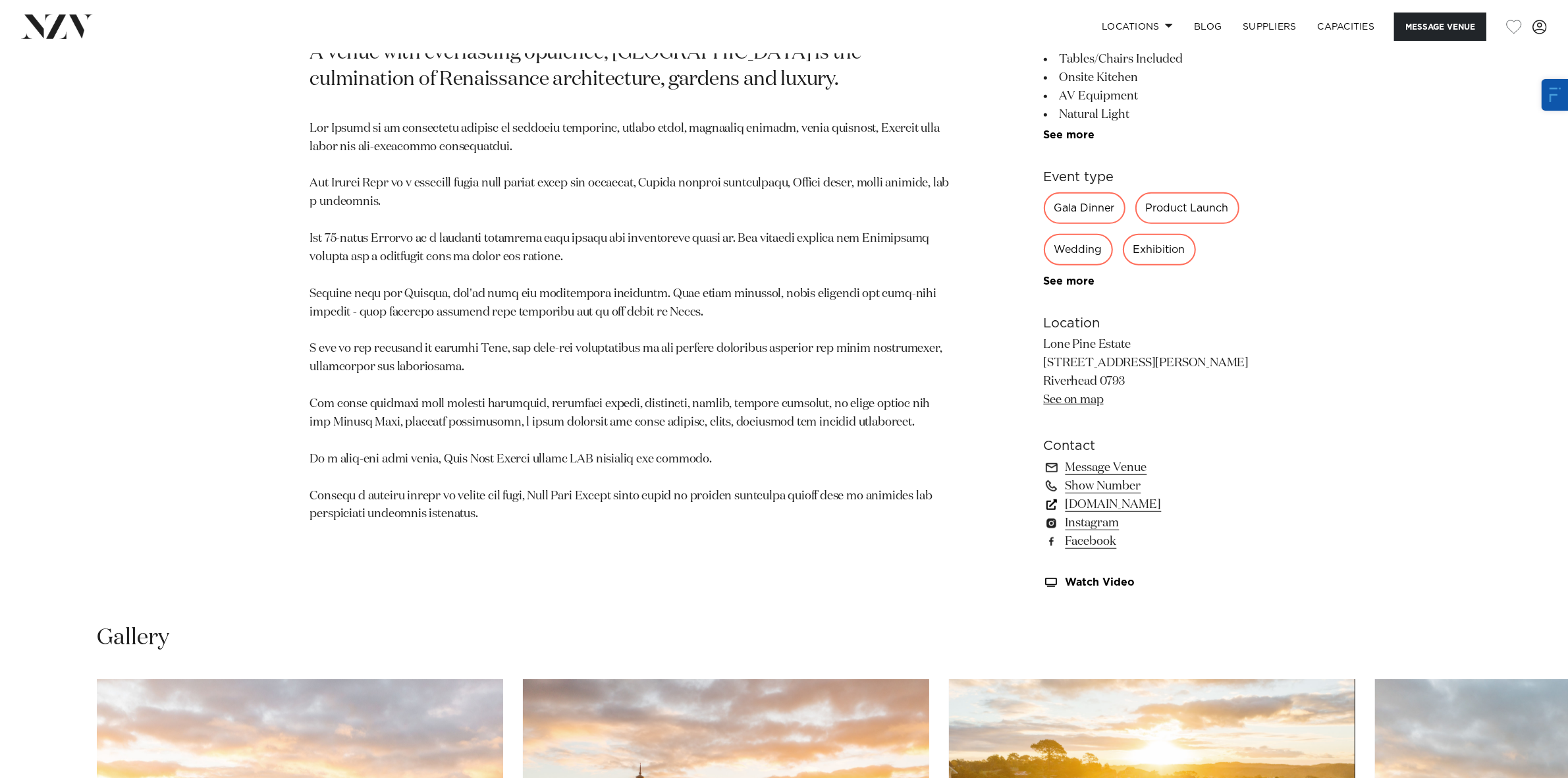
click at [1105, 500] on link "lonepineestate.co.nz" at bounding box center [1151, 504] width 215 height 18
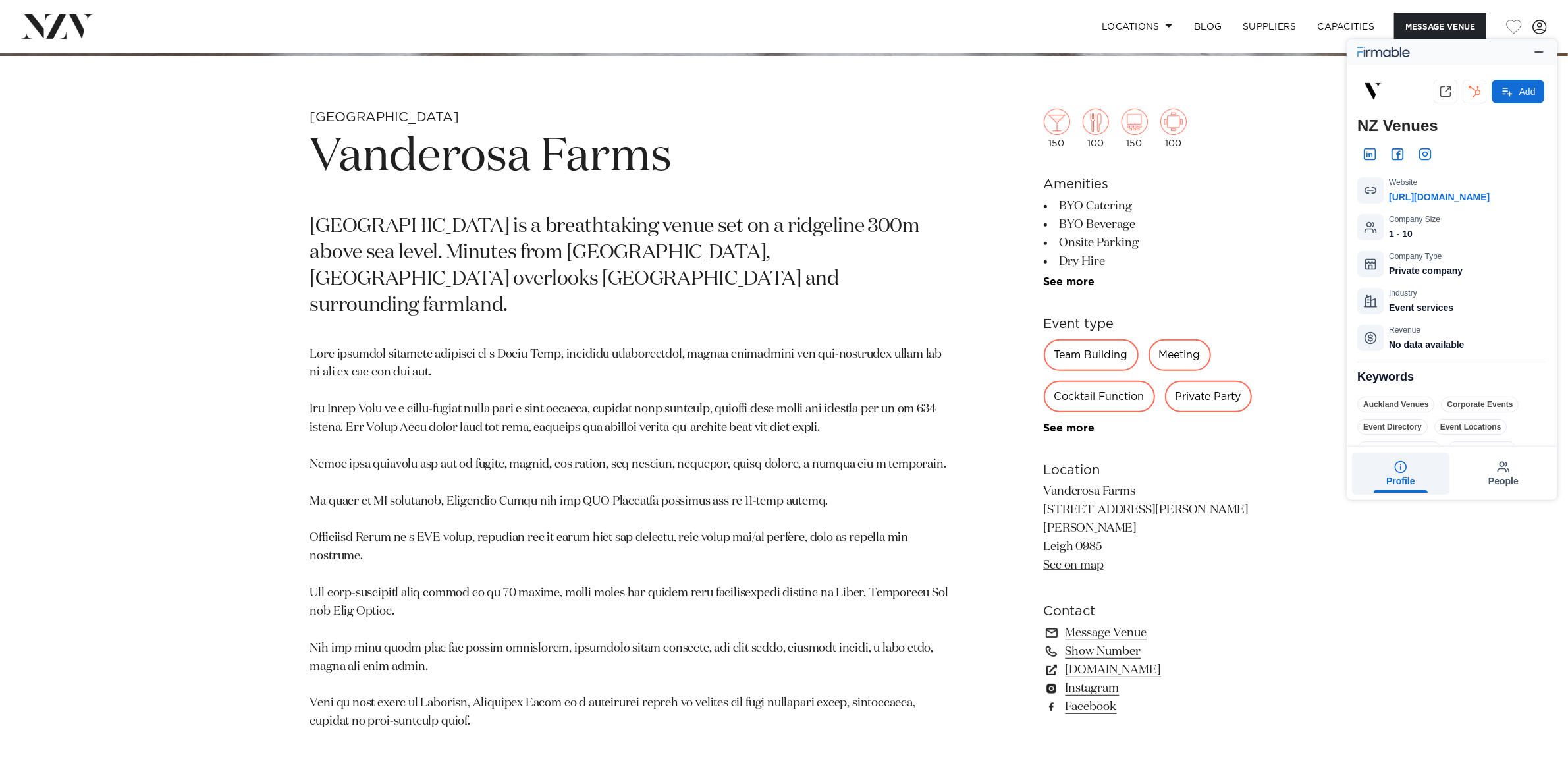
scroll to position [741, 0]
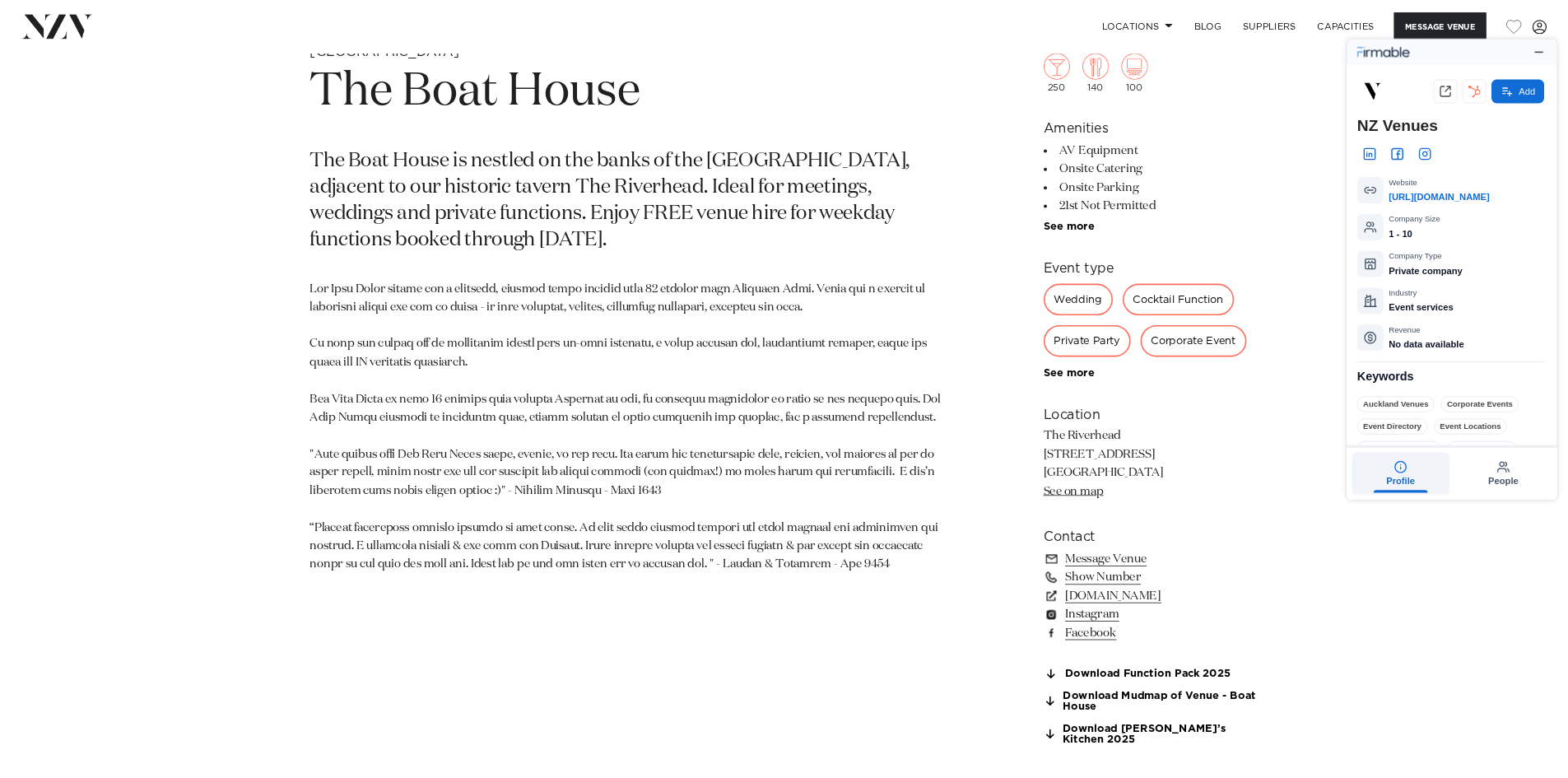
scroll to position [1030, 0]
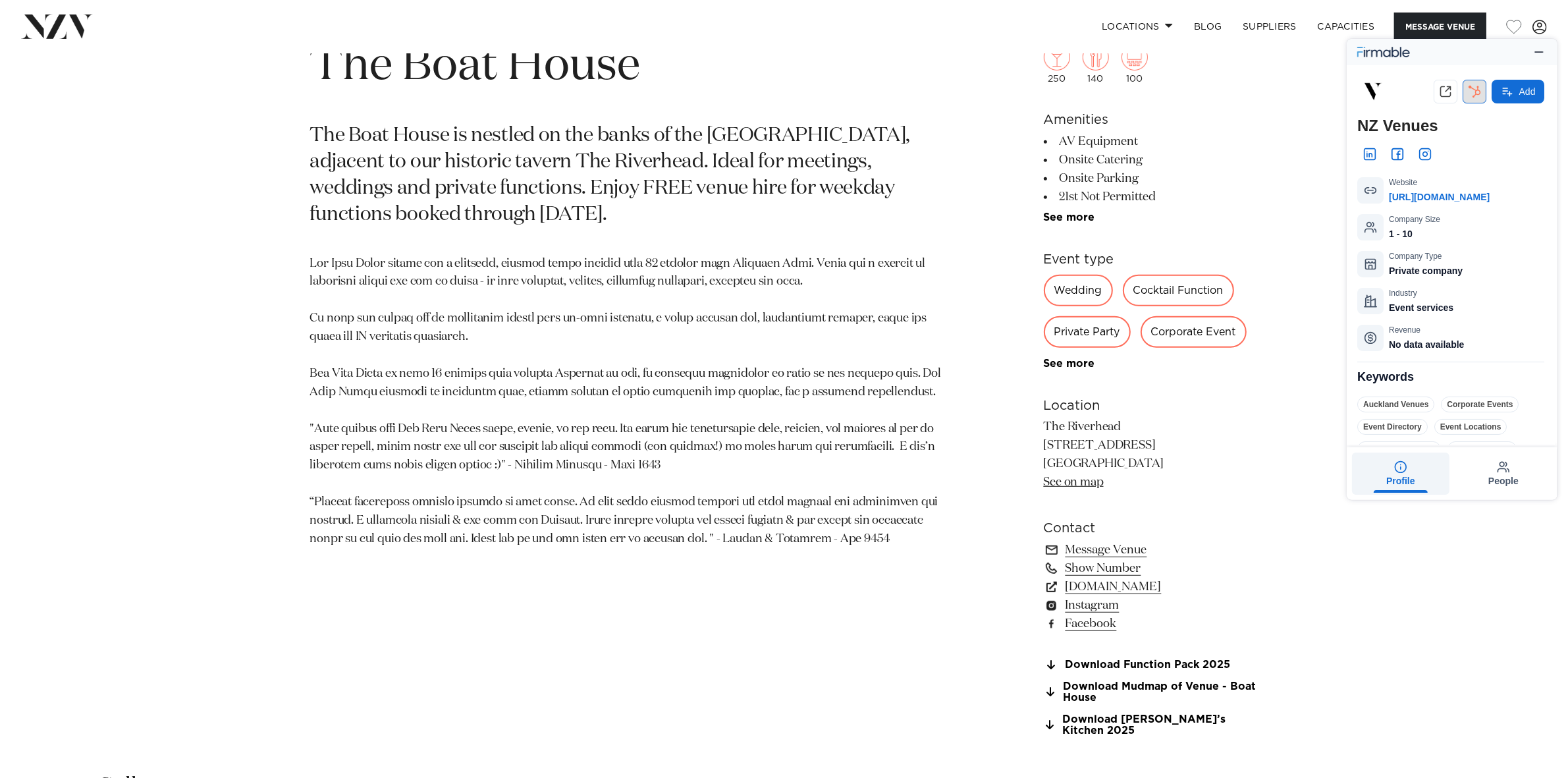
click at [1468, 93] on icon "button" at bounding box center [1475, 92] width 13 height 13
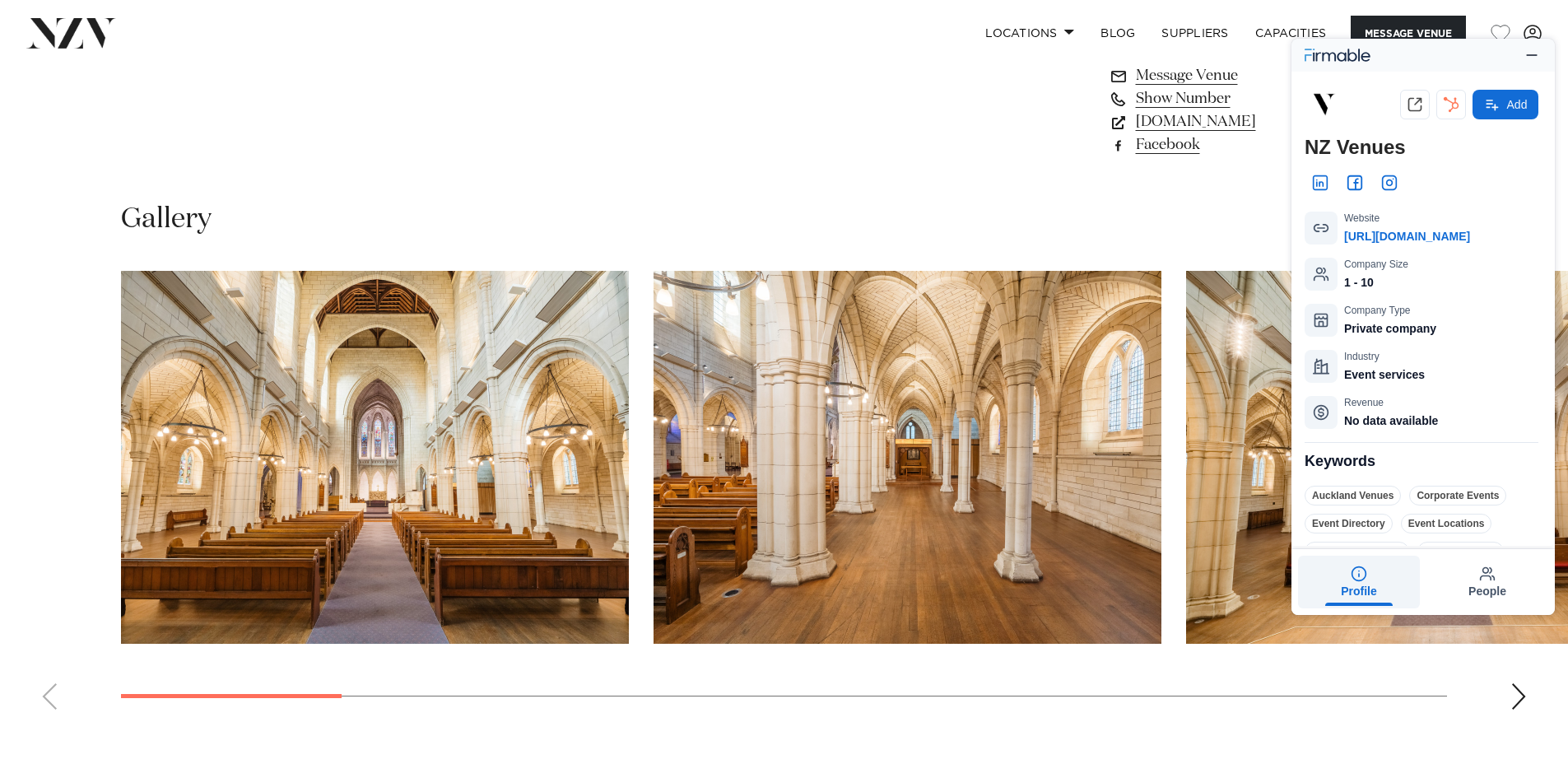
scroll to position [1483, 0]
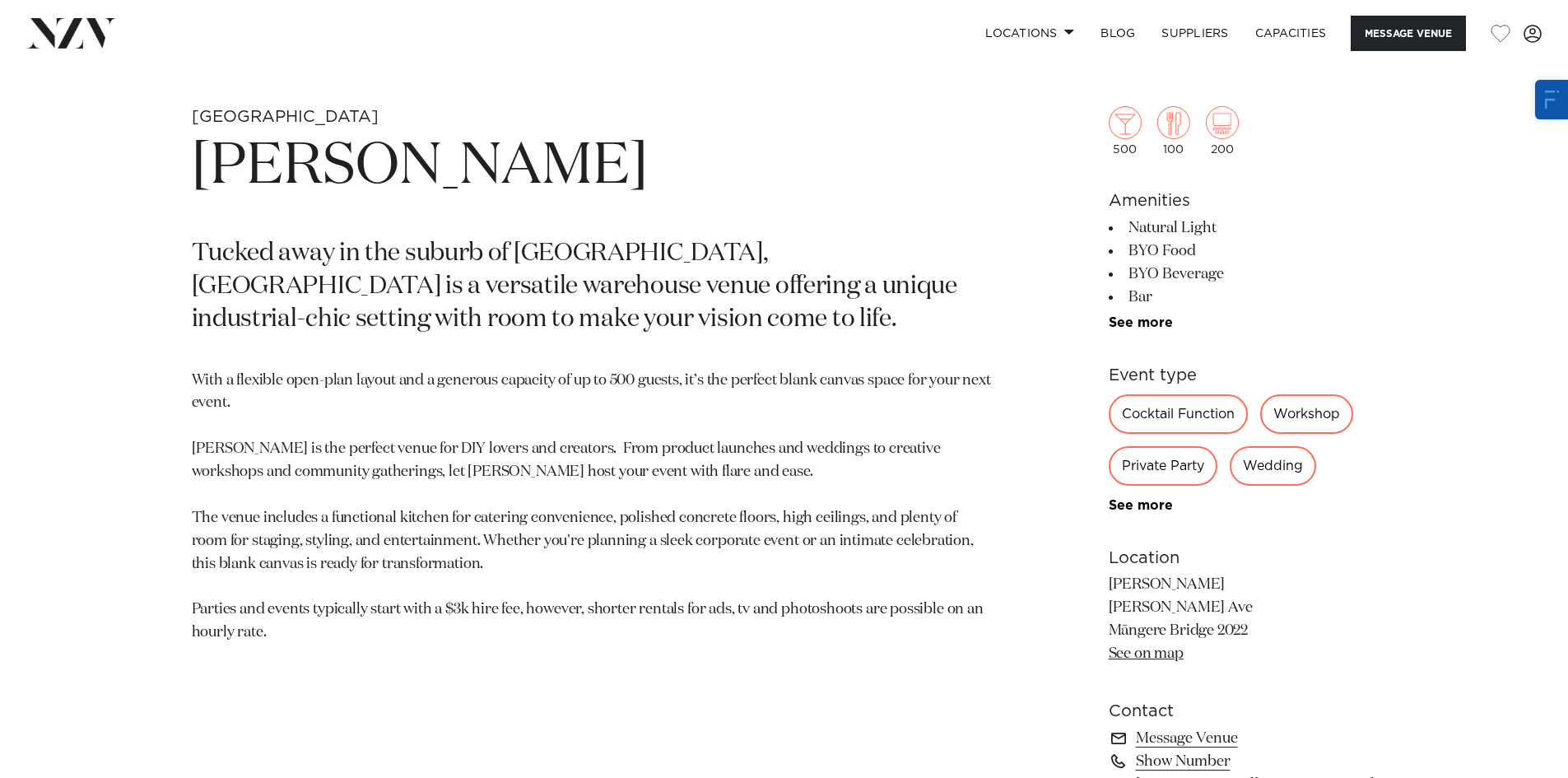
scroll to position [906, 0]
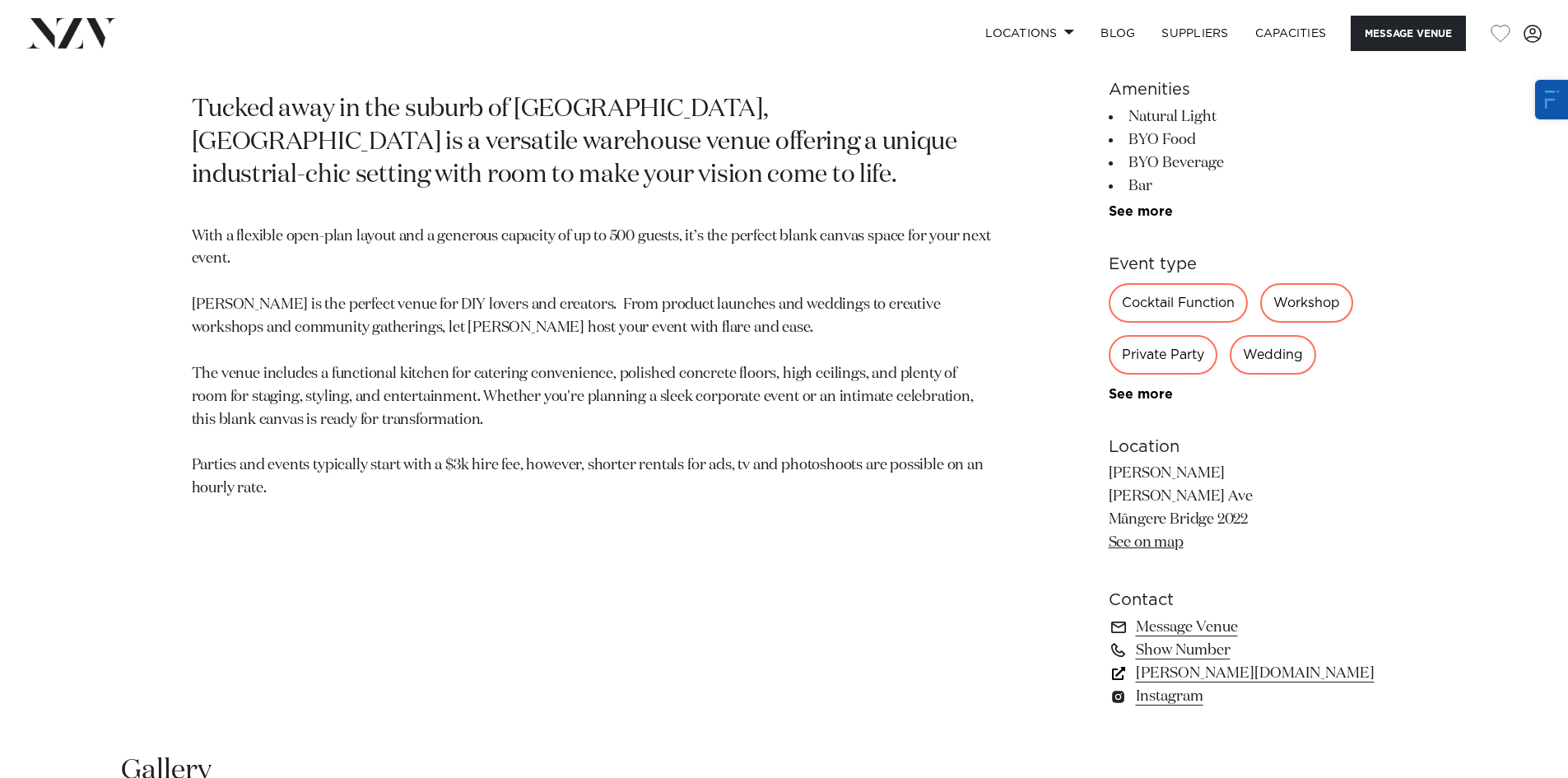
click at [1201, 675] on link "[PERSON_NAME][DOMAIN_NAME]" at bounding box center [1242, 674] width 268 height 23
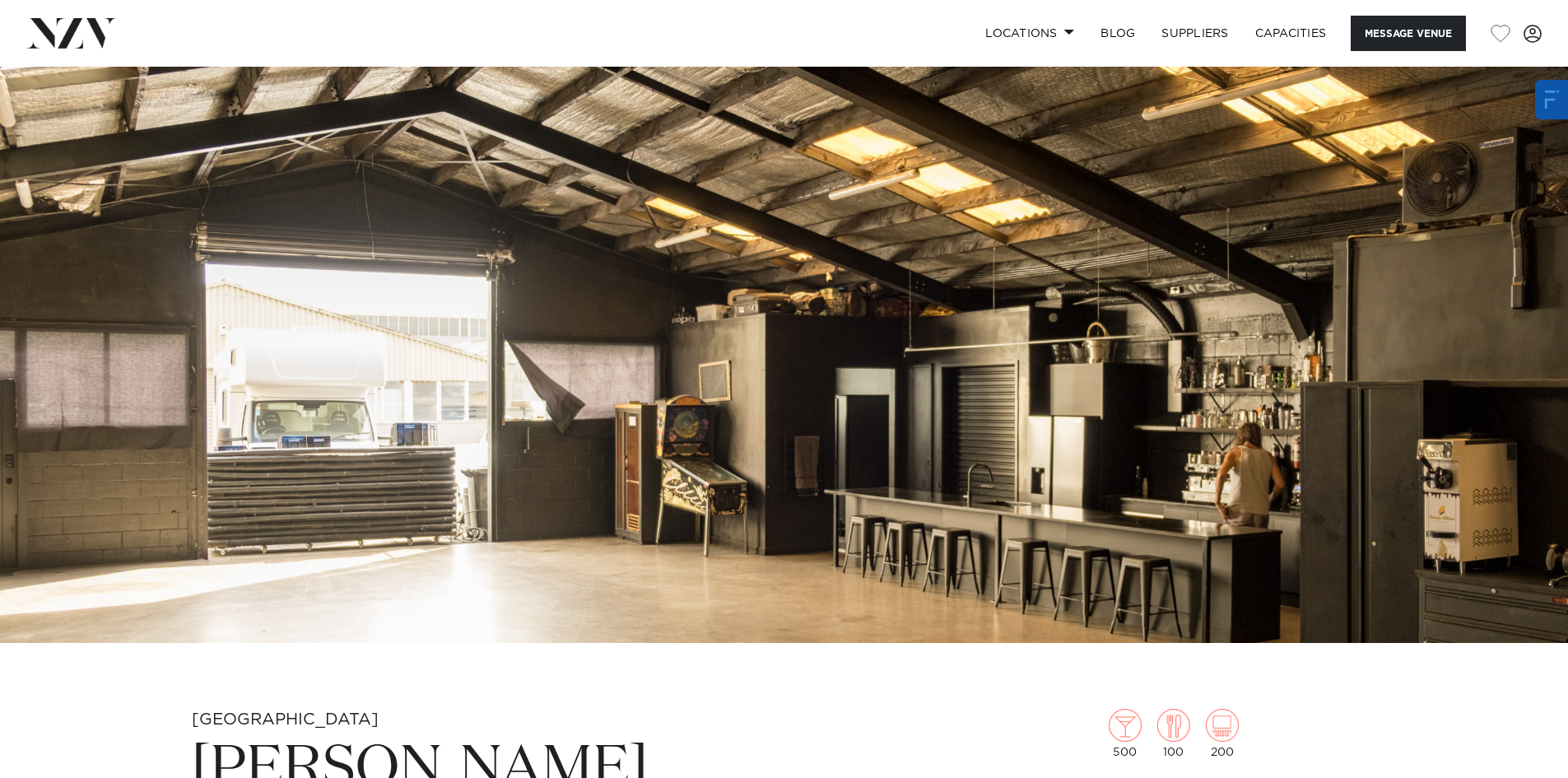
scroll to position [165, 0]
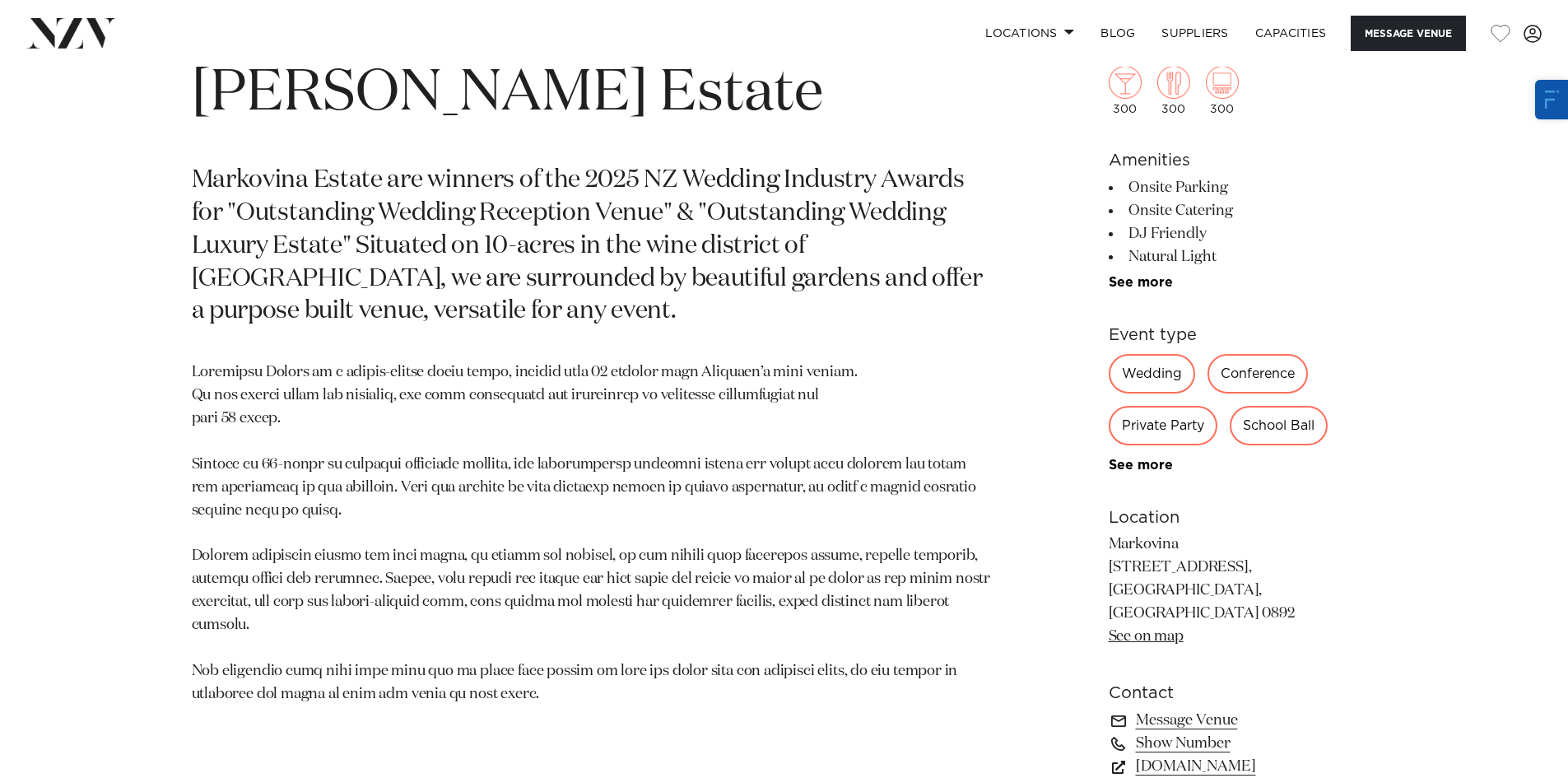
scroll to position [988, 0]
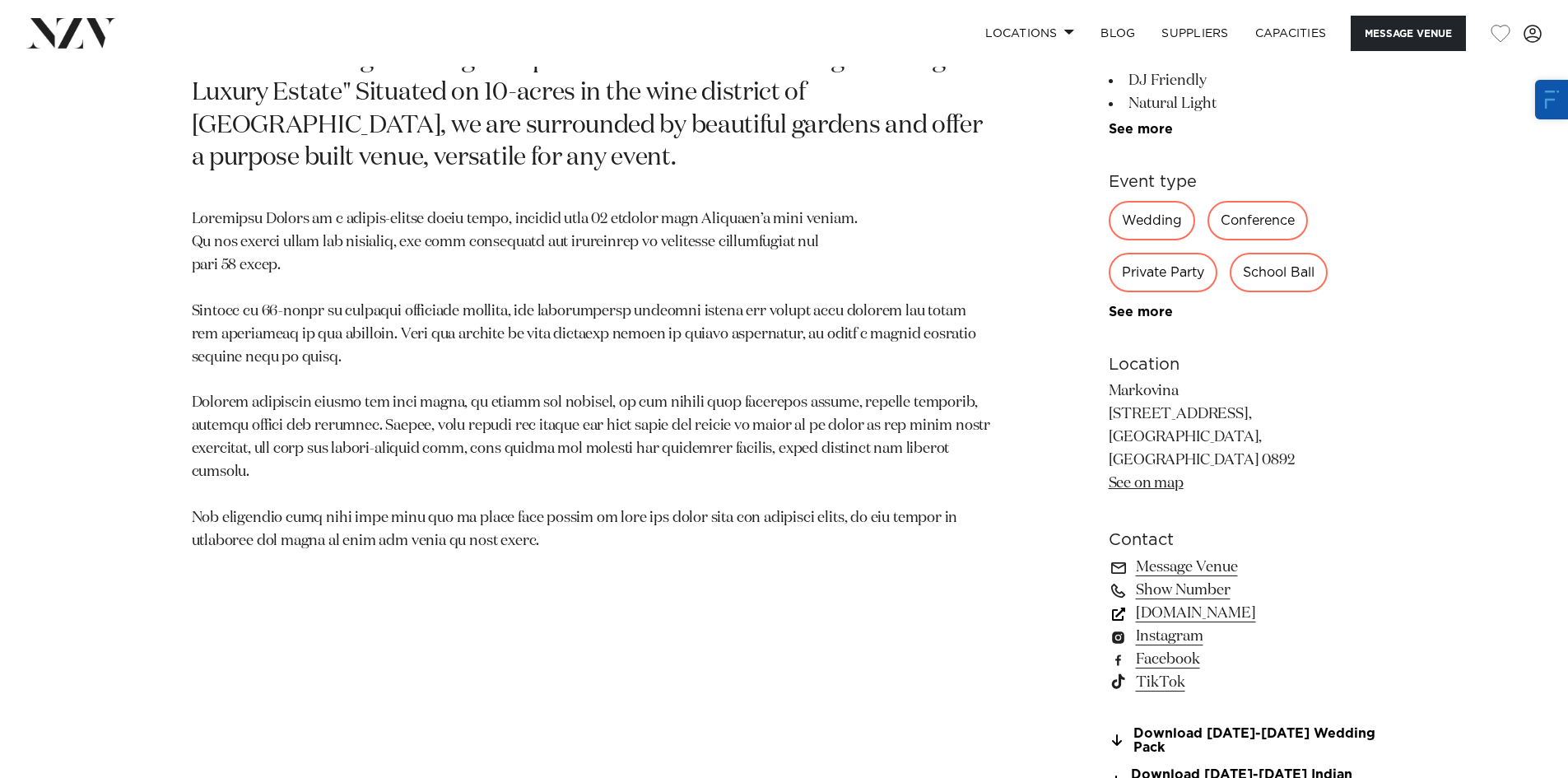
click at [1180, 602] on link "www.markovina.co.nz" at bounding box center [1242, 613] width 268 height 23
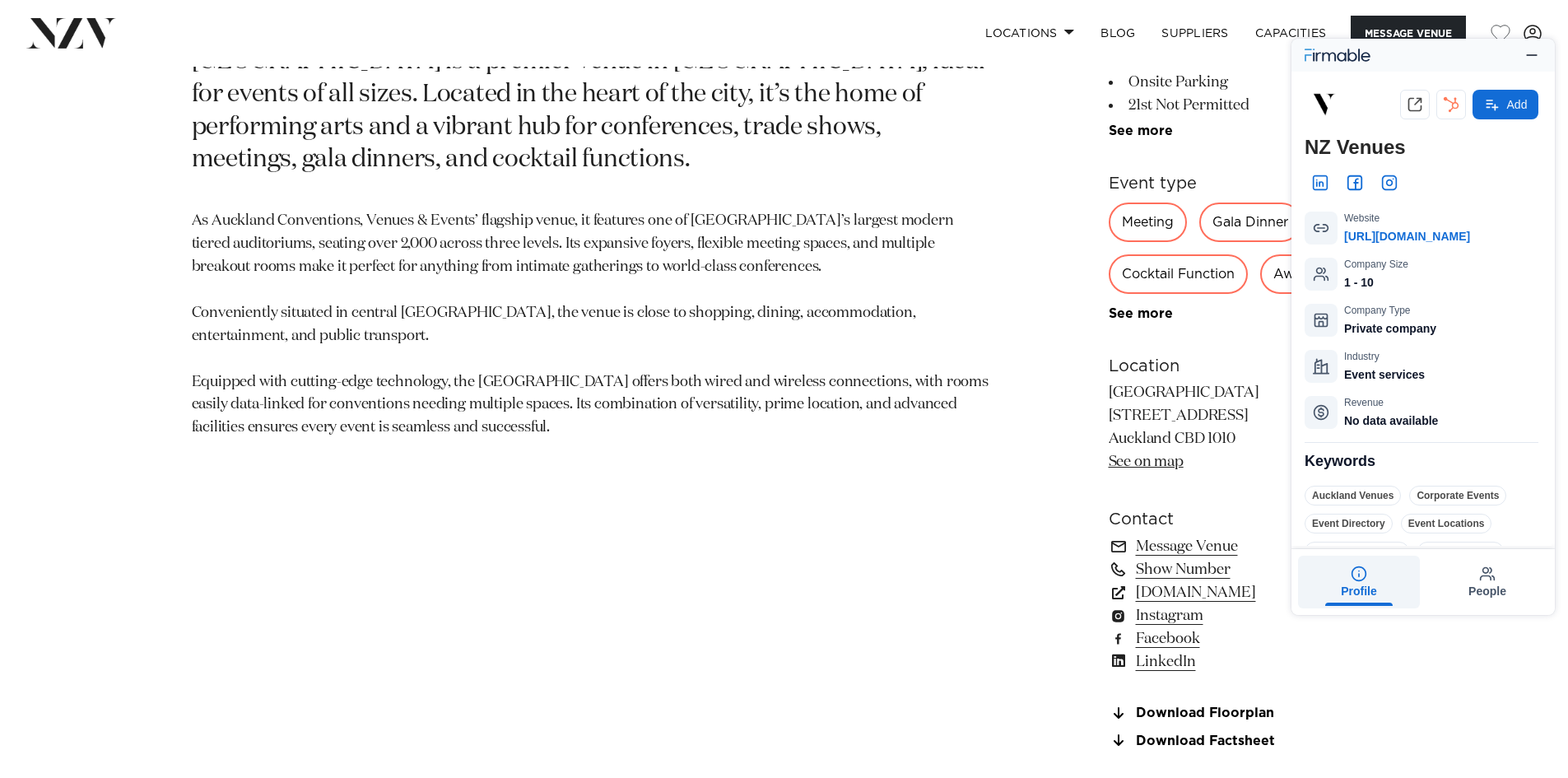
scroll to position [988, 0]
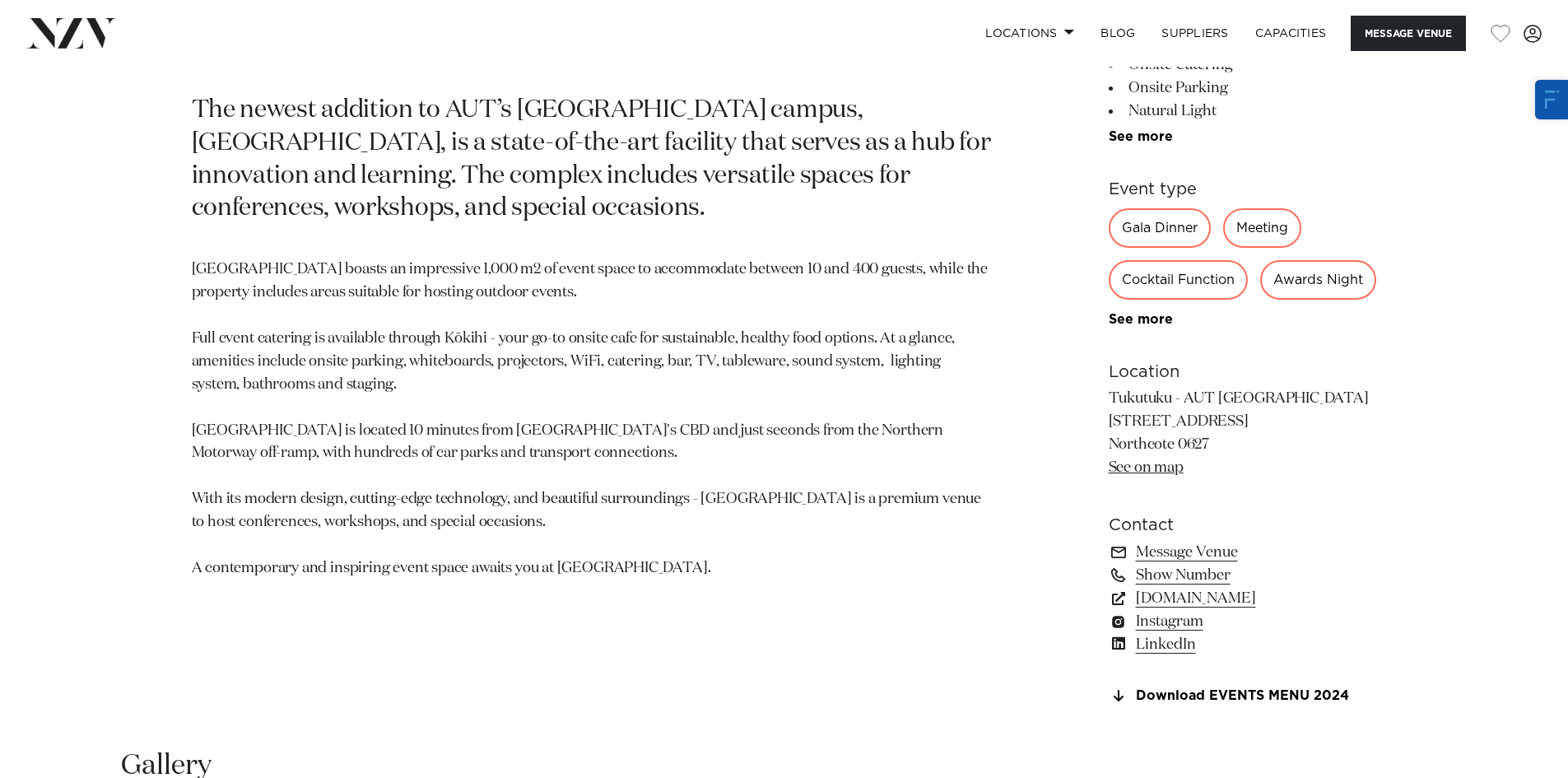
scroll to position [988, 0]
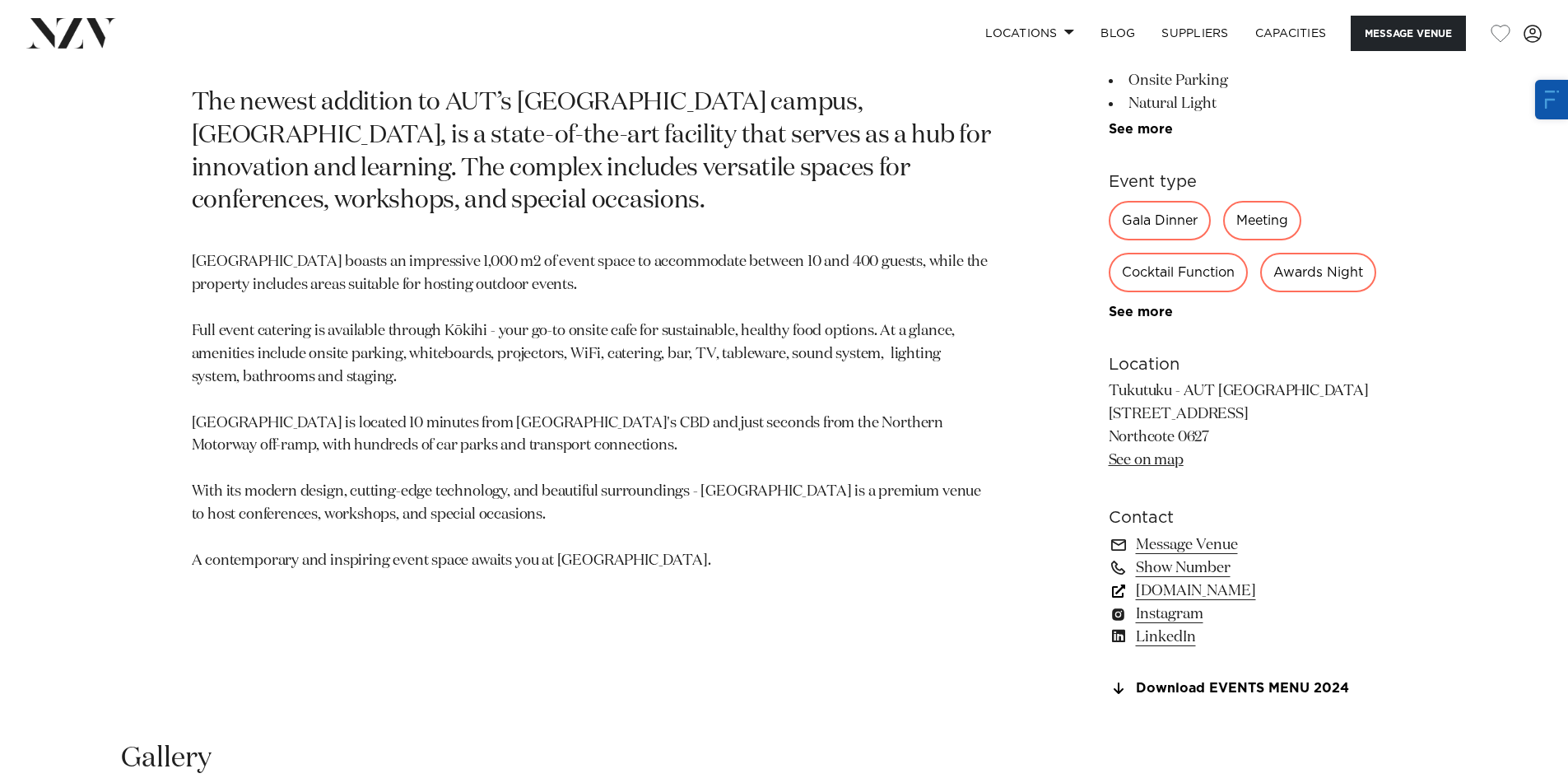
click at [1170, 603] on link "[DOMAIN_NAME]" at bounding box center [1242, 591] width 268 height 23
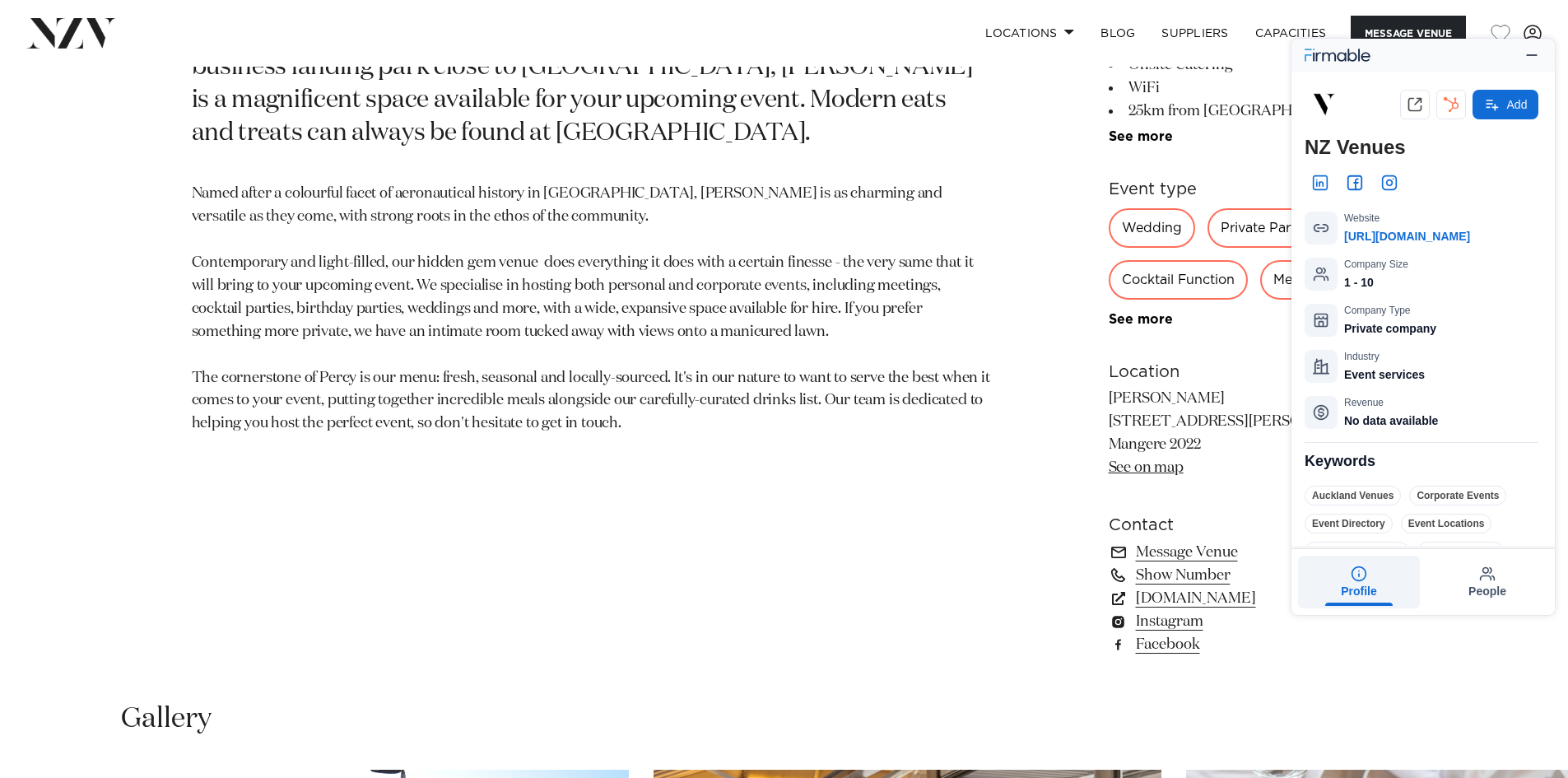
scroll to position [988, 0]
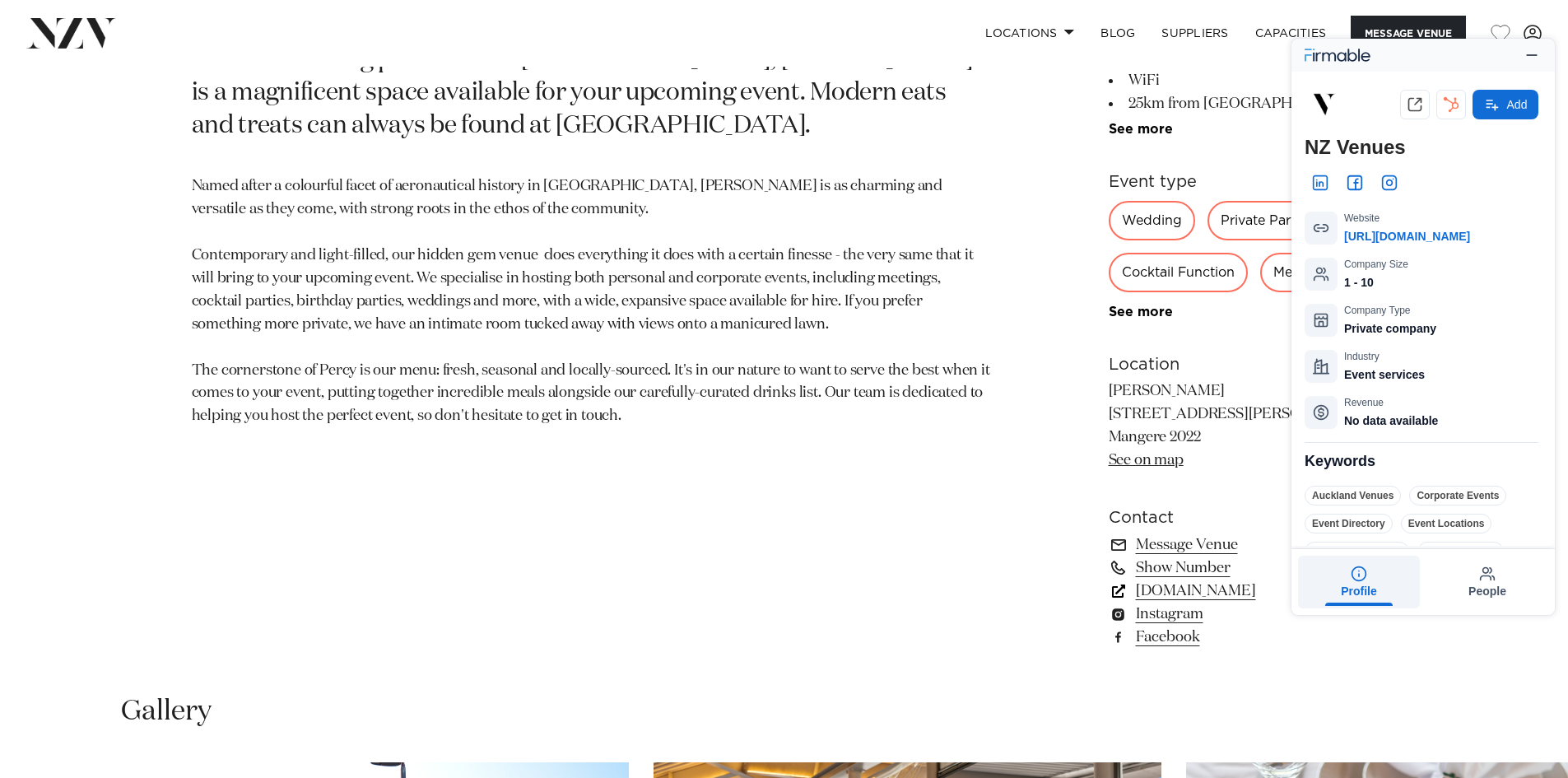
click at [1168, 591] on link "percyevents.co.nz" at bounding box center [1242, 591] width 268 height 23
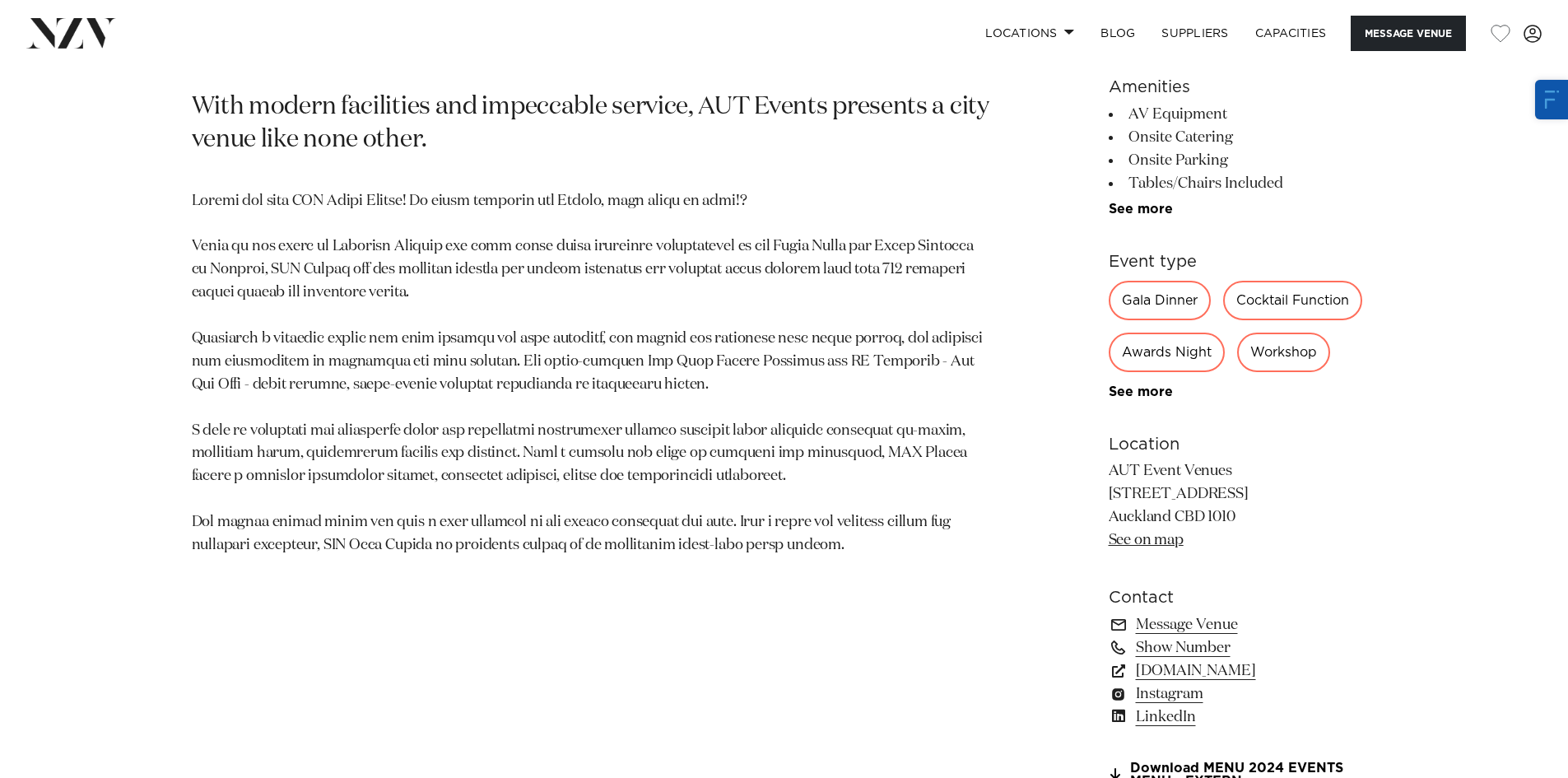
scroll to position [1071, 0]
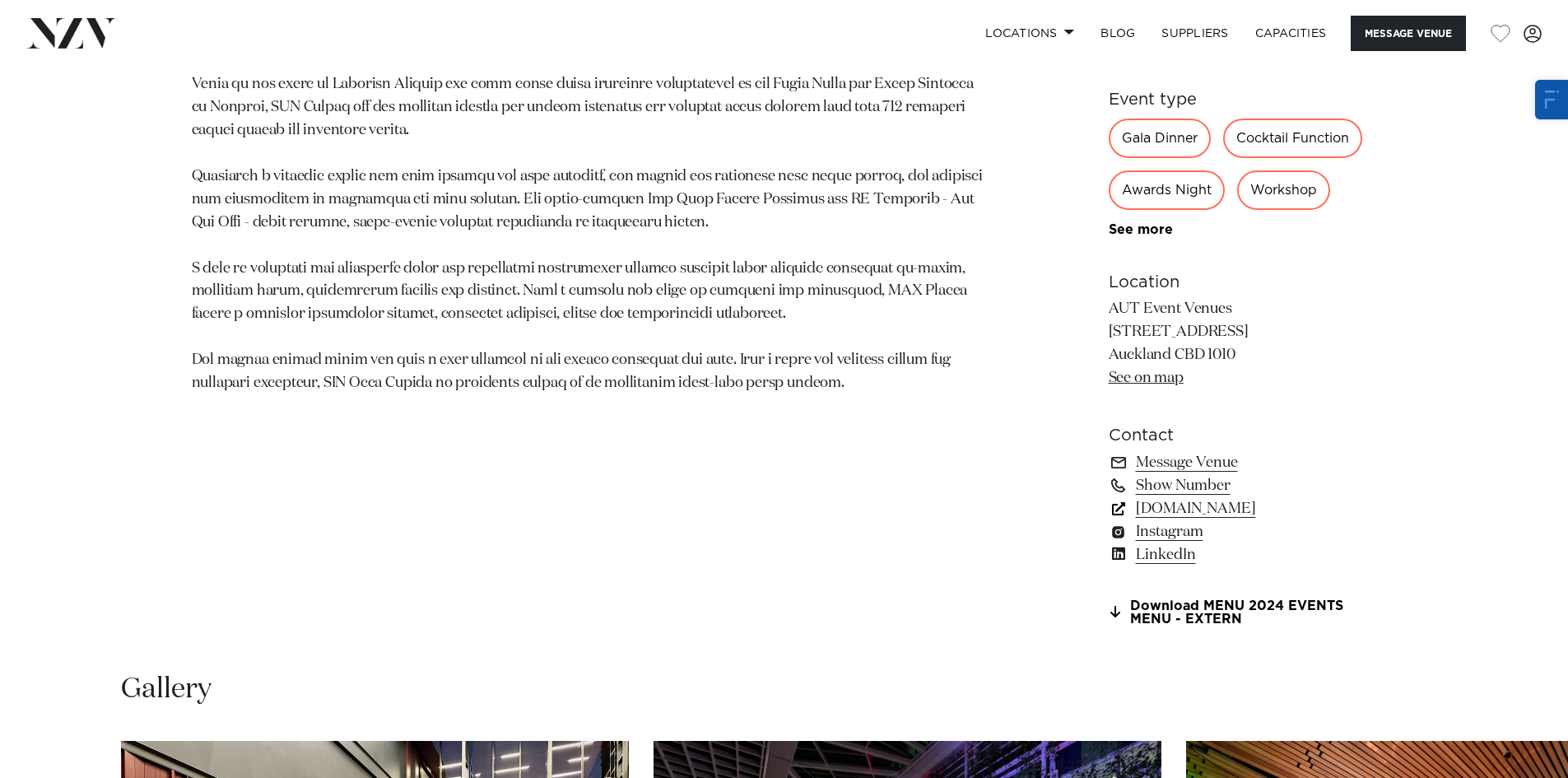
click at [1184, 510] on link "www.autevents.co.nz" at bounding box center [1242, 509] width 268 height 23
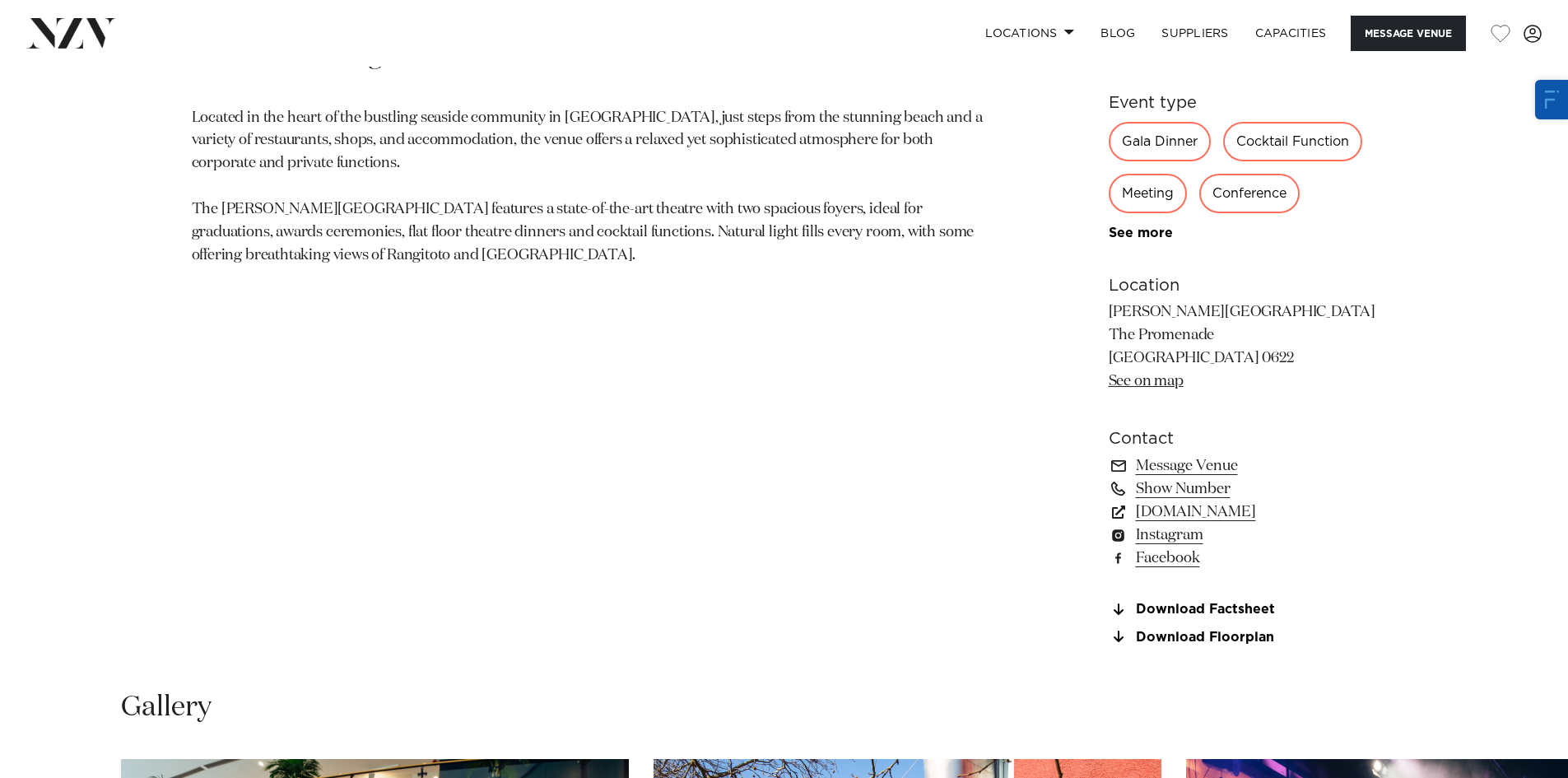
scroll to position [1071, 0]
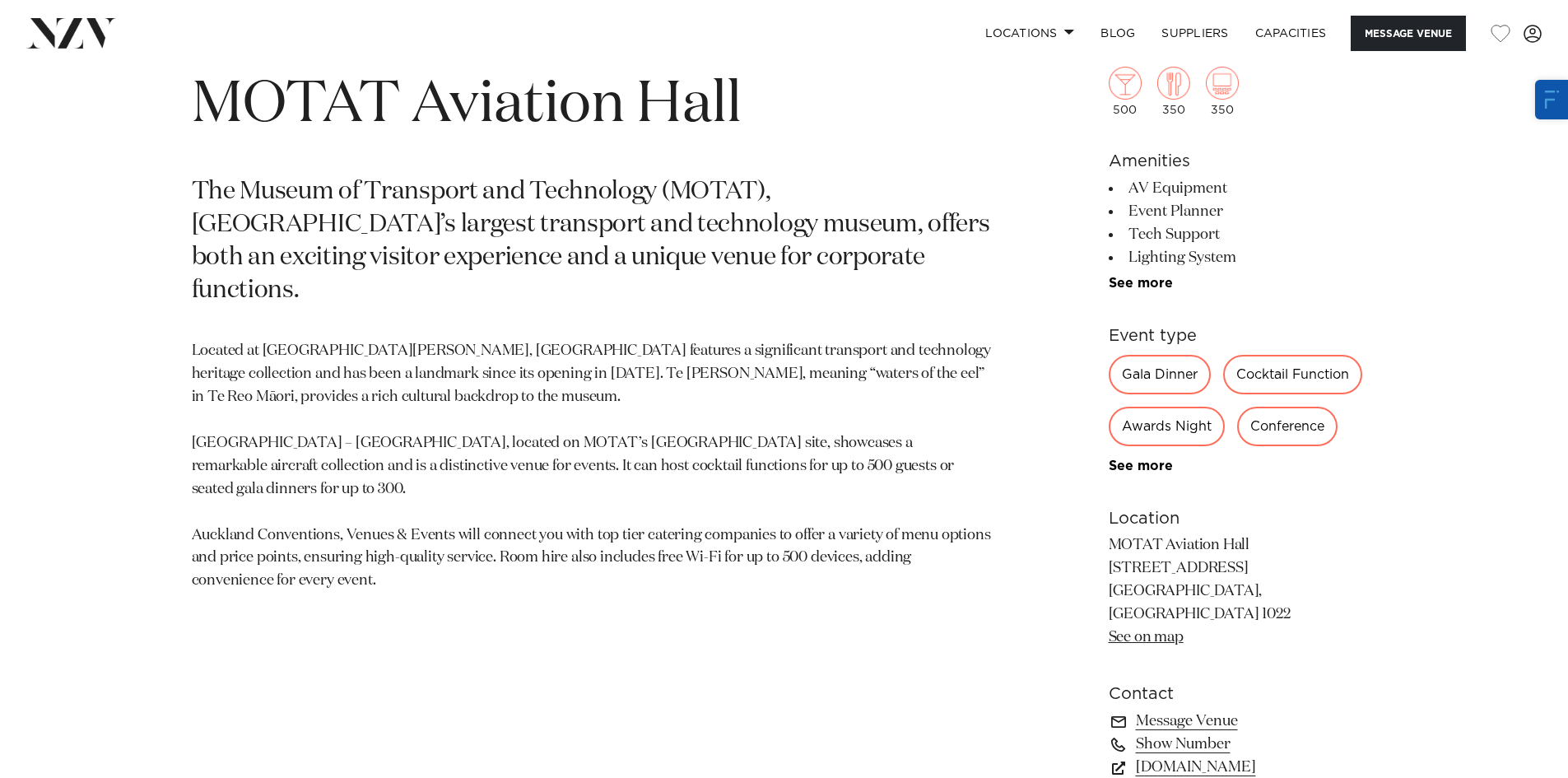
scroll to position [906, 0]
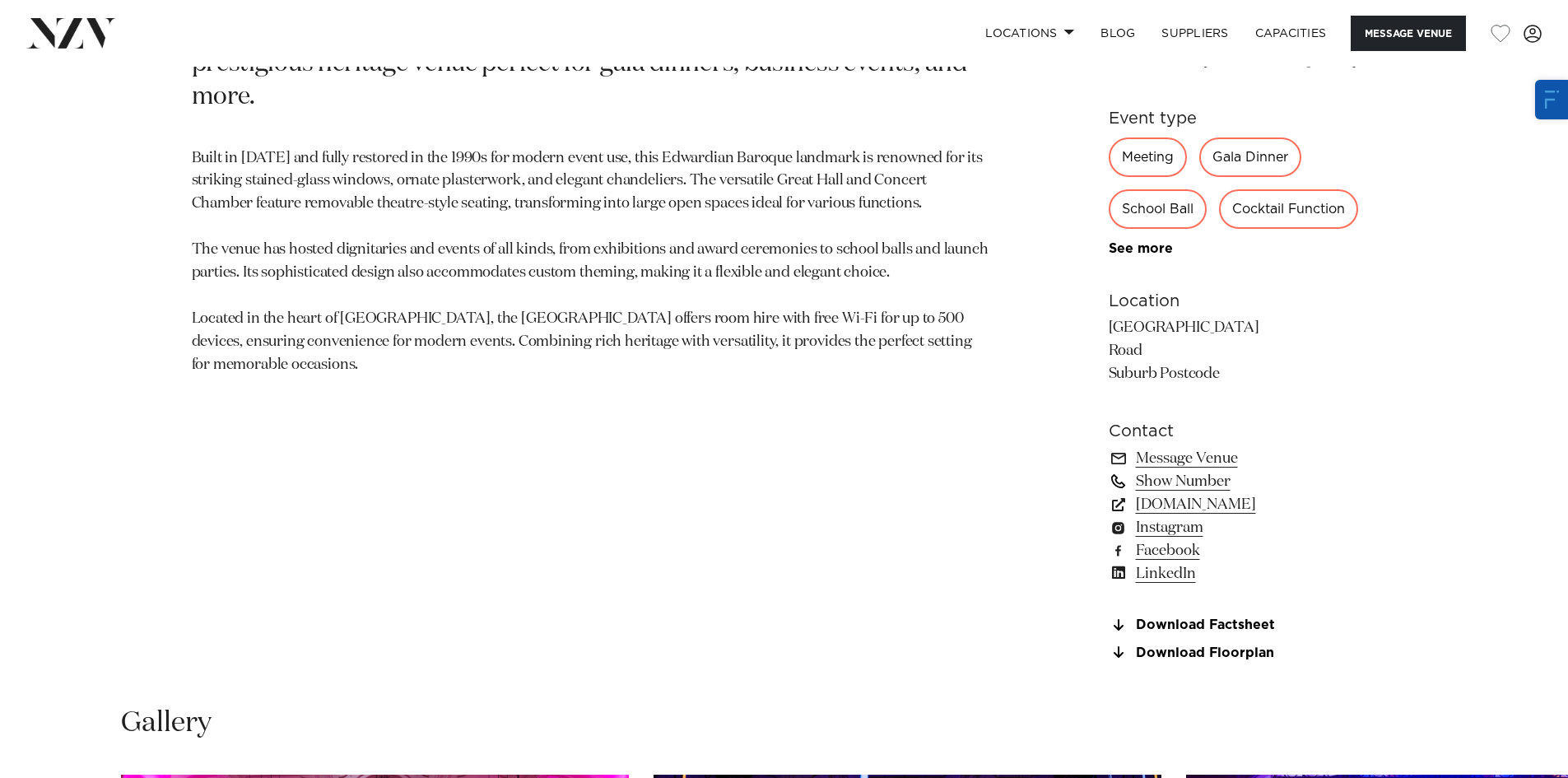
scroll to position [988, 0]
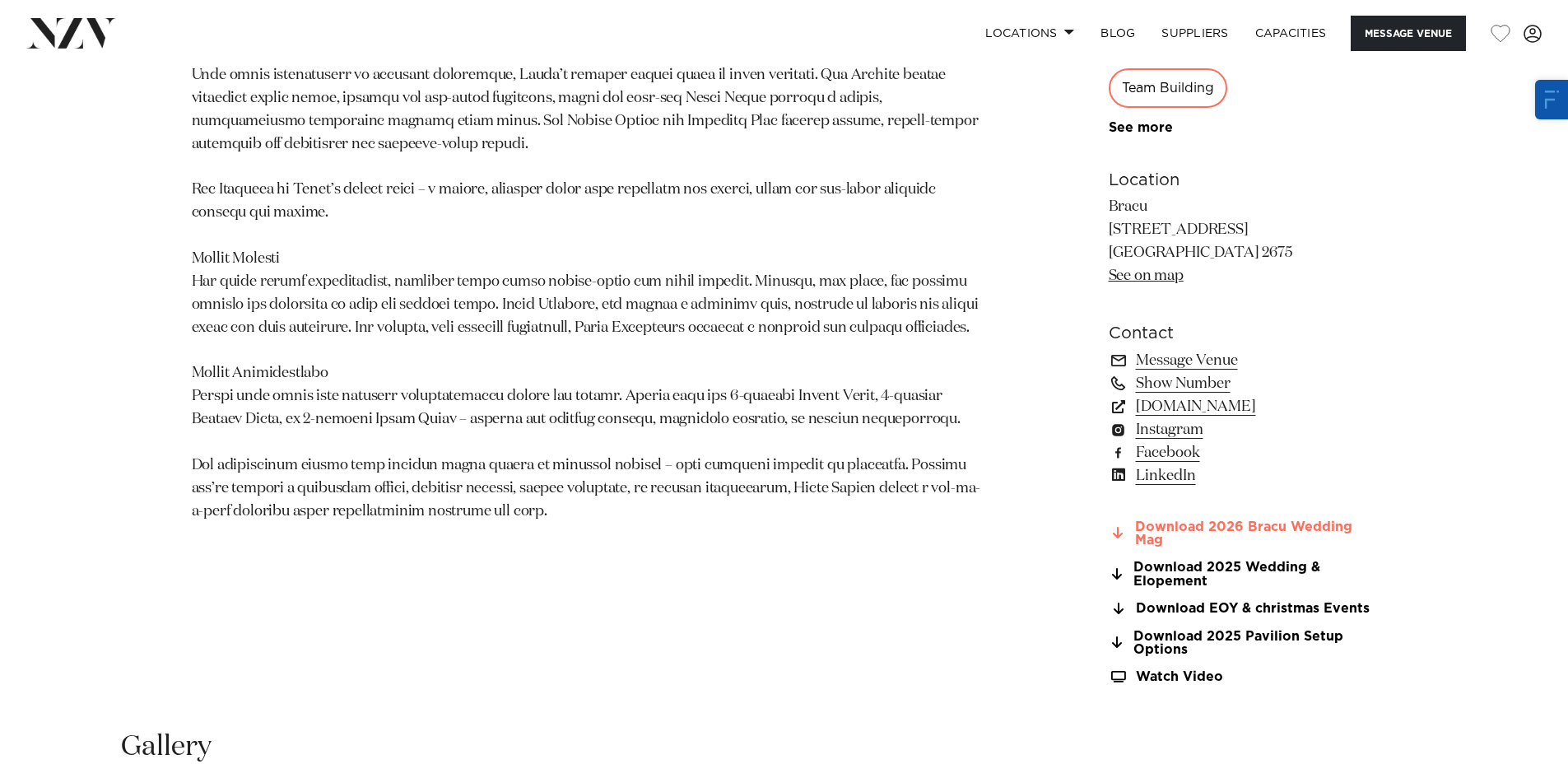
scroll to position [1236, 0]
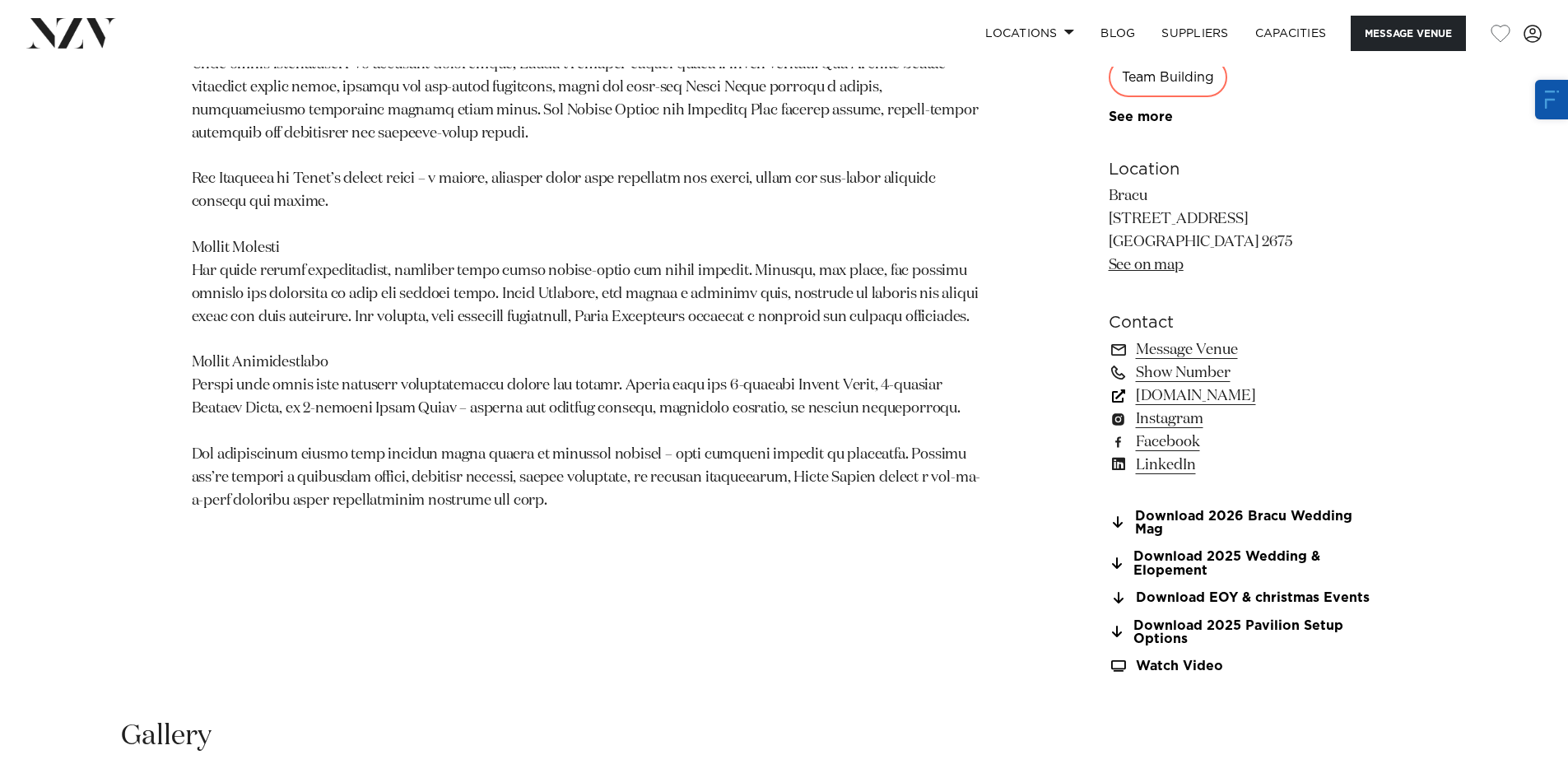
click at [1182, 392] on link "bracu.co.nz" at bounding box center [1242, 396] width 268 height 23
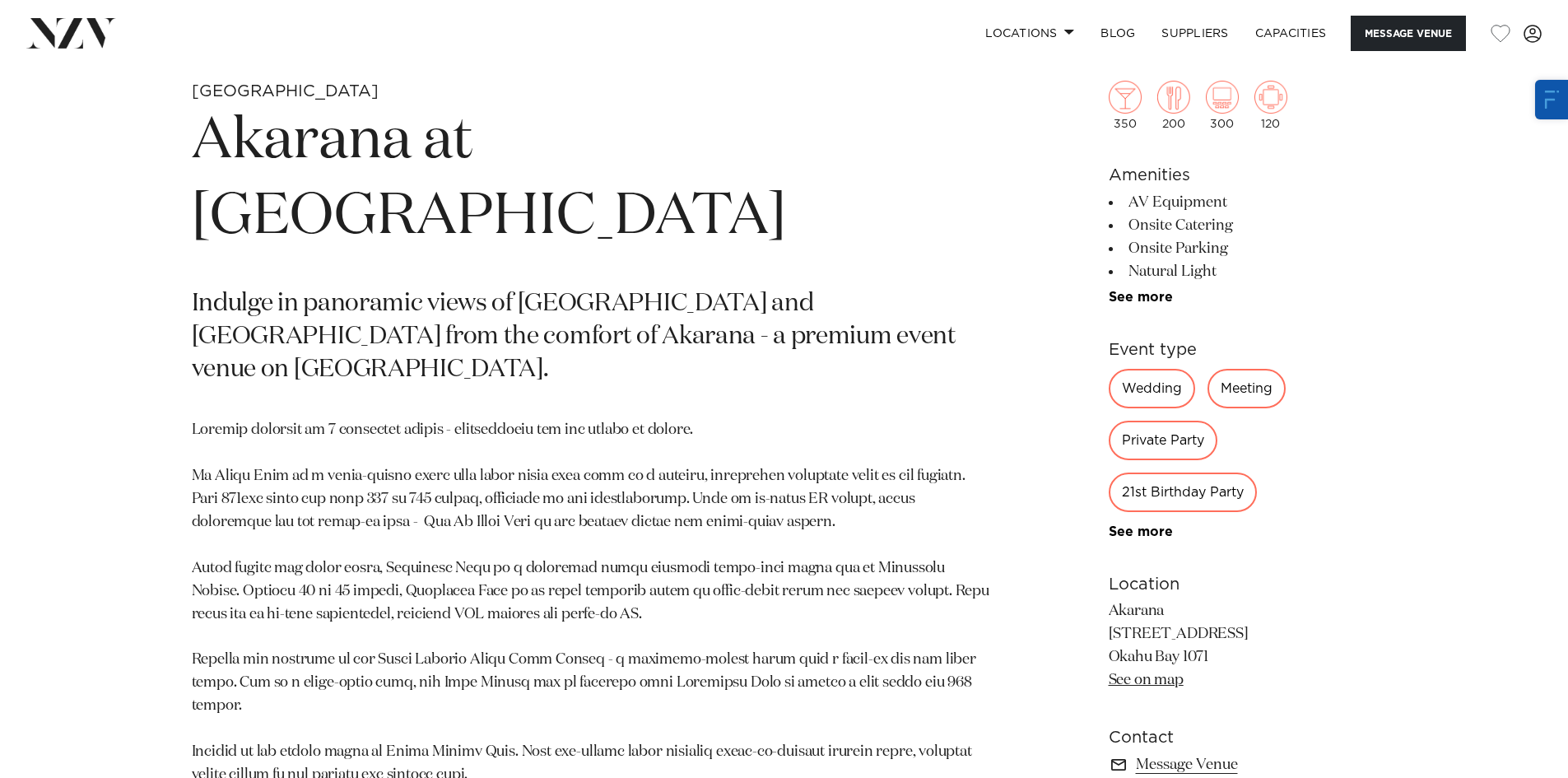
scroll to position [988, 0]
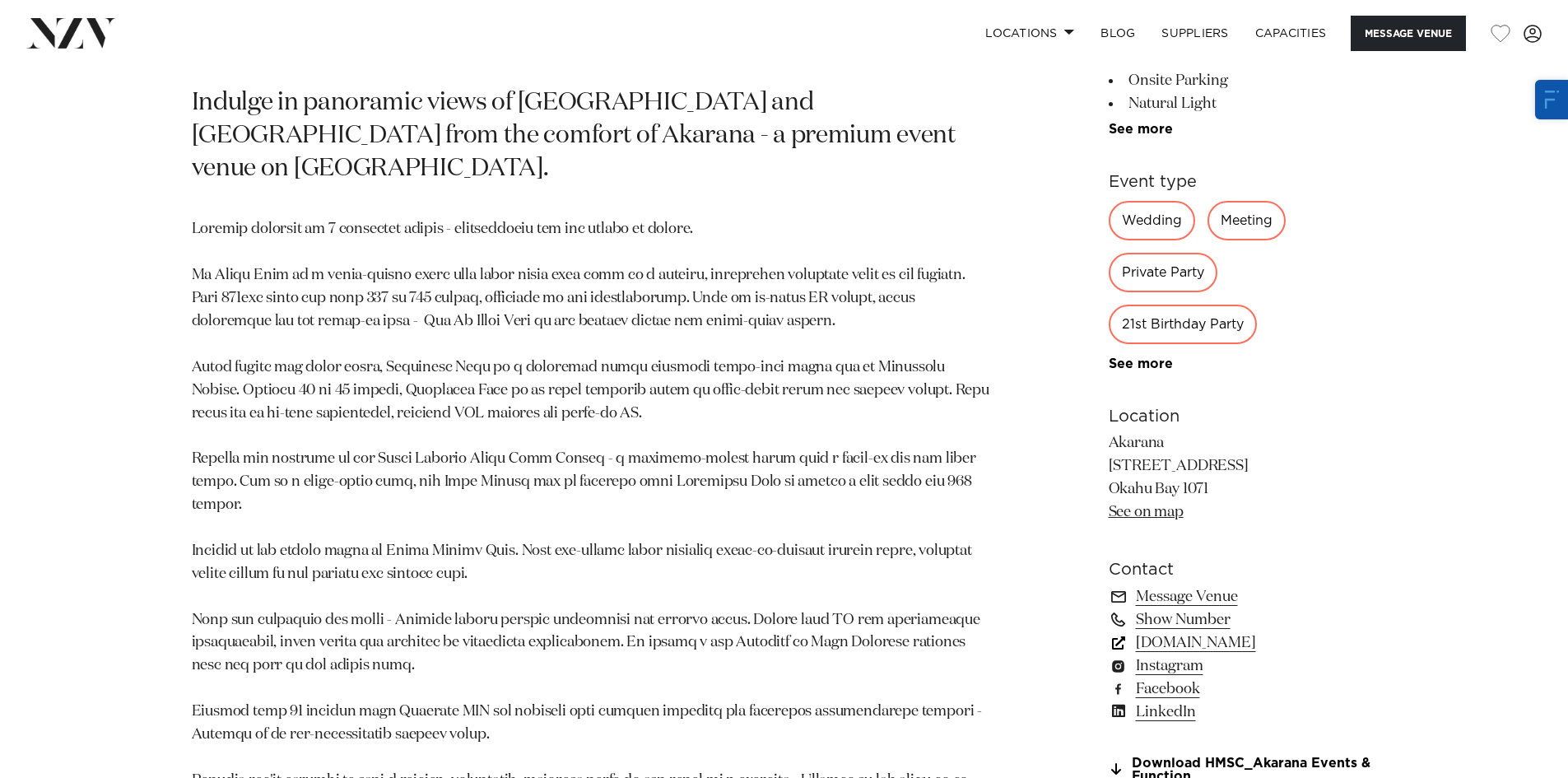
click at [1161, 639] on link "akarana.co.nz" at bounding box center [1242, 643] width 268 height 23
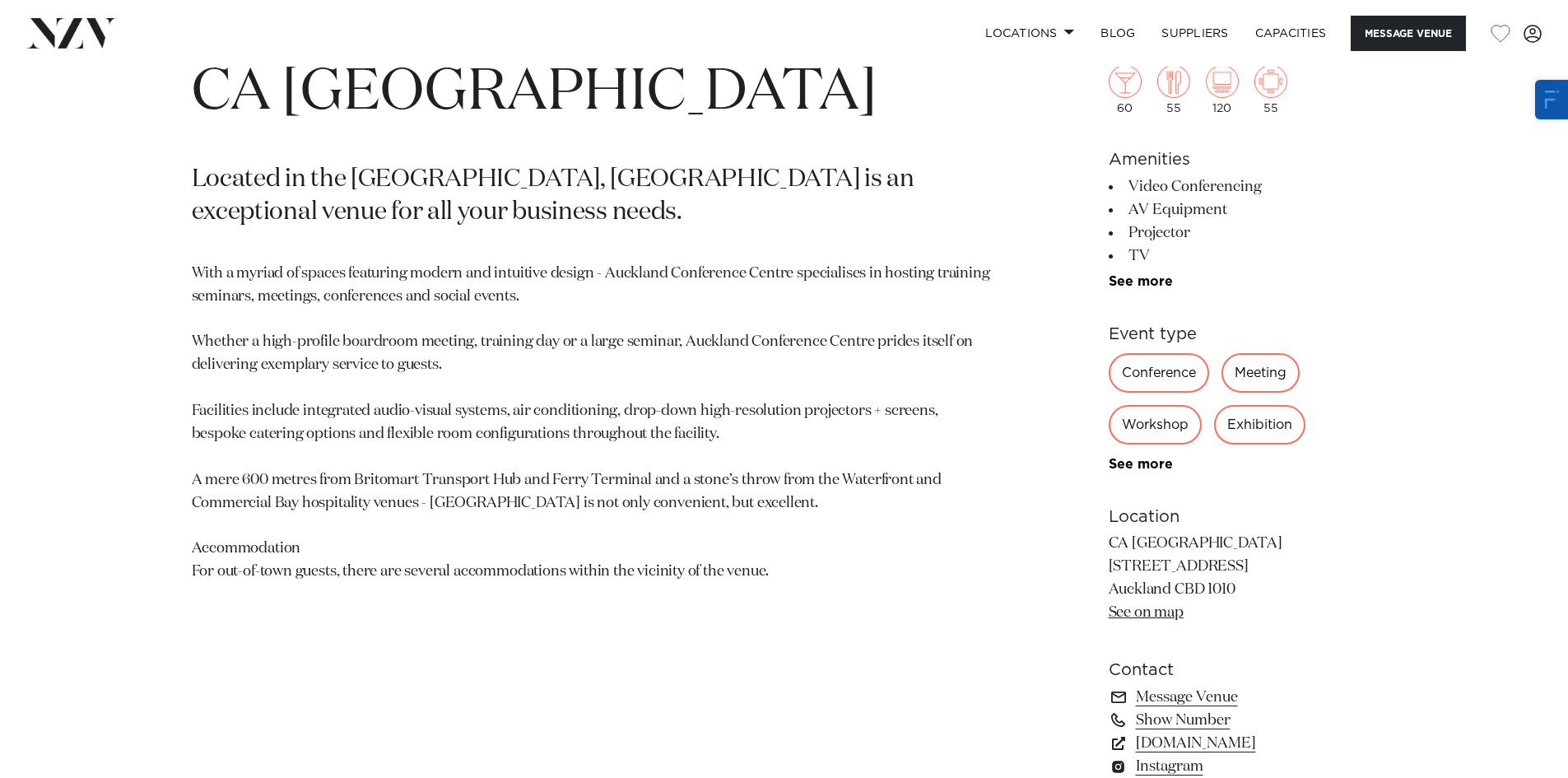
scroll to position [741, 0]
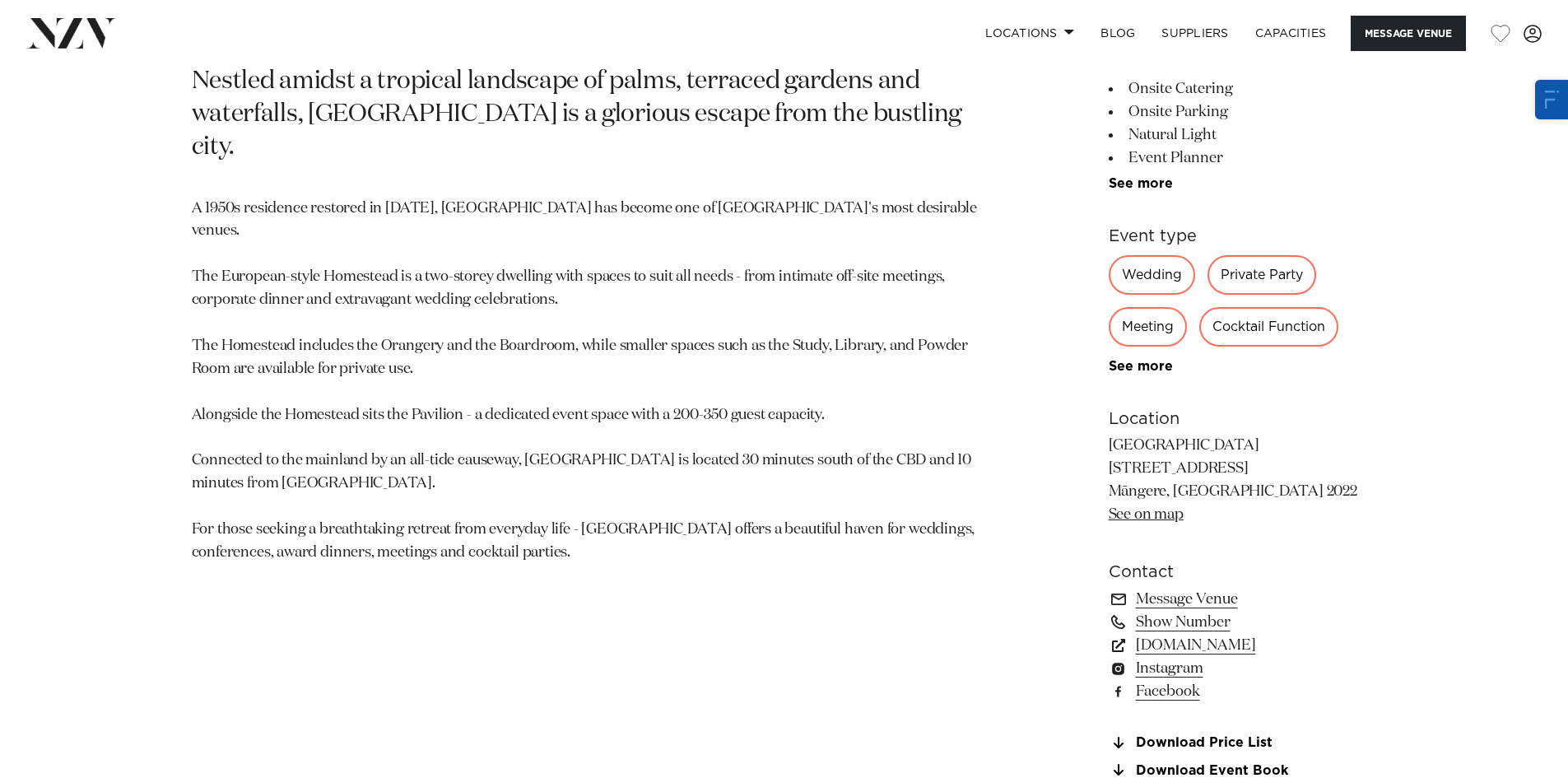
scroll to position [988, 0]
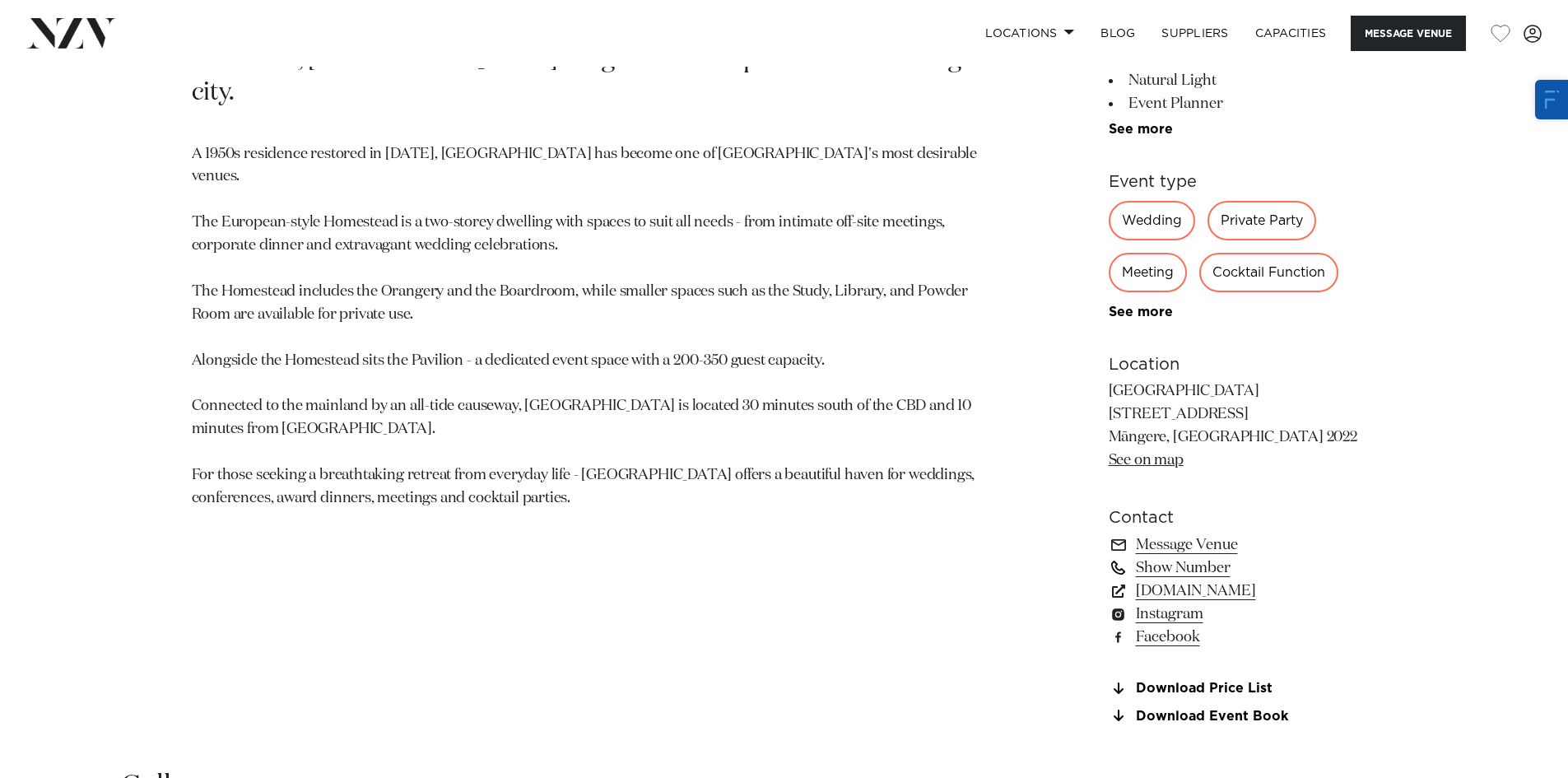
drag, startPoint x: 1212, startPoint y: 587, endPoint x: 1200, endPoint y: 571, distance: 20.0
click at [1212, 587] on link "www.puketutuislandestate.co.nz" at bounding box center [1242, 591] width 268 height 23
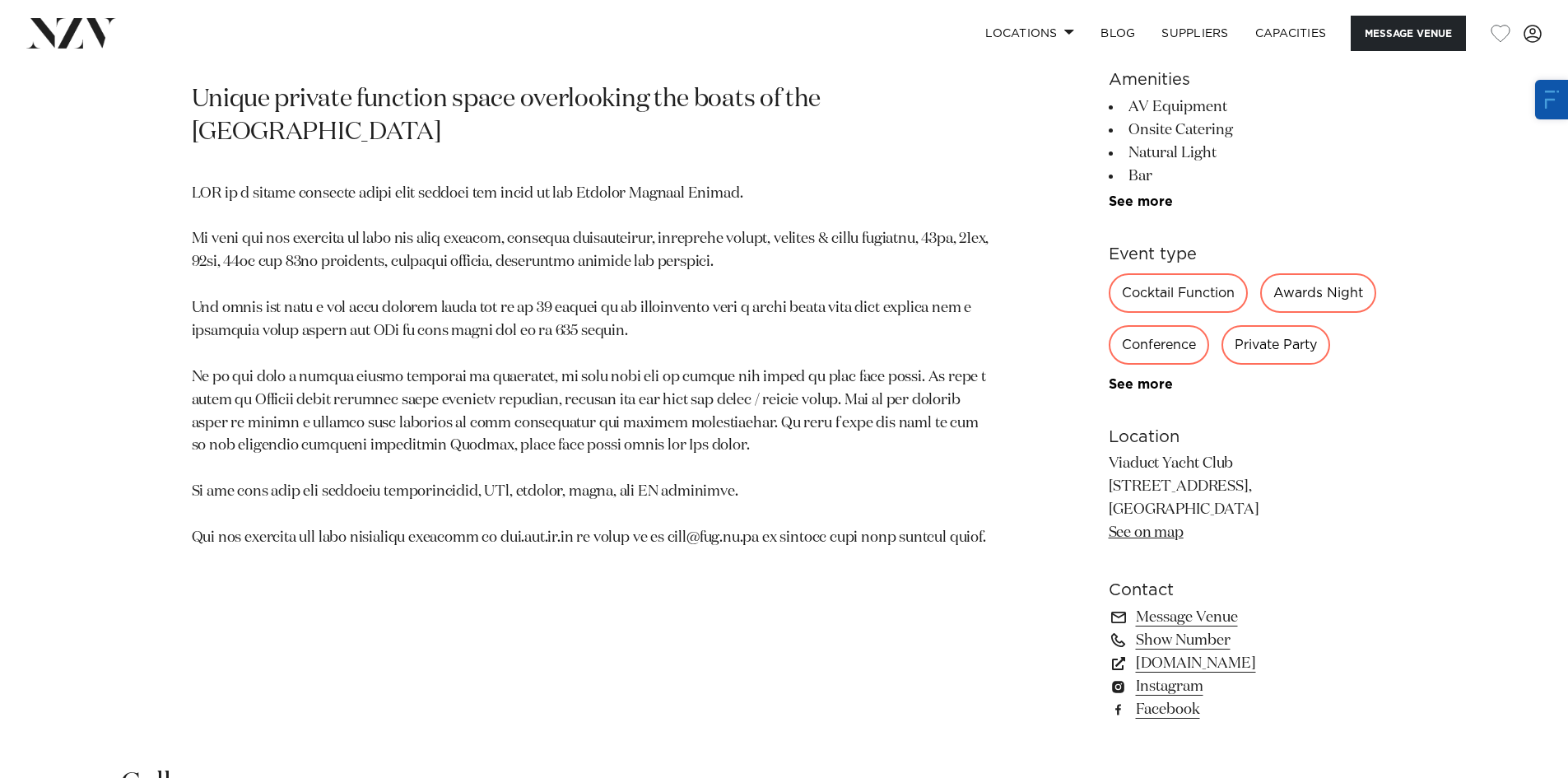
scroll to position [1071, 0]
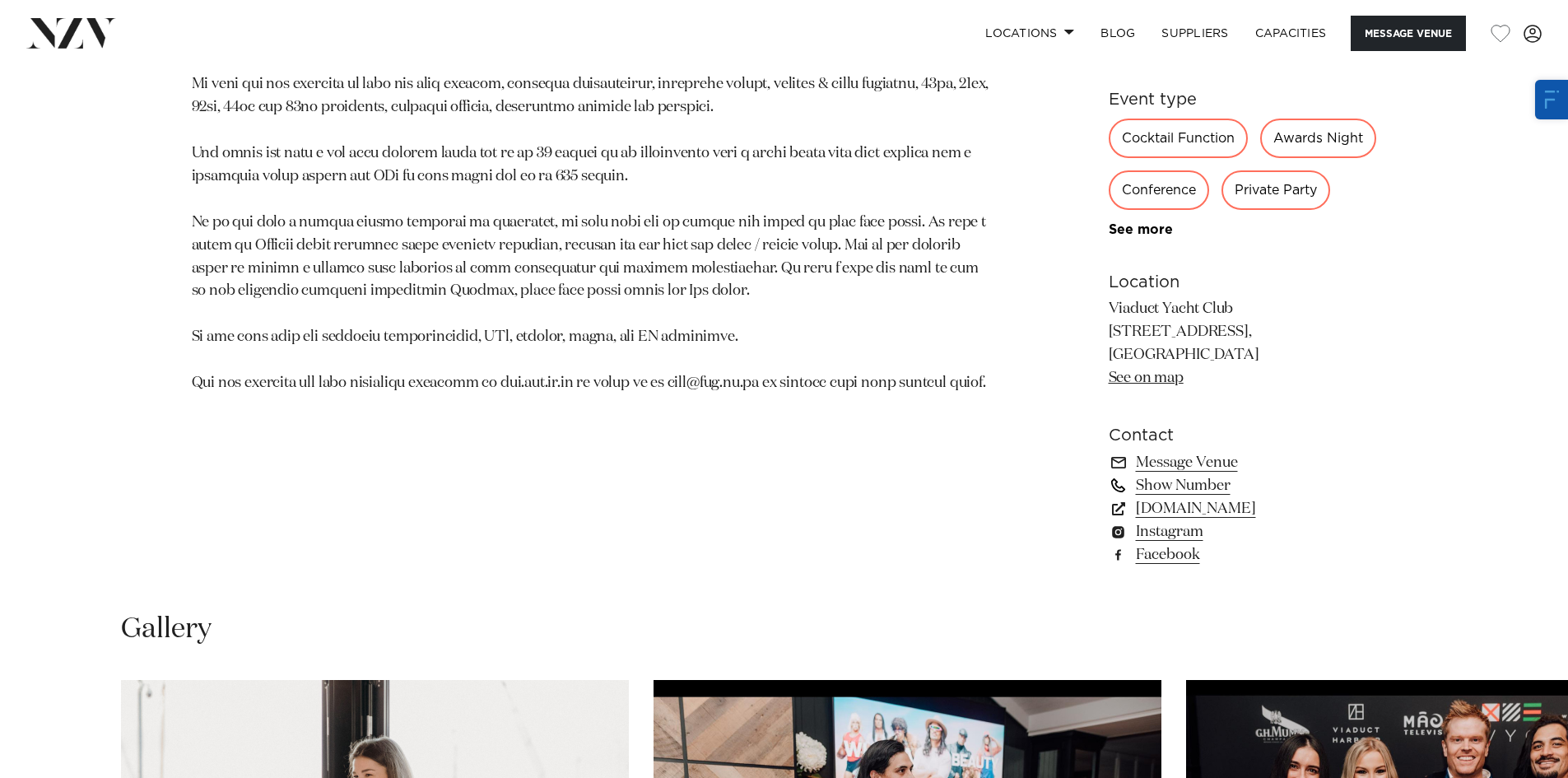
drag, startPoint x: 1199, startPoint y: 559, endPoint x: 1189, endPoint y: 539, distance: 22.4
click at [1199, 521] on link "[DOMAIN_NAME]" at bounding box center [1242, 509] width 268 height 23
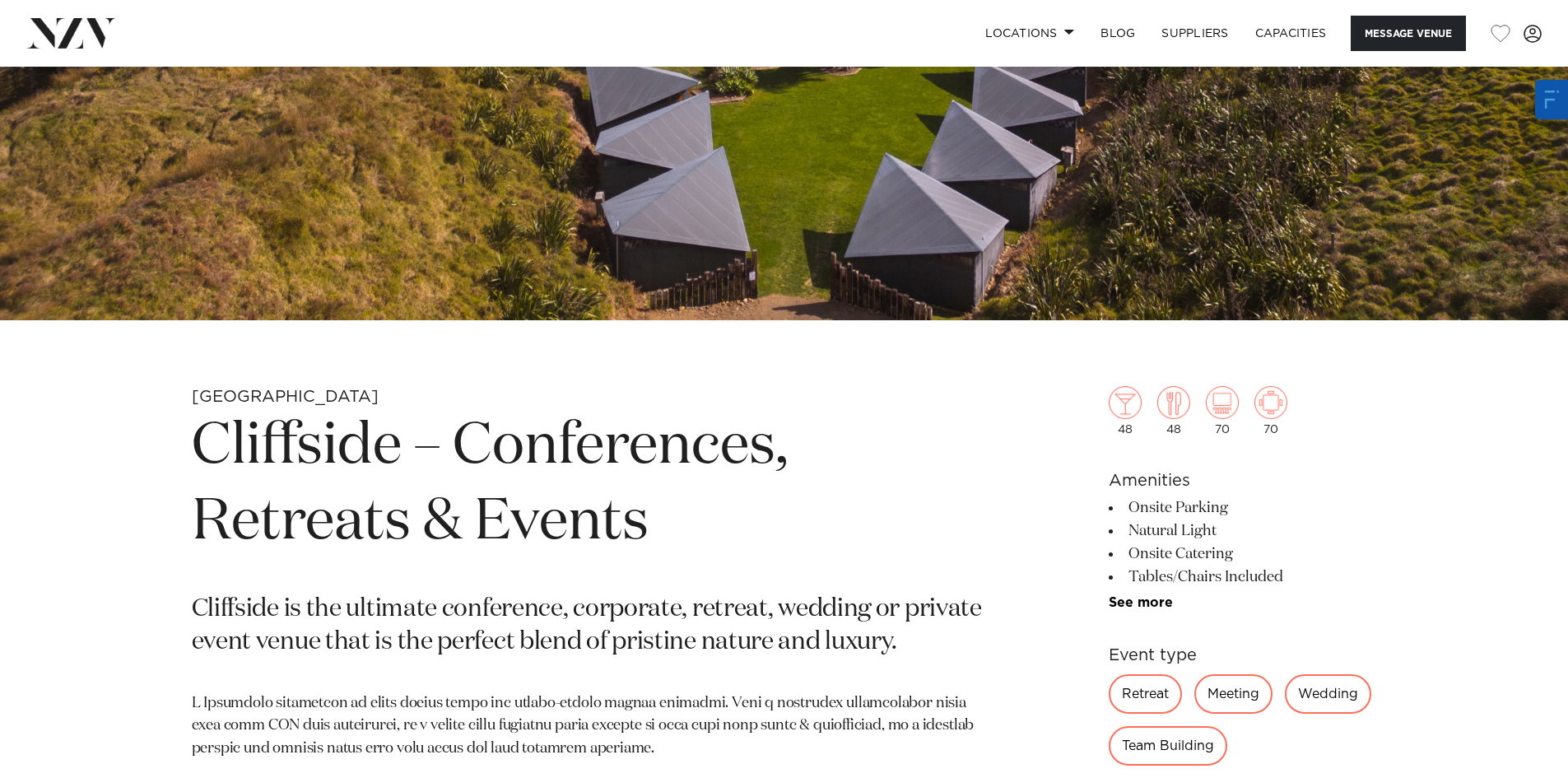
scroll to position [659, 0]
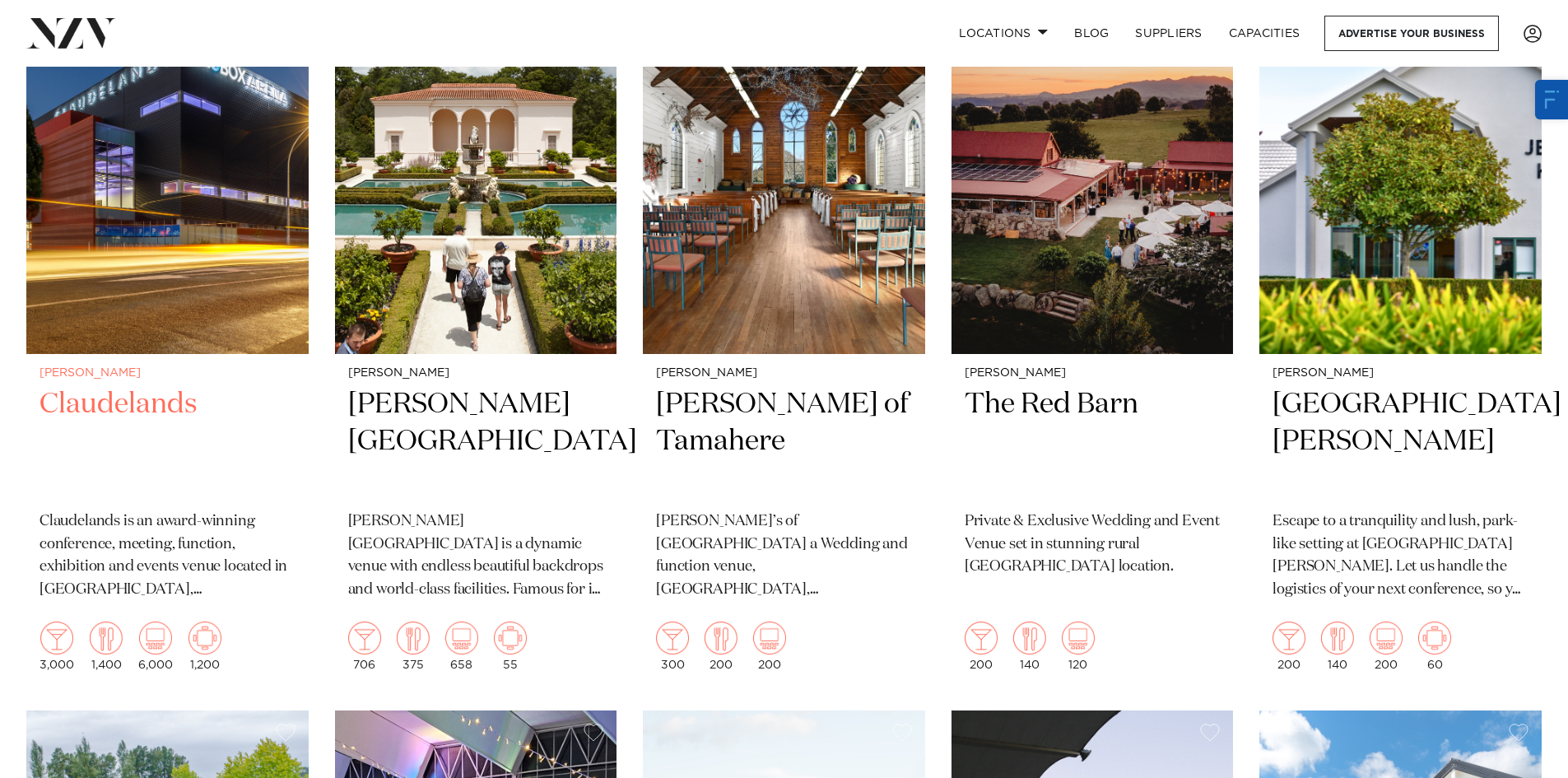
scroll to position [741, 0]
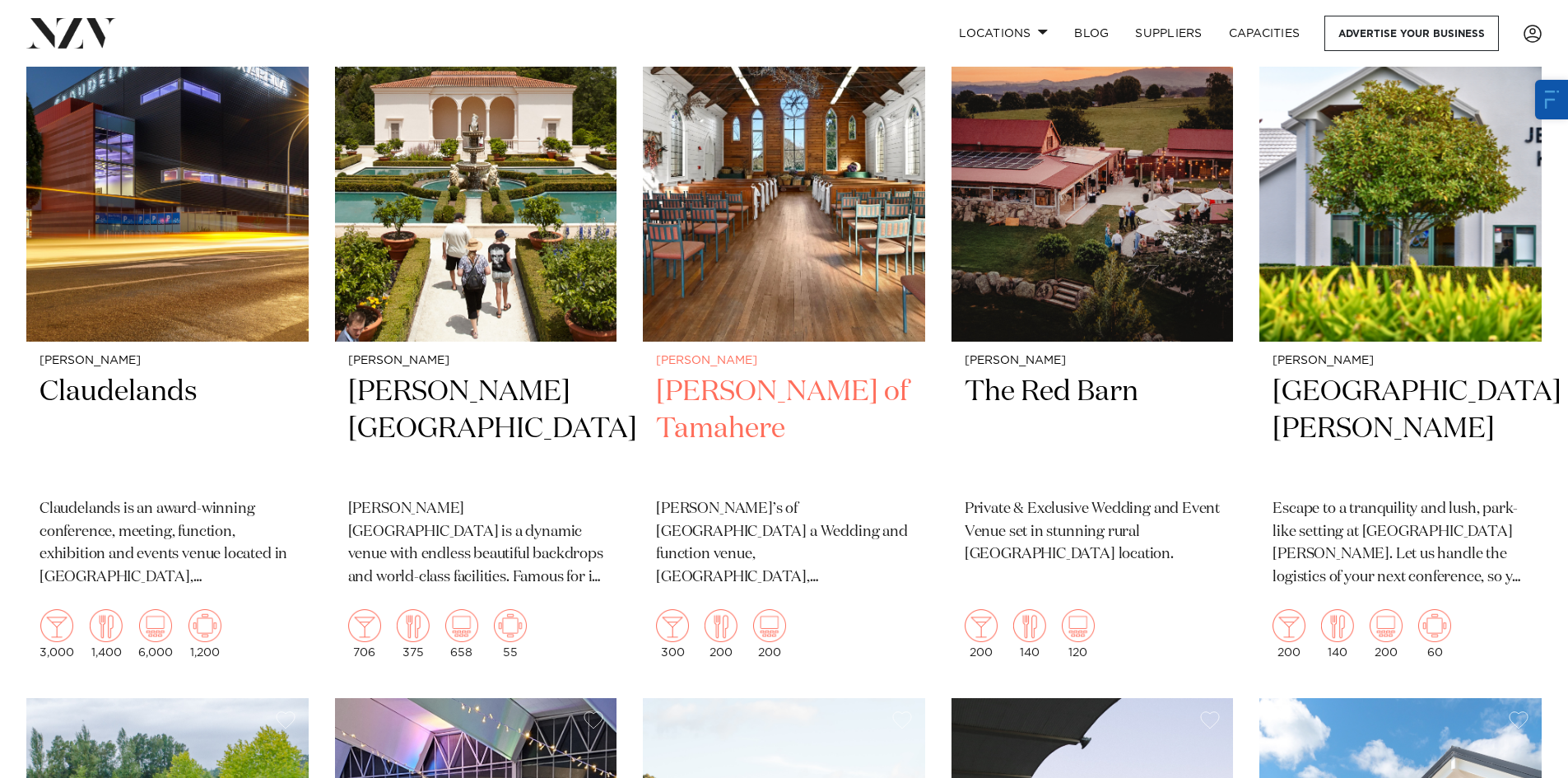
click at [750, 202] on img at bounding box center [784, 152] width 282 height 379
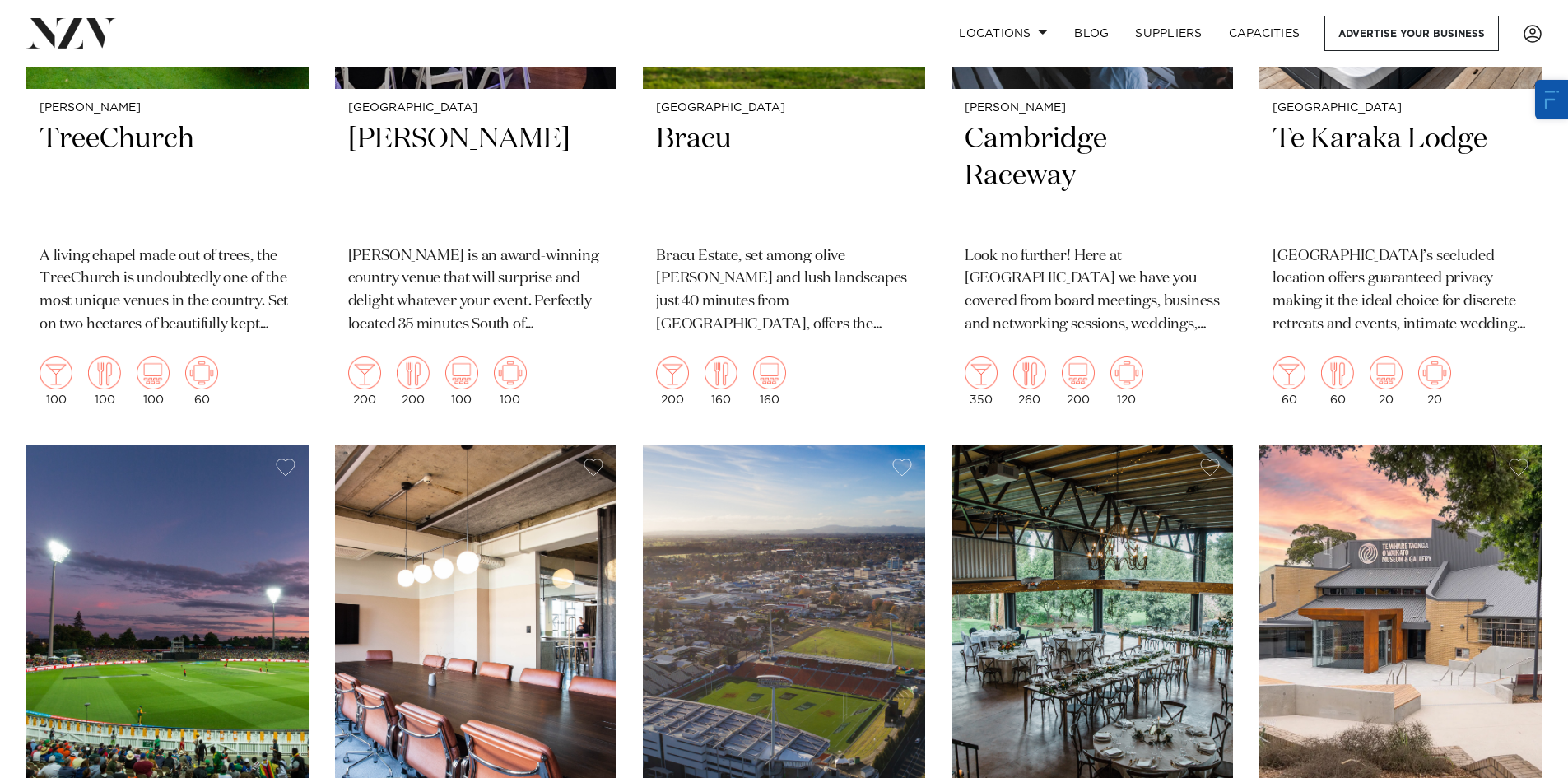
scroll to position [2059, 0]
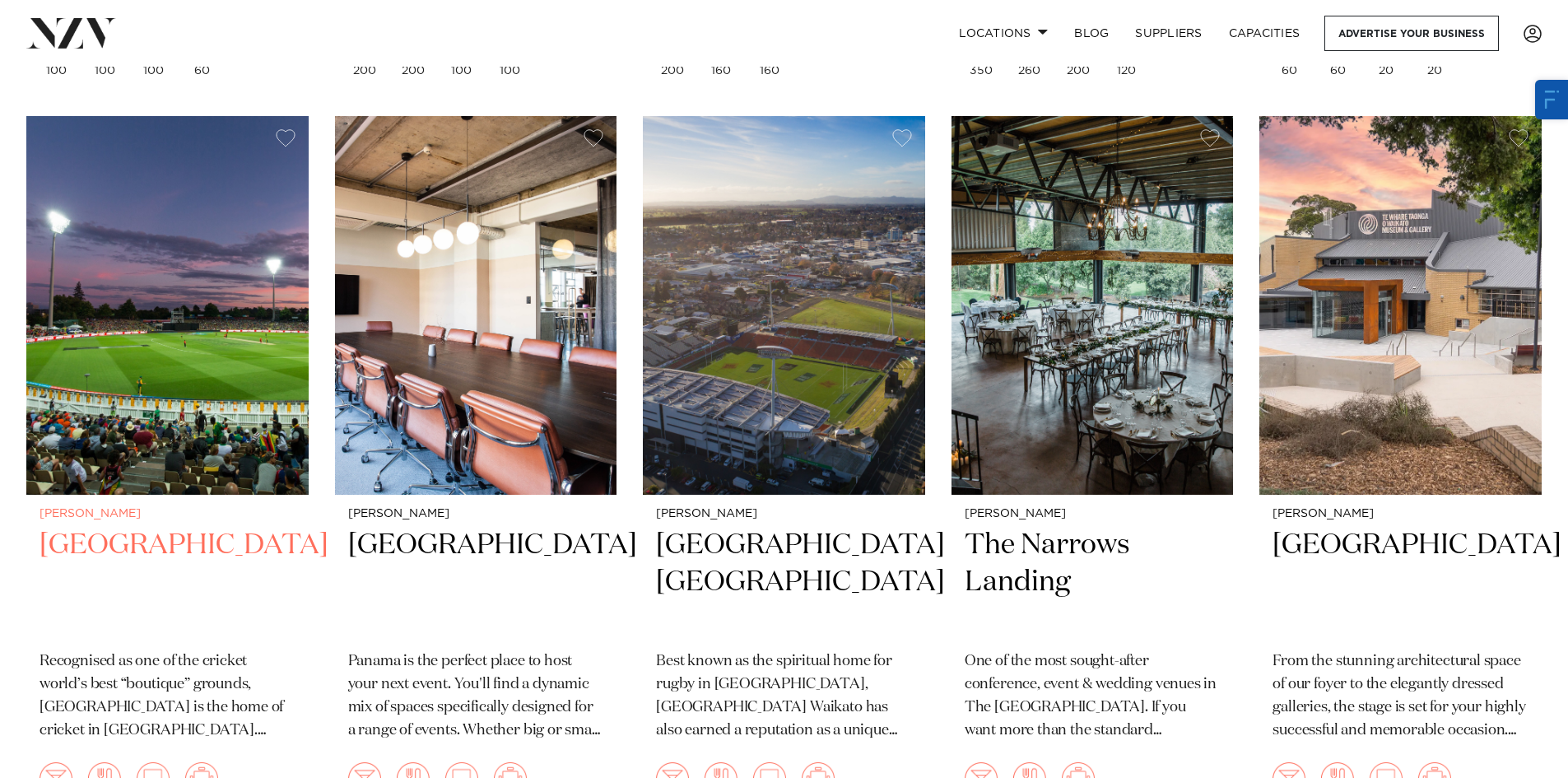
click at [239, 396] on img at bounding box center [168, 305] width 282 height 379
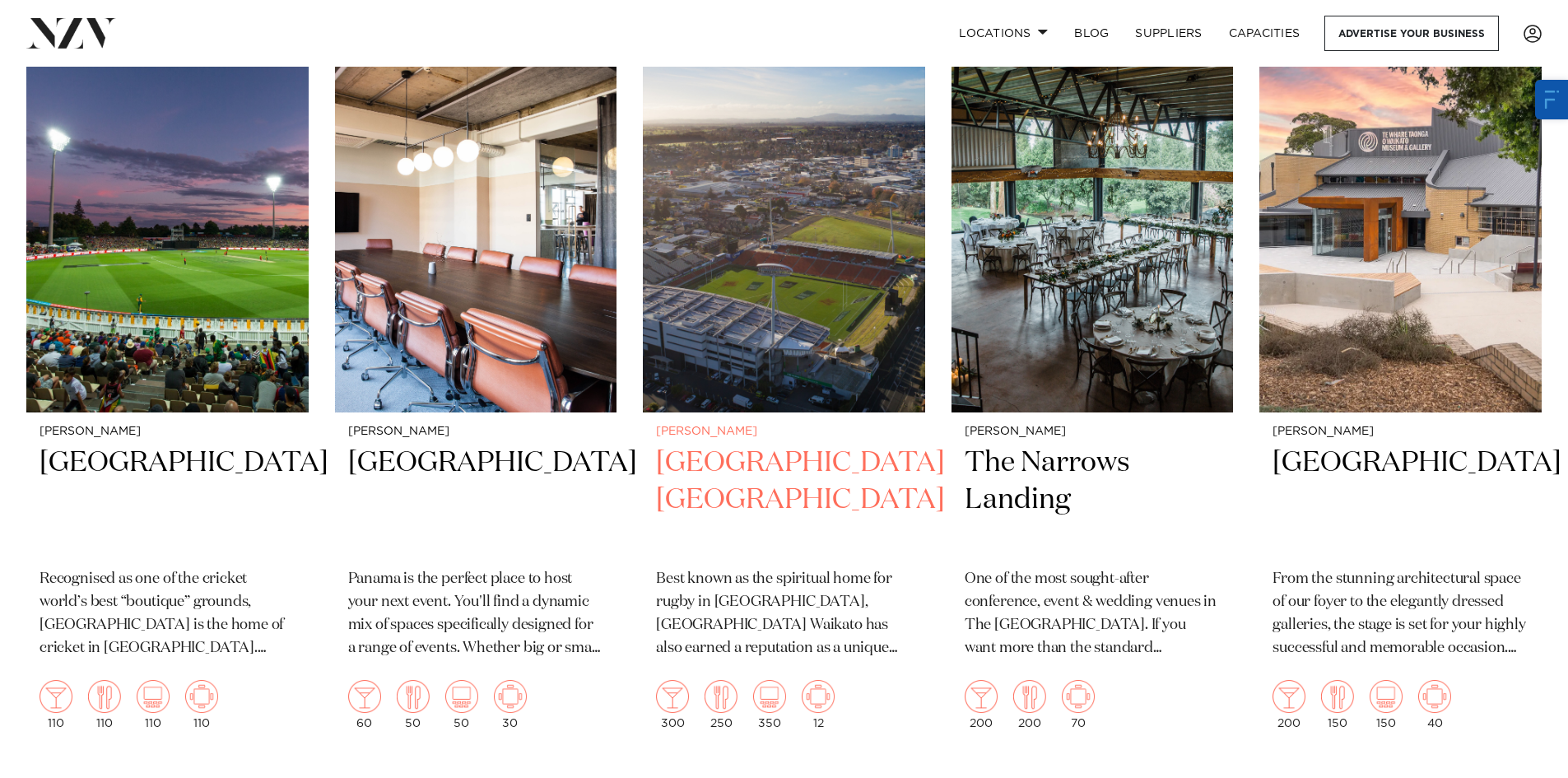
click at [759, 341] on img at bounding box center [784, 223] width 282 height 379
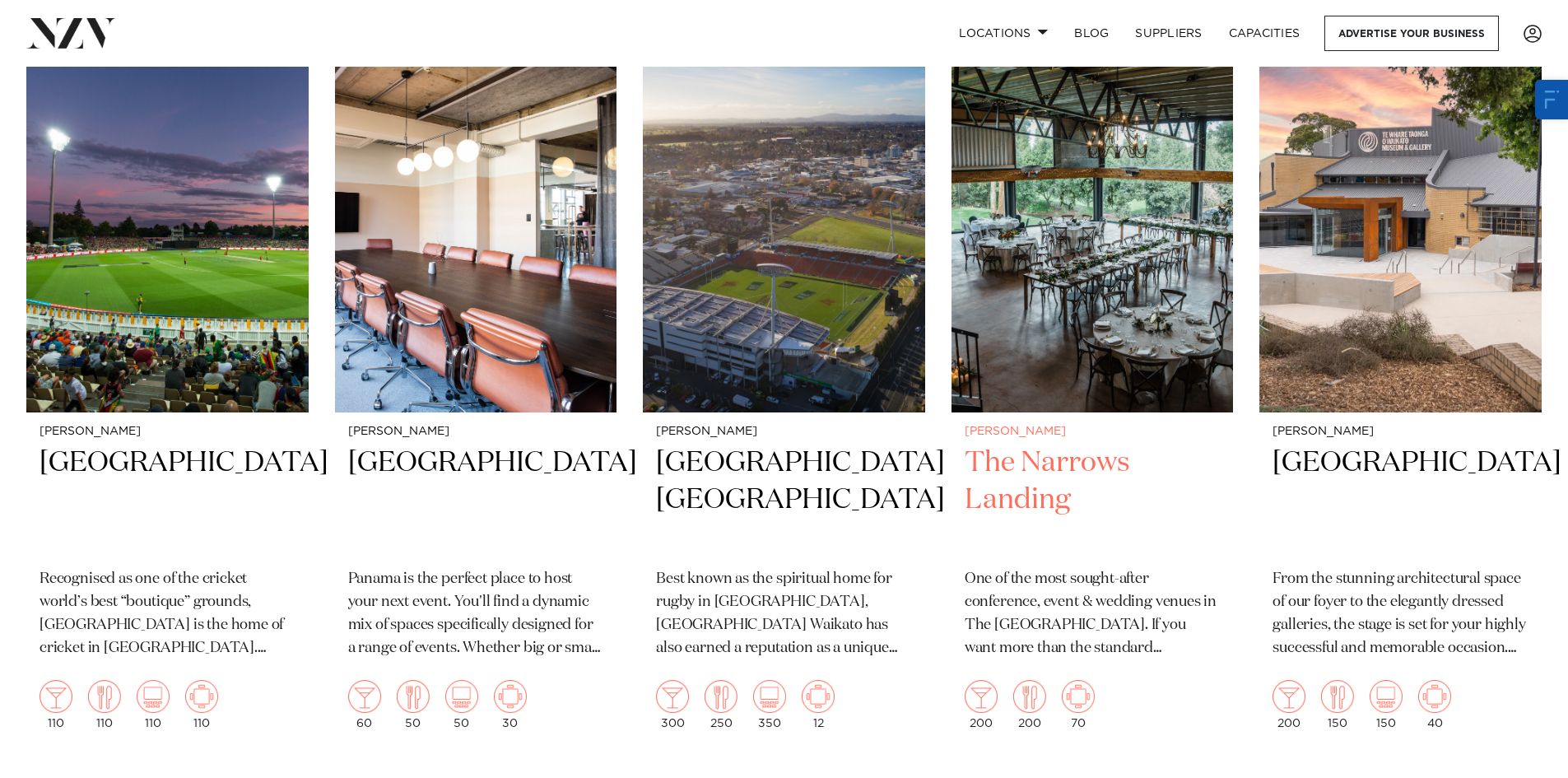
click at [992, 445] on h2 "The Narrows Landing" at bounding box center [1093, 500] width 256 height 111
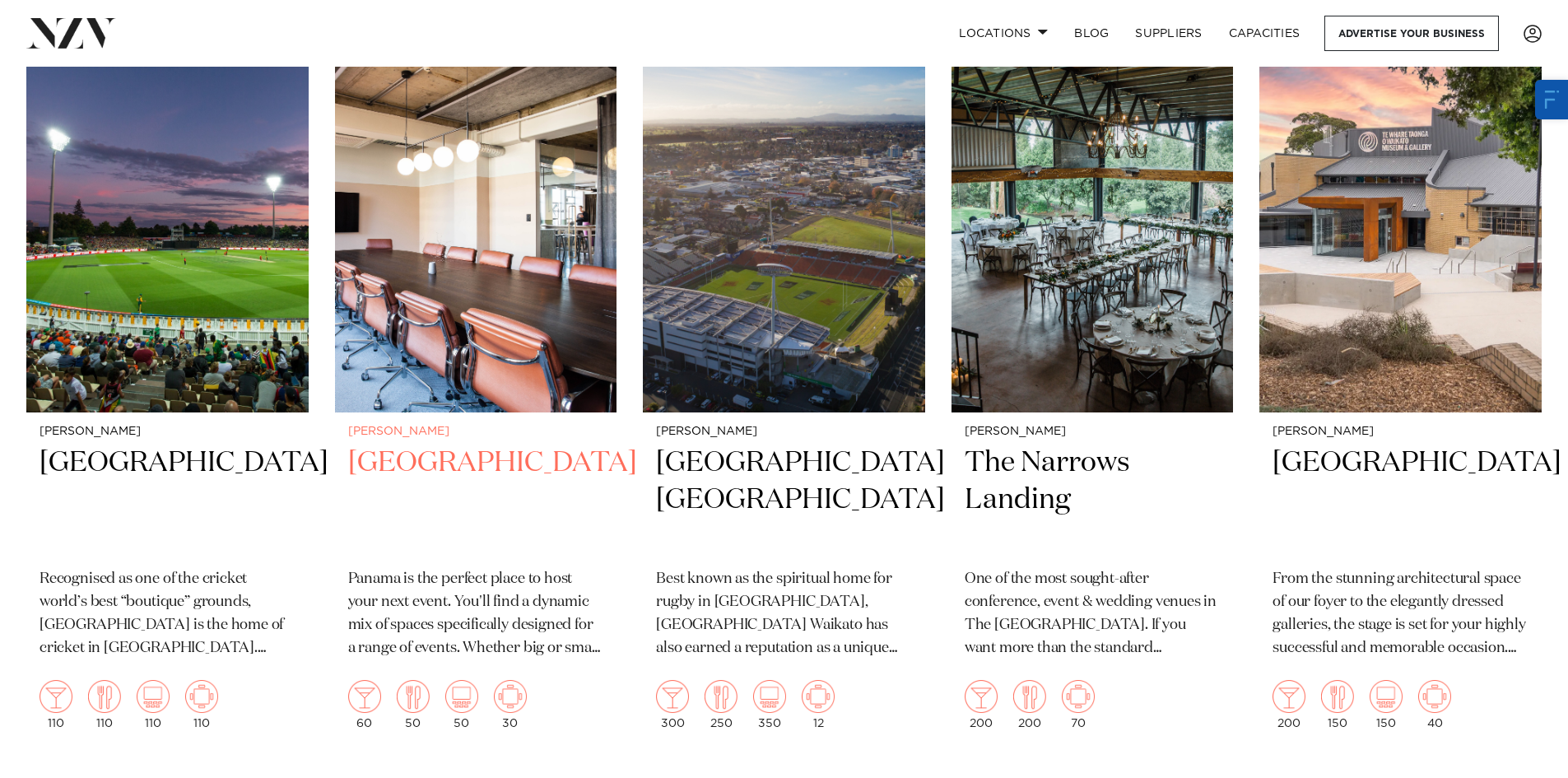
click at [493, 445] on h2 "[GEOGRAPHIC_DATA]" at bounding box center [477, 500] width 256 height 111
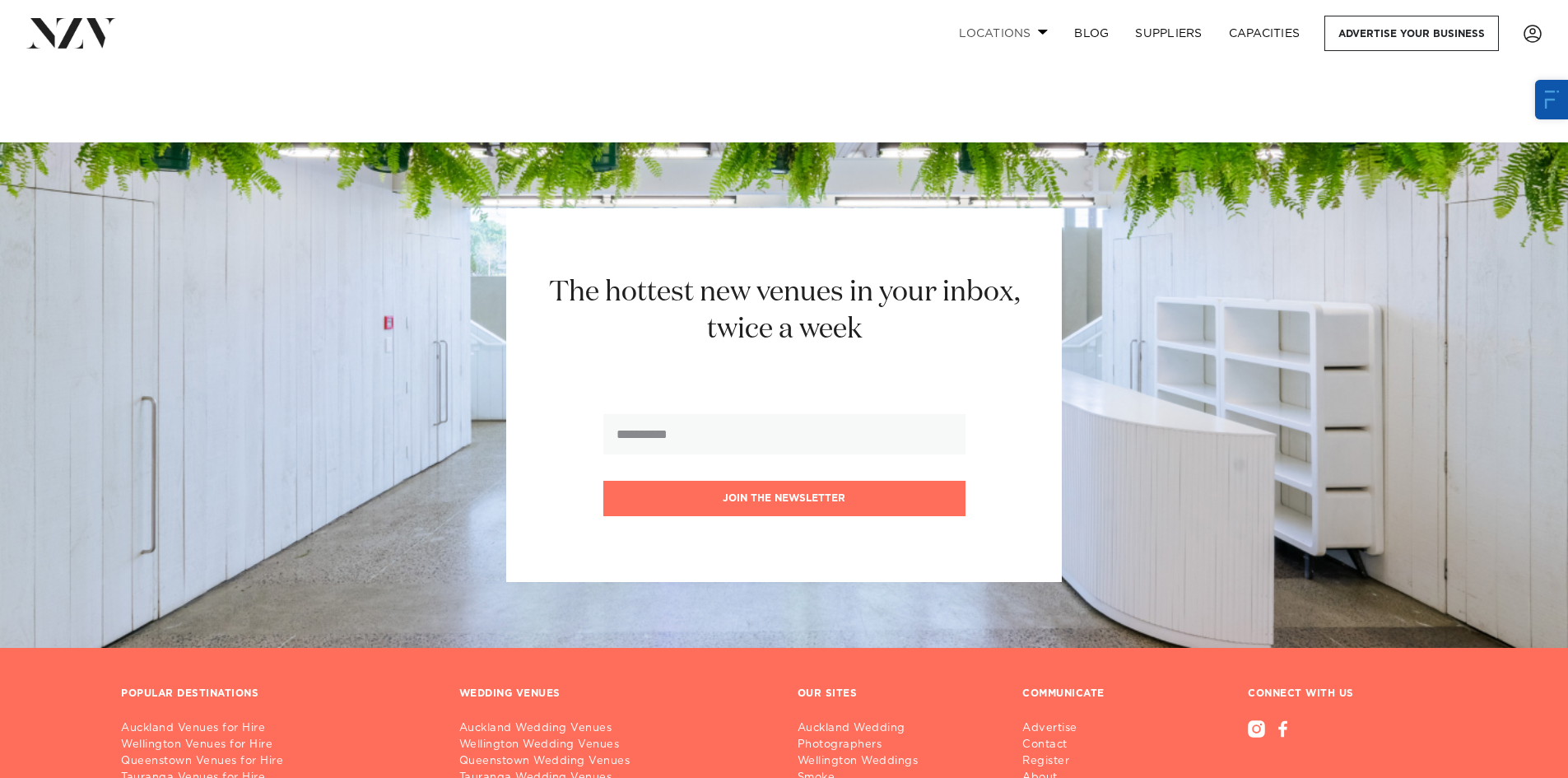
scroll to position [2801, 0]
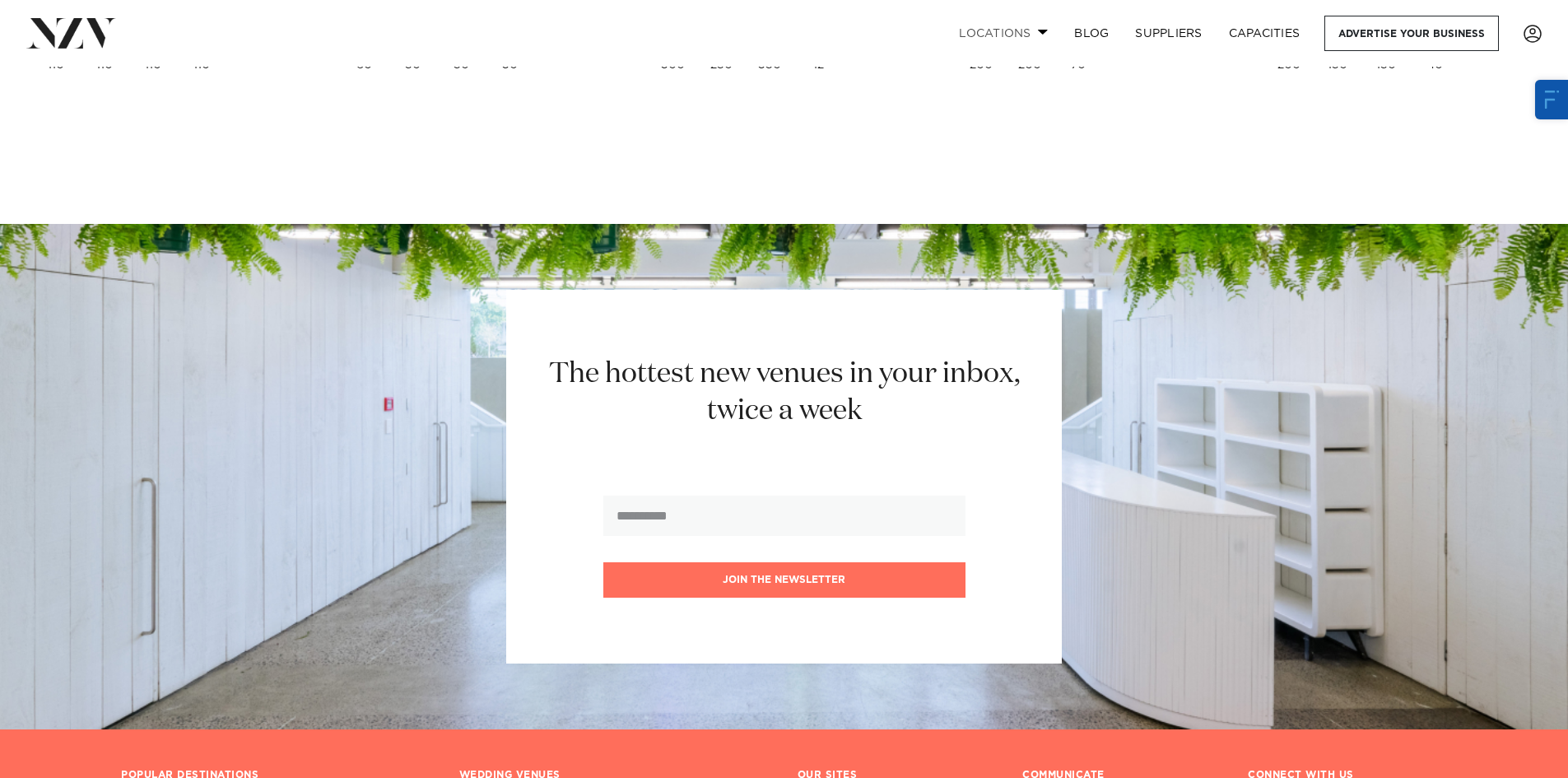
click at [1014, 30] on link "Locations" at bounding box center [1004, 33] width 115 height 35
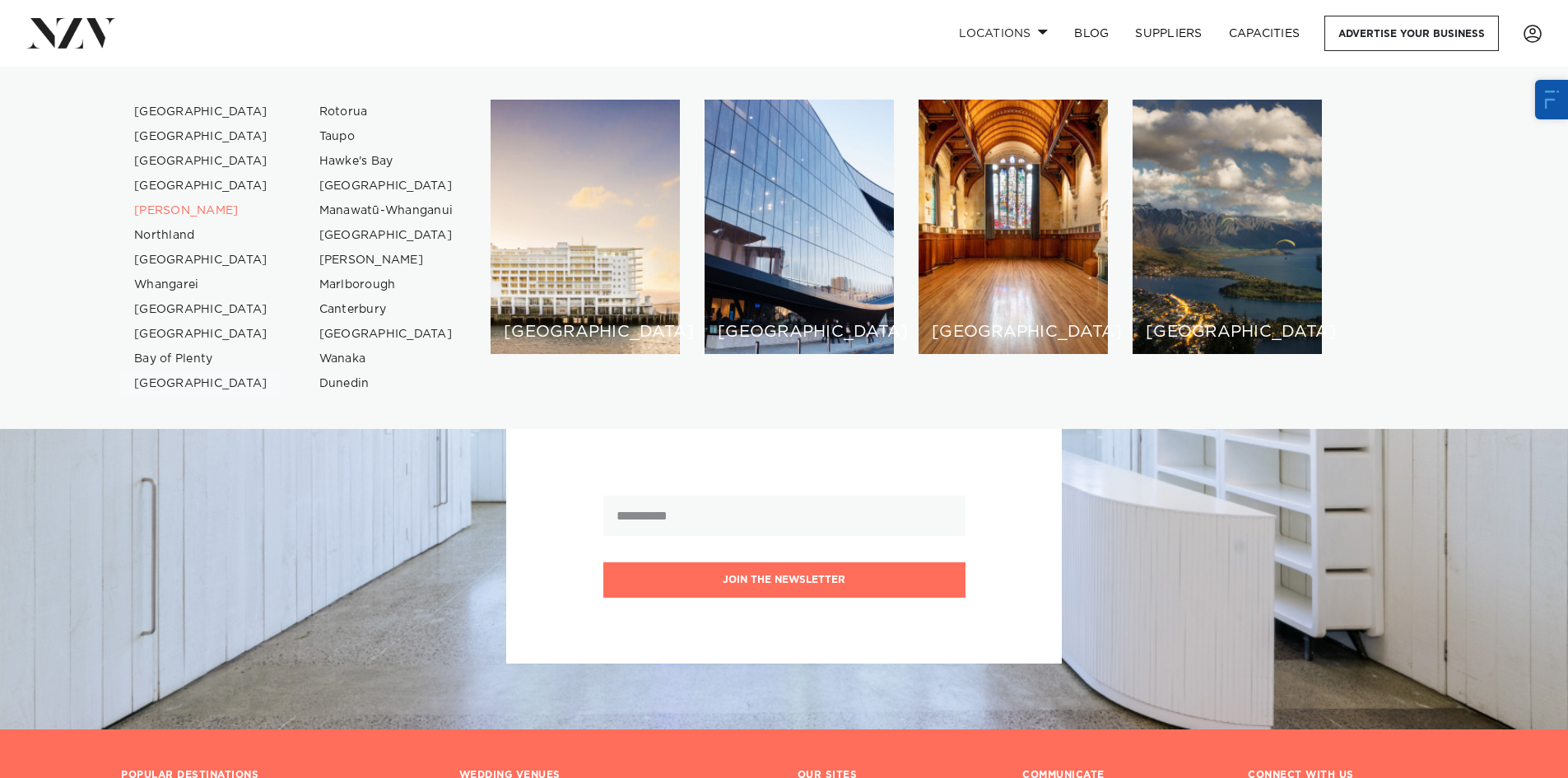
click at [169, 378] on link "[GEOGRAPHIC_DATA]" at bounding box center [201, 384] width 160 height 25
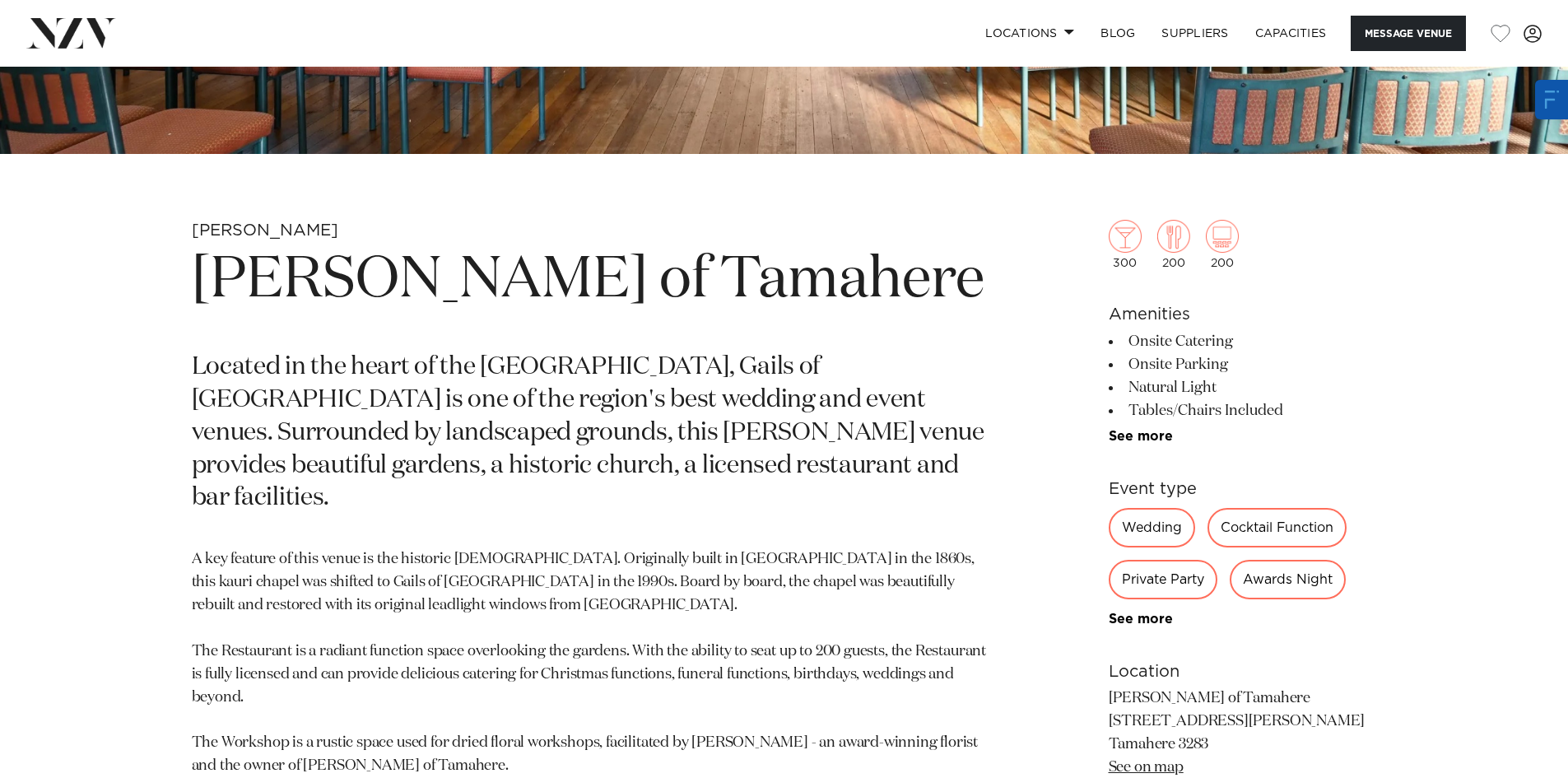
scroll to position [824, 0]
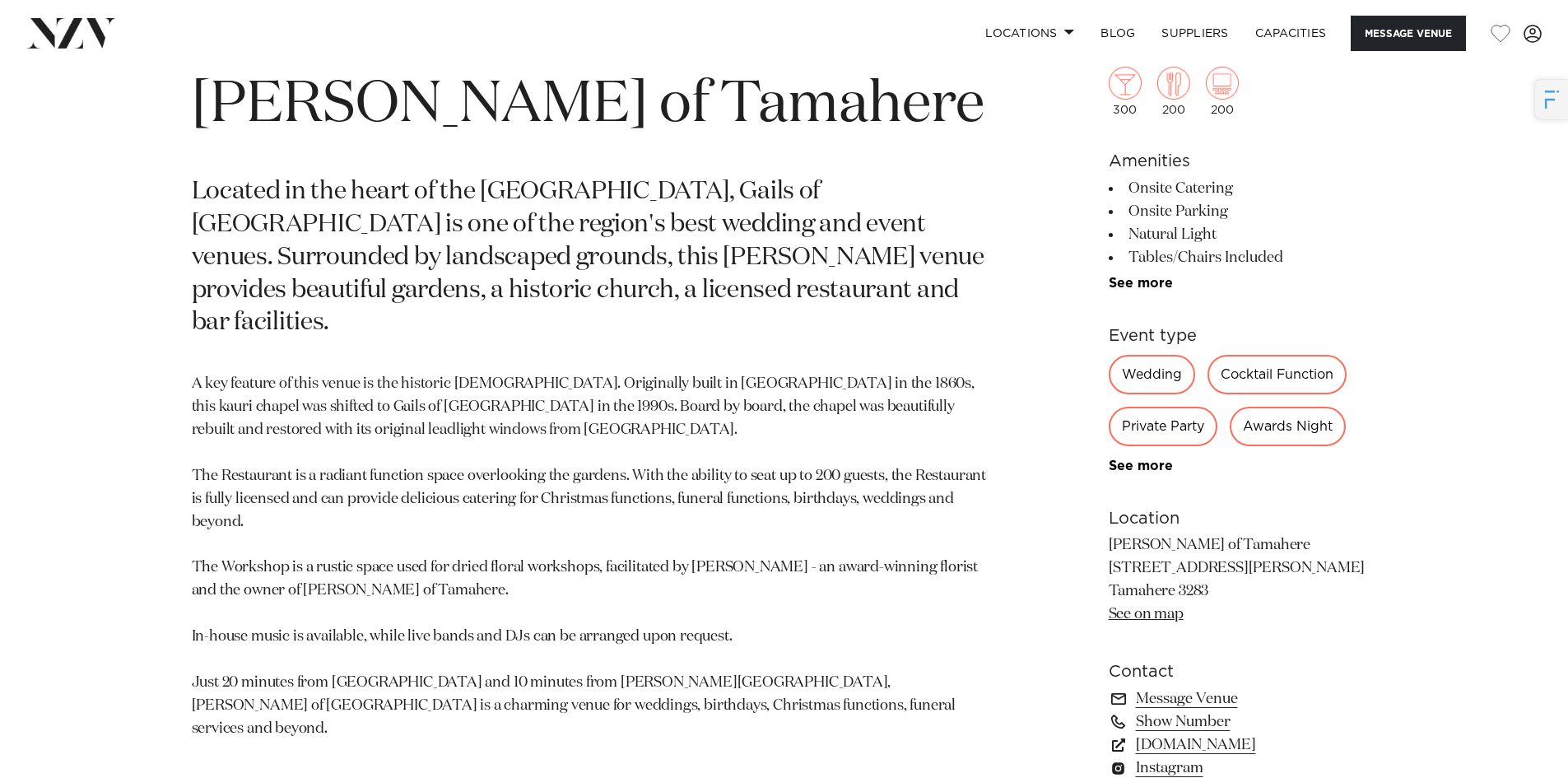
click at [1544, 97] on icon "button" at bounding box center [1552, 100] width 20 height 18
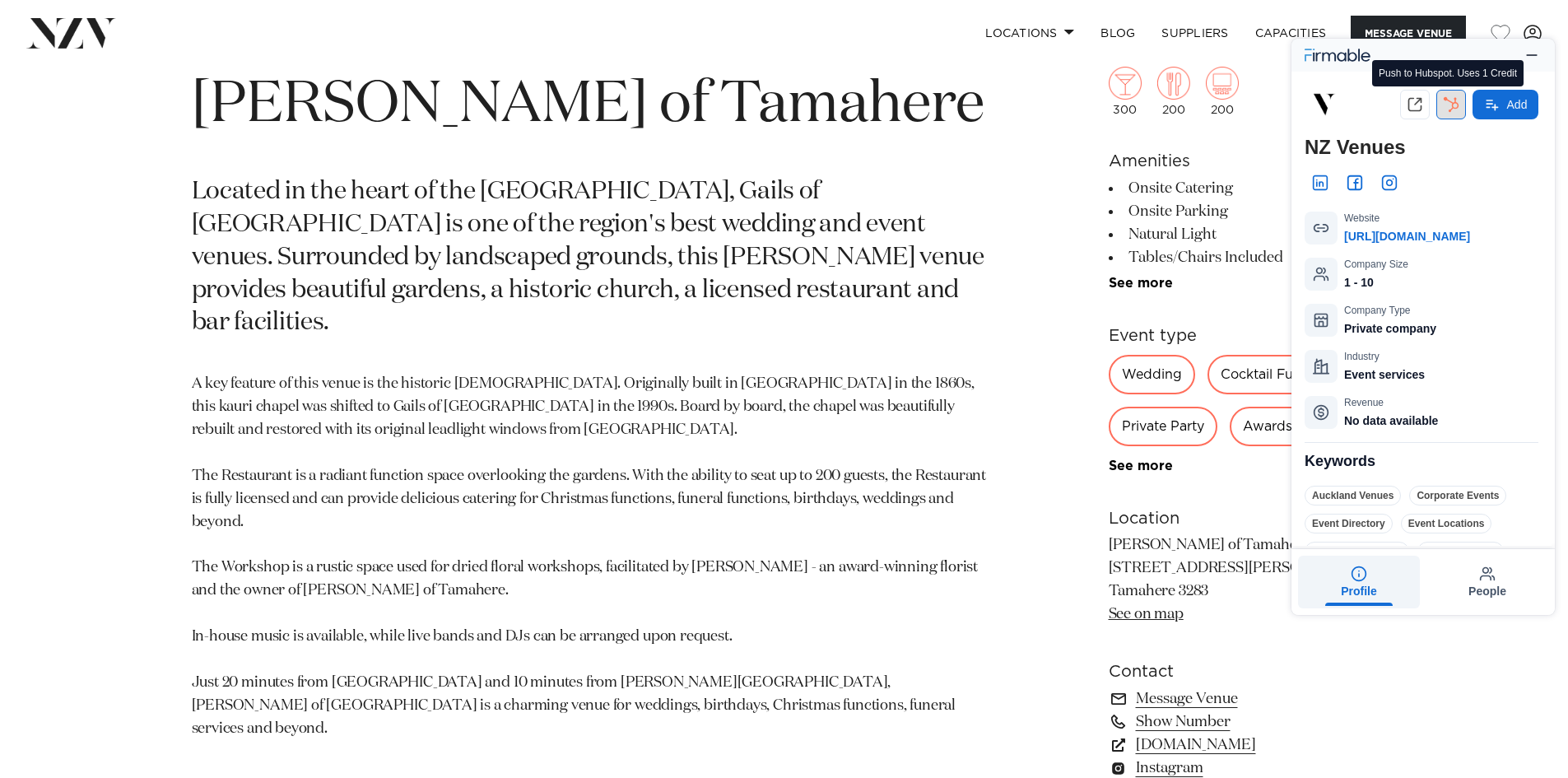
click at [1447, 110] on icon "button" at bounding box center [1452, 104] width 15 height 15
click at [1189, 747] on link "www.gailstamahere.co.nz" at bounding box center [1242, 745] width 268 height 23
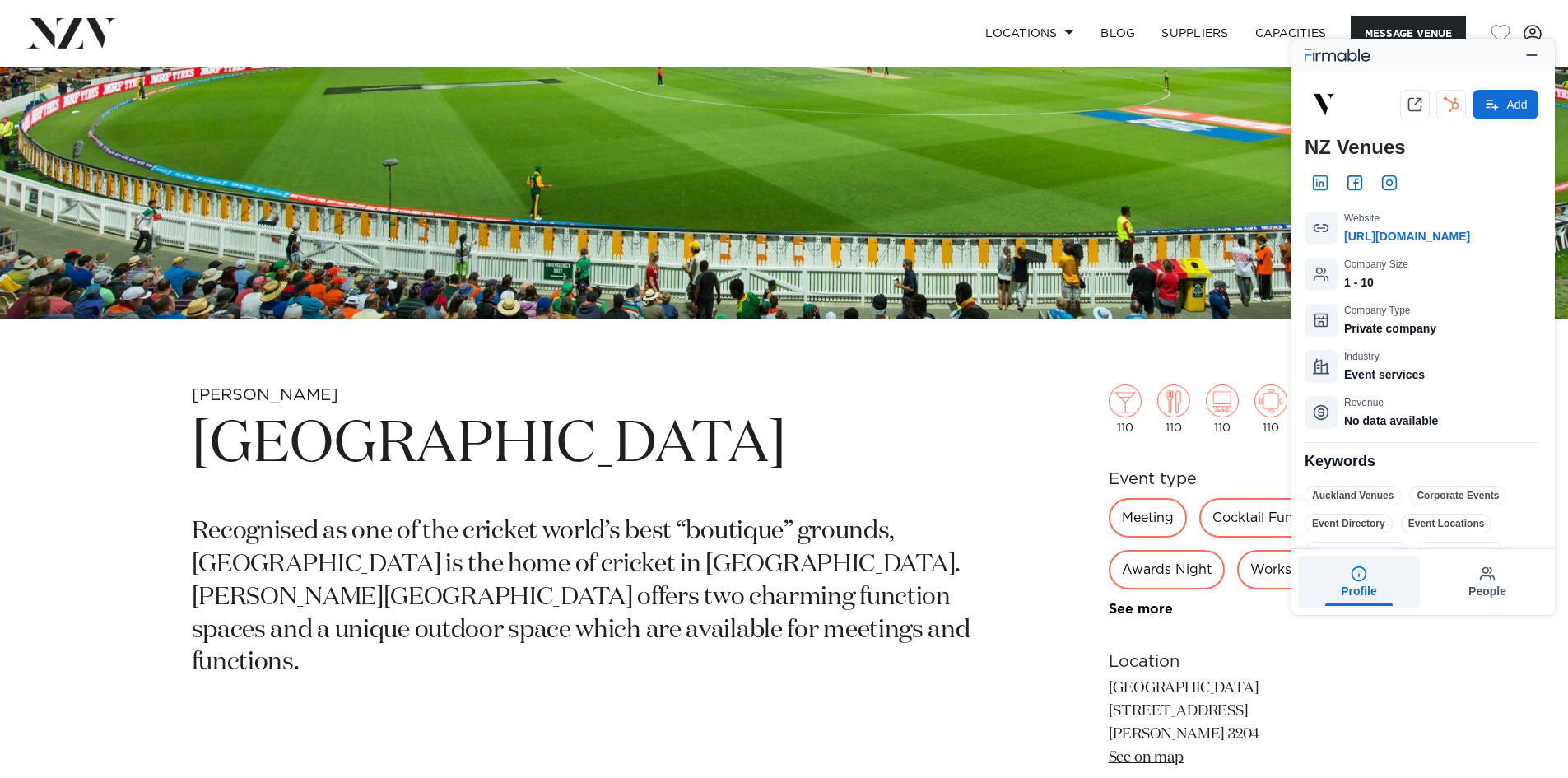
scroll to position [329, 0]
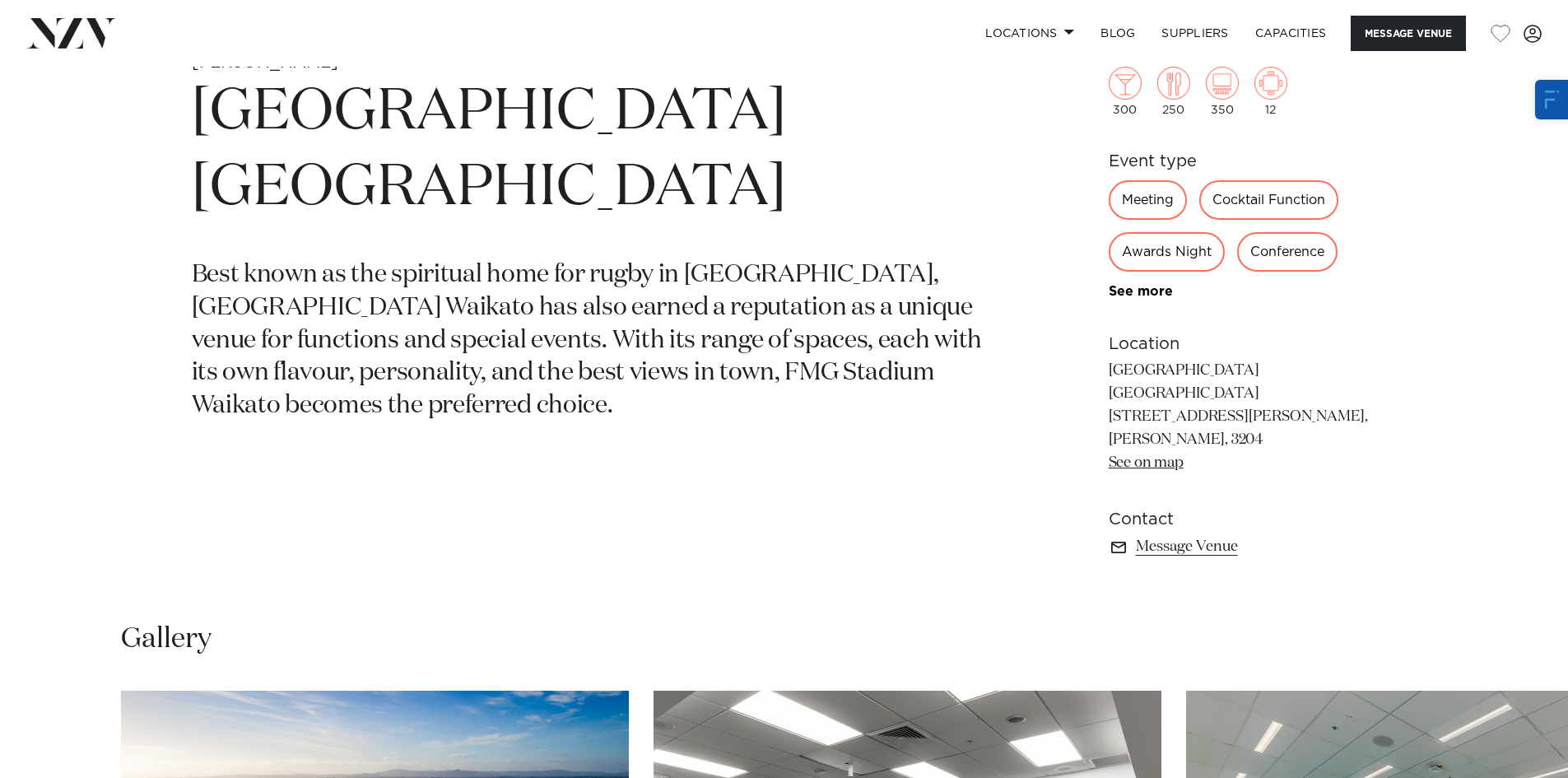
scroll to position [577, 0]
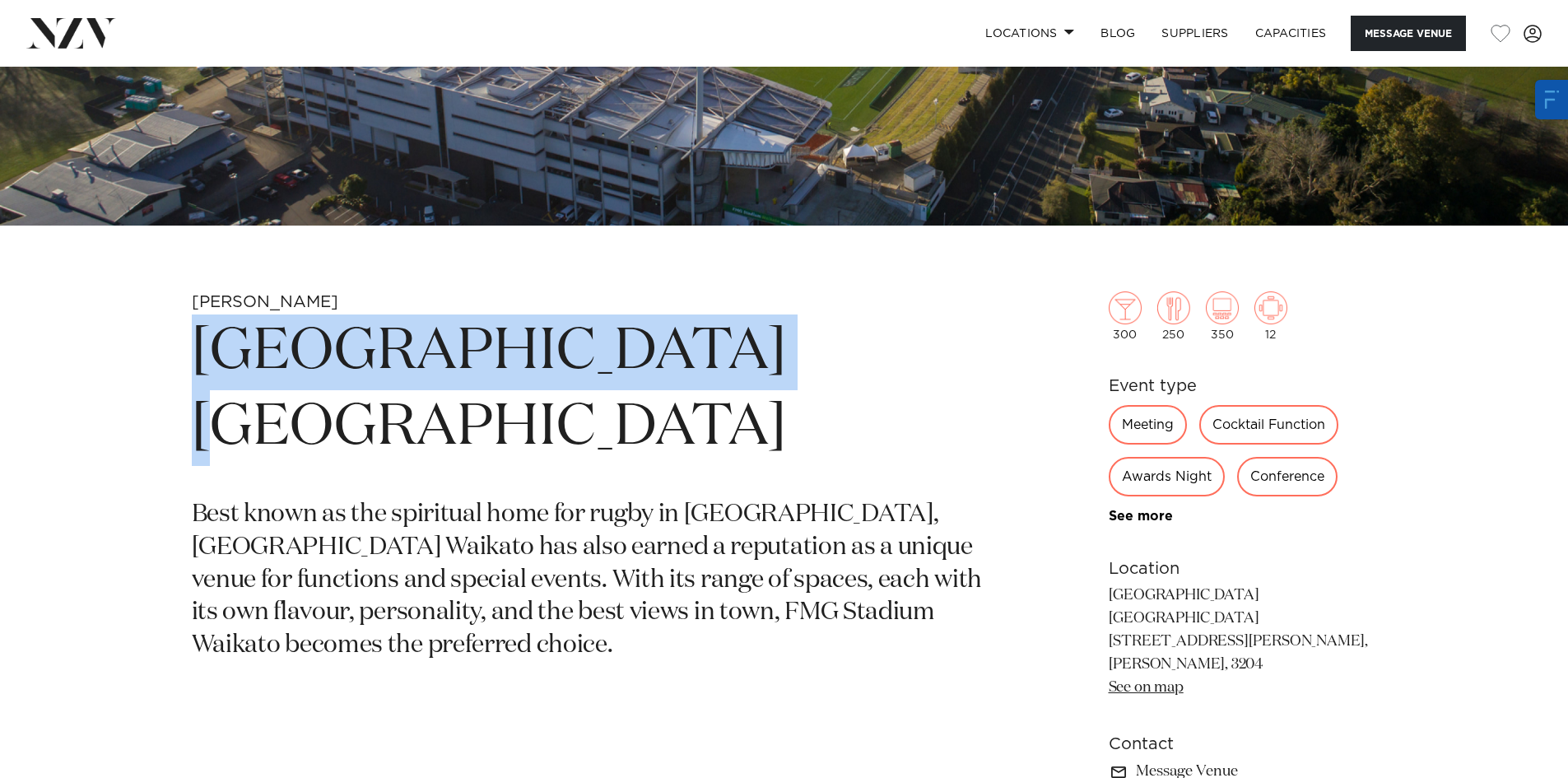
drag, startPoint x: 189, startPoint y: 365, endPoint x: 884, endPoint y: 353, distance: 695.1
click at [884, 353] on div "Hamilton FMG Stadium Waikato Best known as the spiritual home for rugby in Hami…" at bounding box center [784, 564] width 1401 height 545
copy h1 "FMG Stadium Waikato"
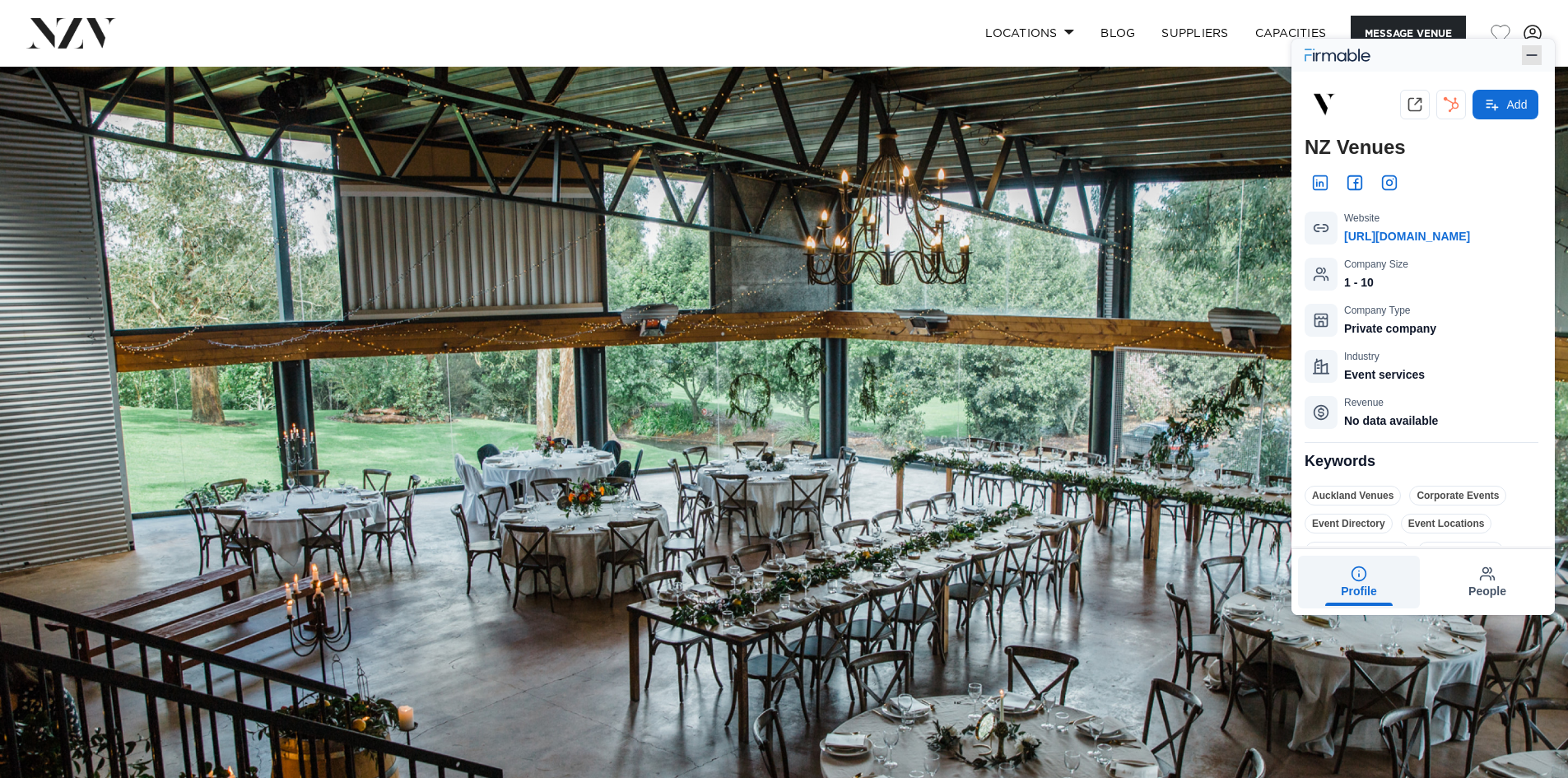
click at [1528, 55] on icon "button" at bounding box center [1532, 55] width 10 height 0
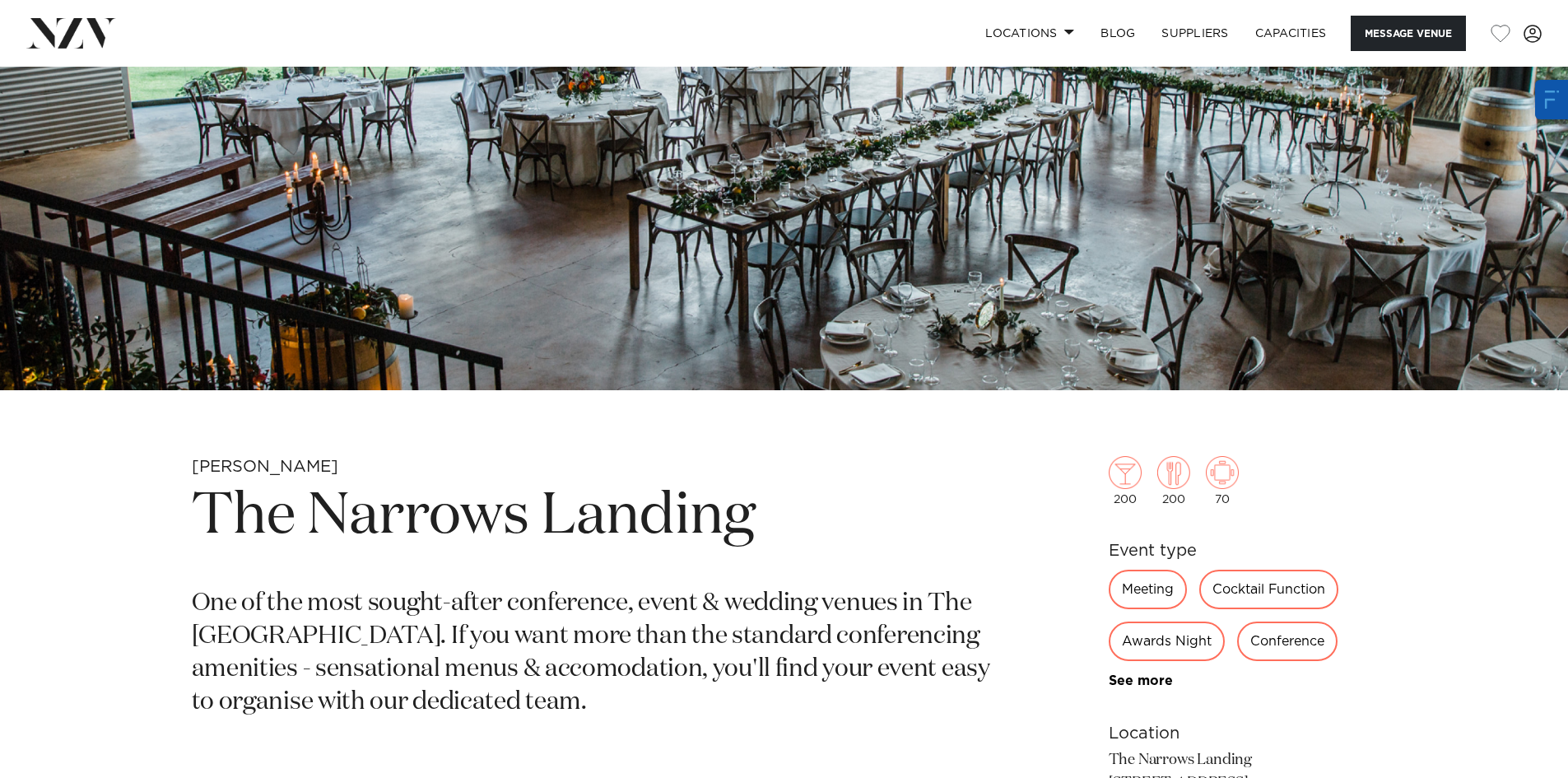
scroll to position [824, 0]
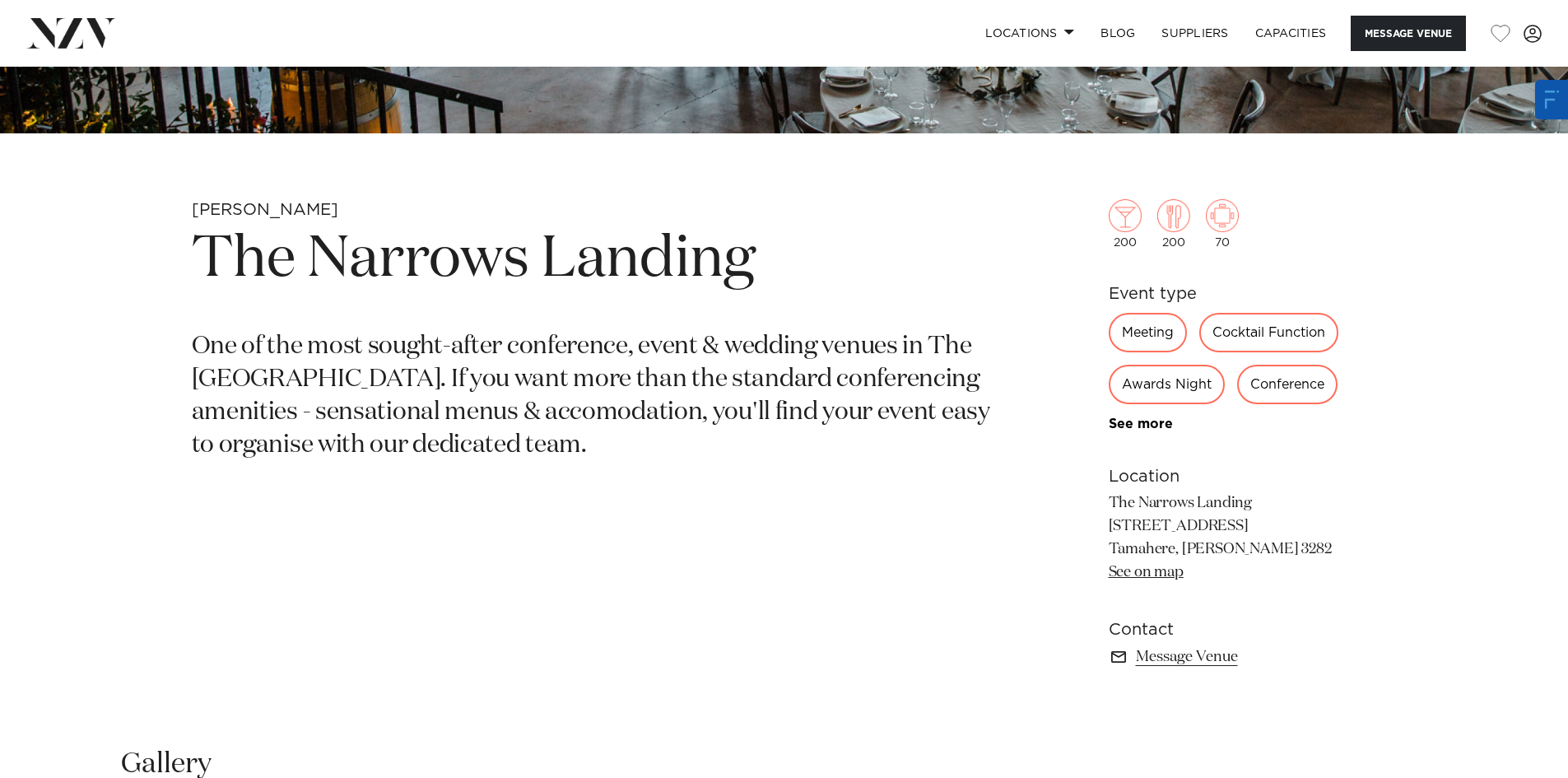
drag, startPoint x: 812, startPoint y: 500, endPoint x: 803, endPoint y: 393, distance: 107.4
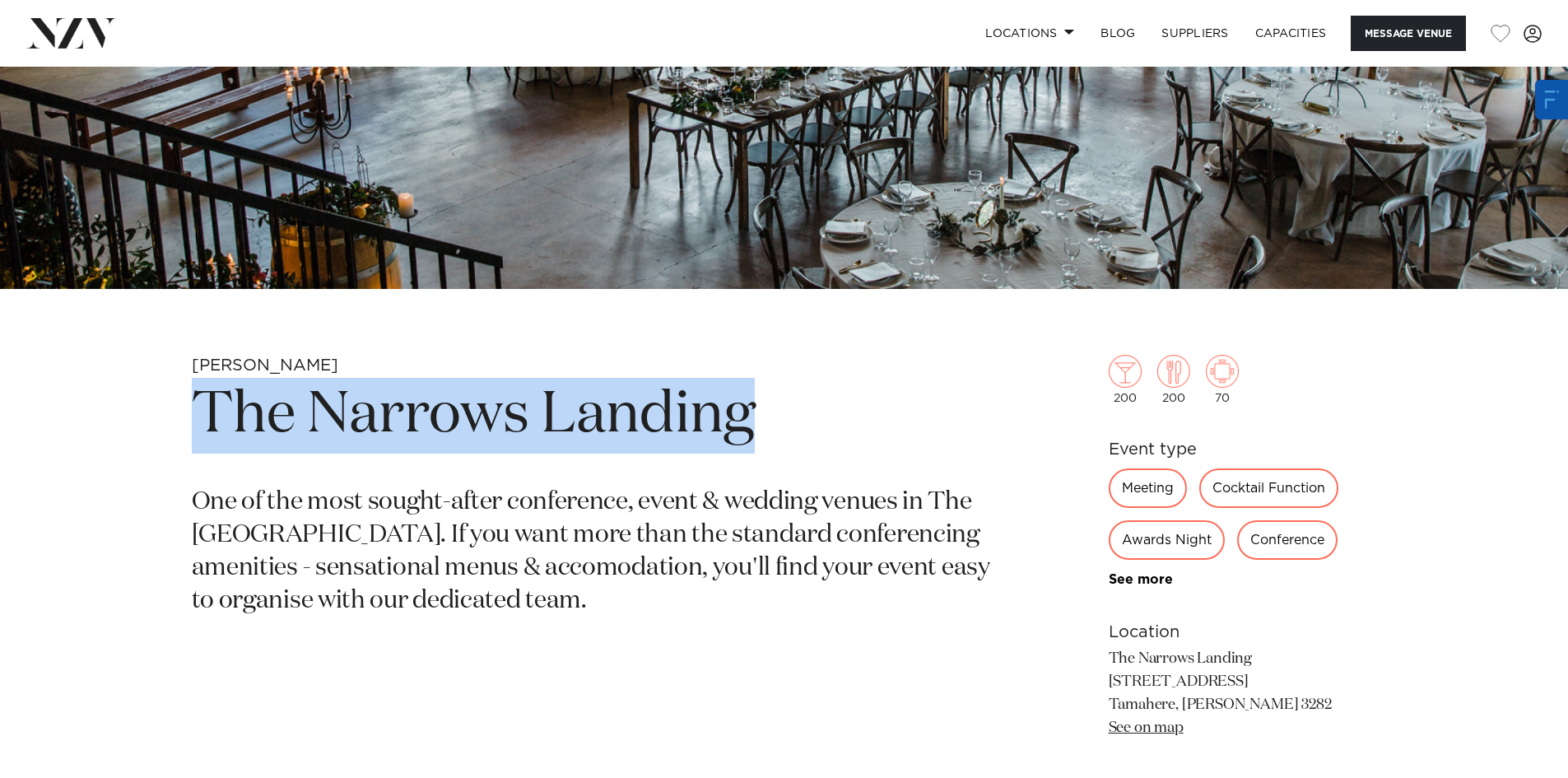
drag, startPoint x: 548, startPoint y: 427, endPoint x: 196, endPoint y: 427, distance: 352.0
click at [196, 427] on h1 "The Narrows Landing" at bounding box center [592, 416] width 801 height 76
copy h1 "The Narrows Landing"
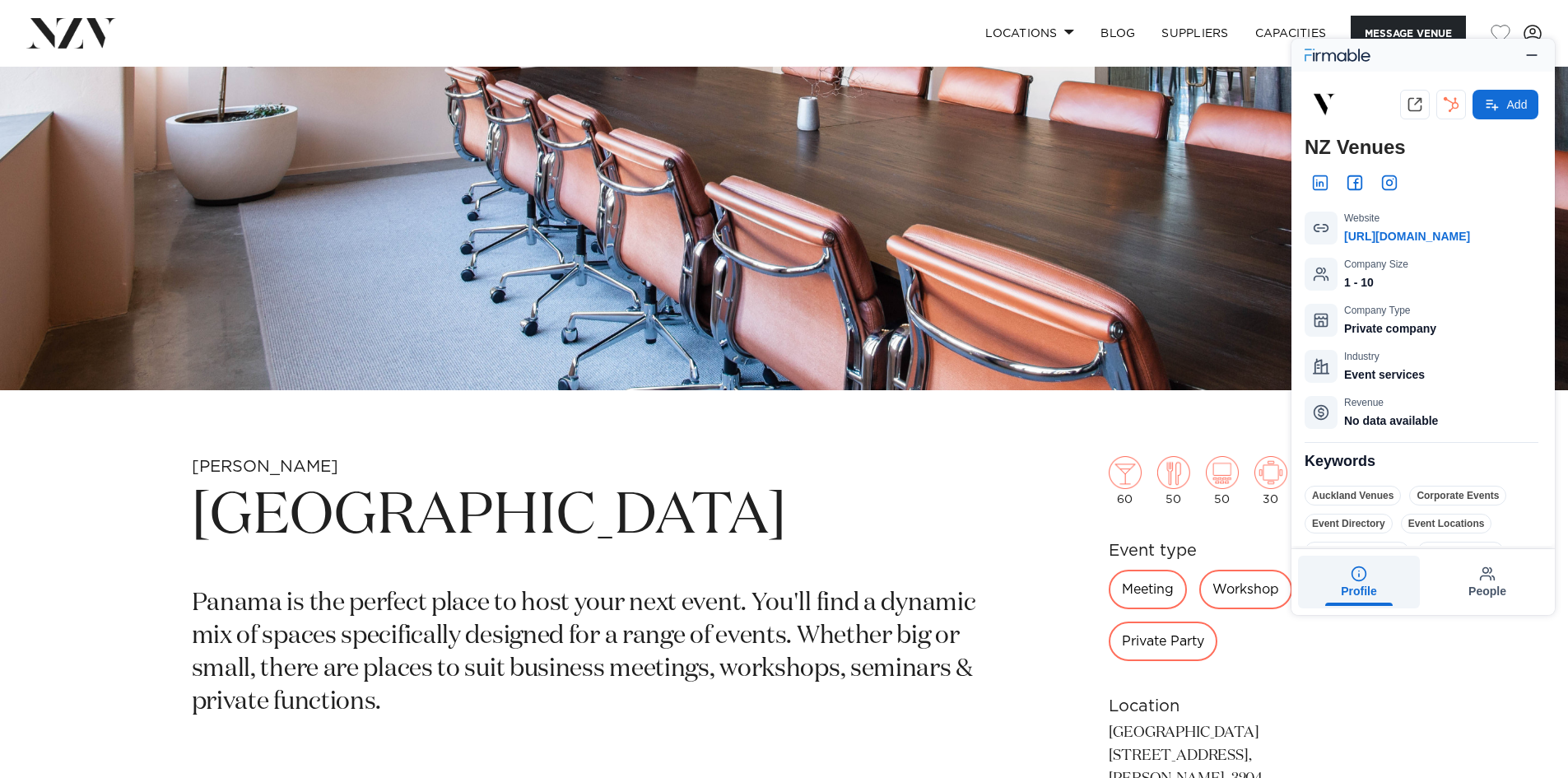
scroll to position [741, 0]
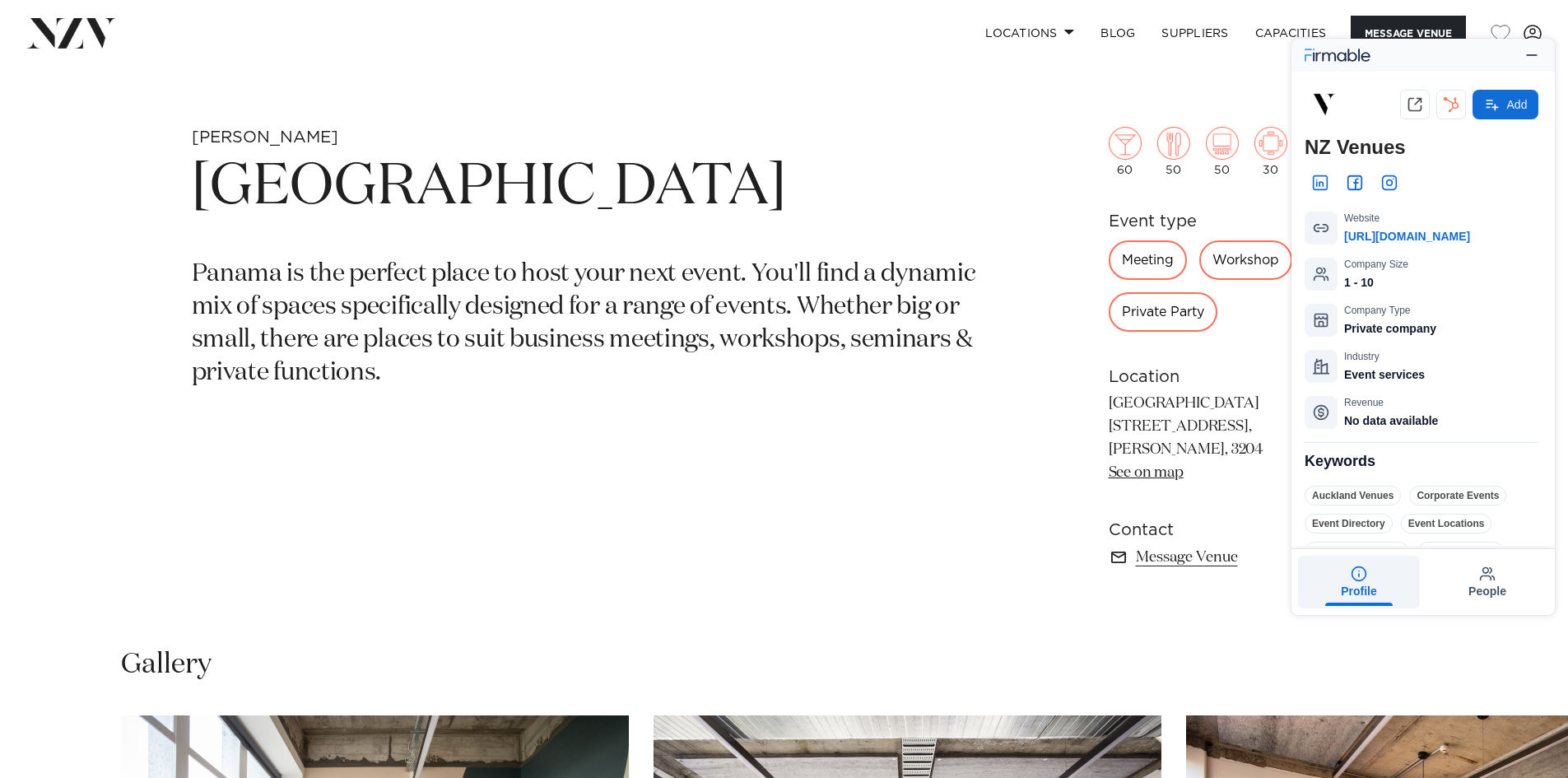
click at [513, 188] on h1 "[GEOGRAPHIC_DATA]" at bounding box center [592, 187] width 801 height 76
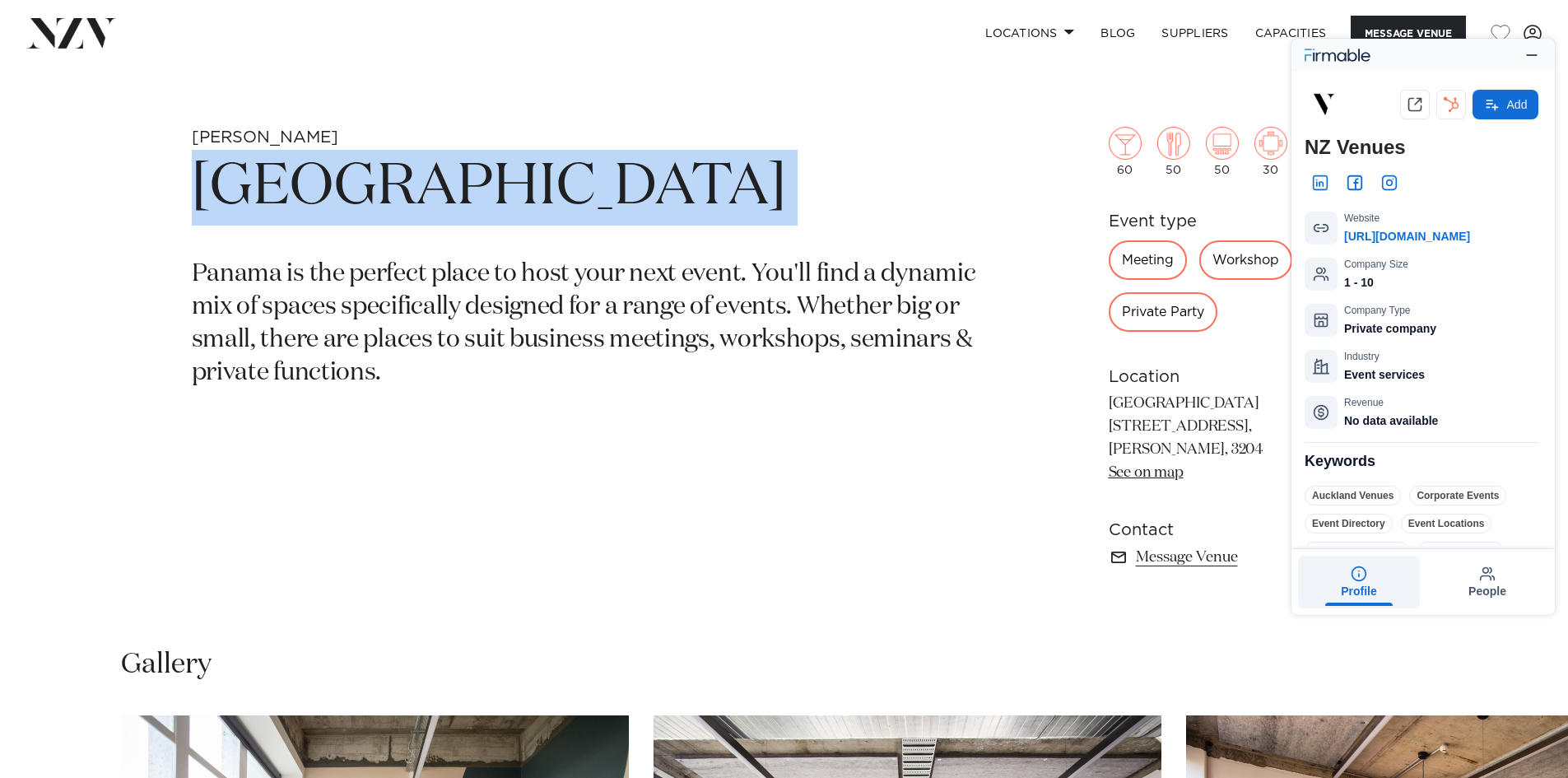
click at [513, 188] on h1 "[GEOGRAPHIC_DATA]" at bounding box center [592, 187] width 801 height 76
copy section "[GEOGRAPHIC_DATA]"
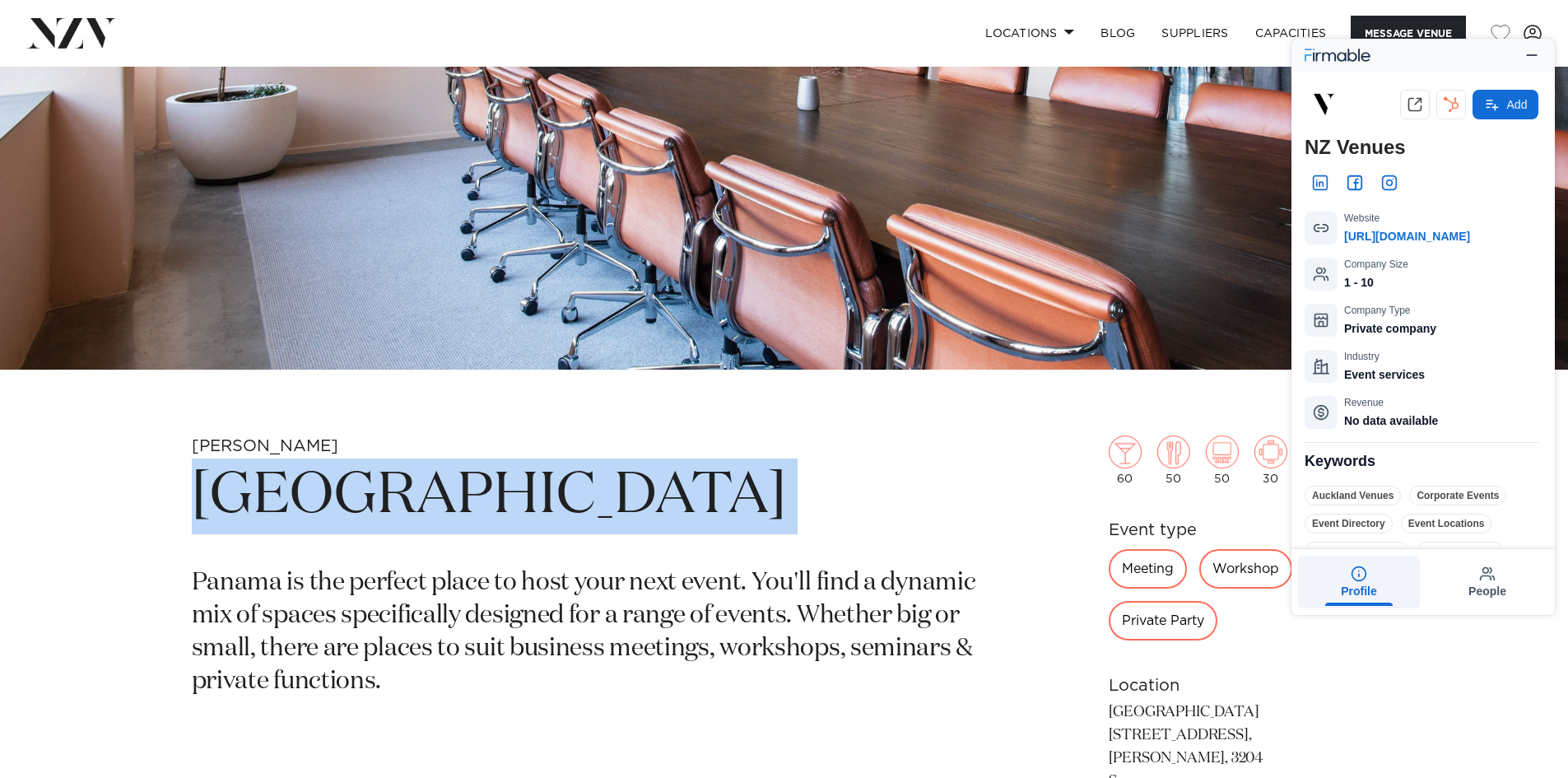
scroll to position [412, 0]
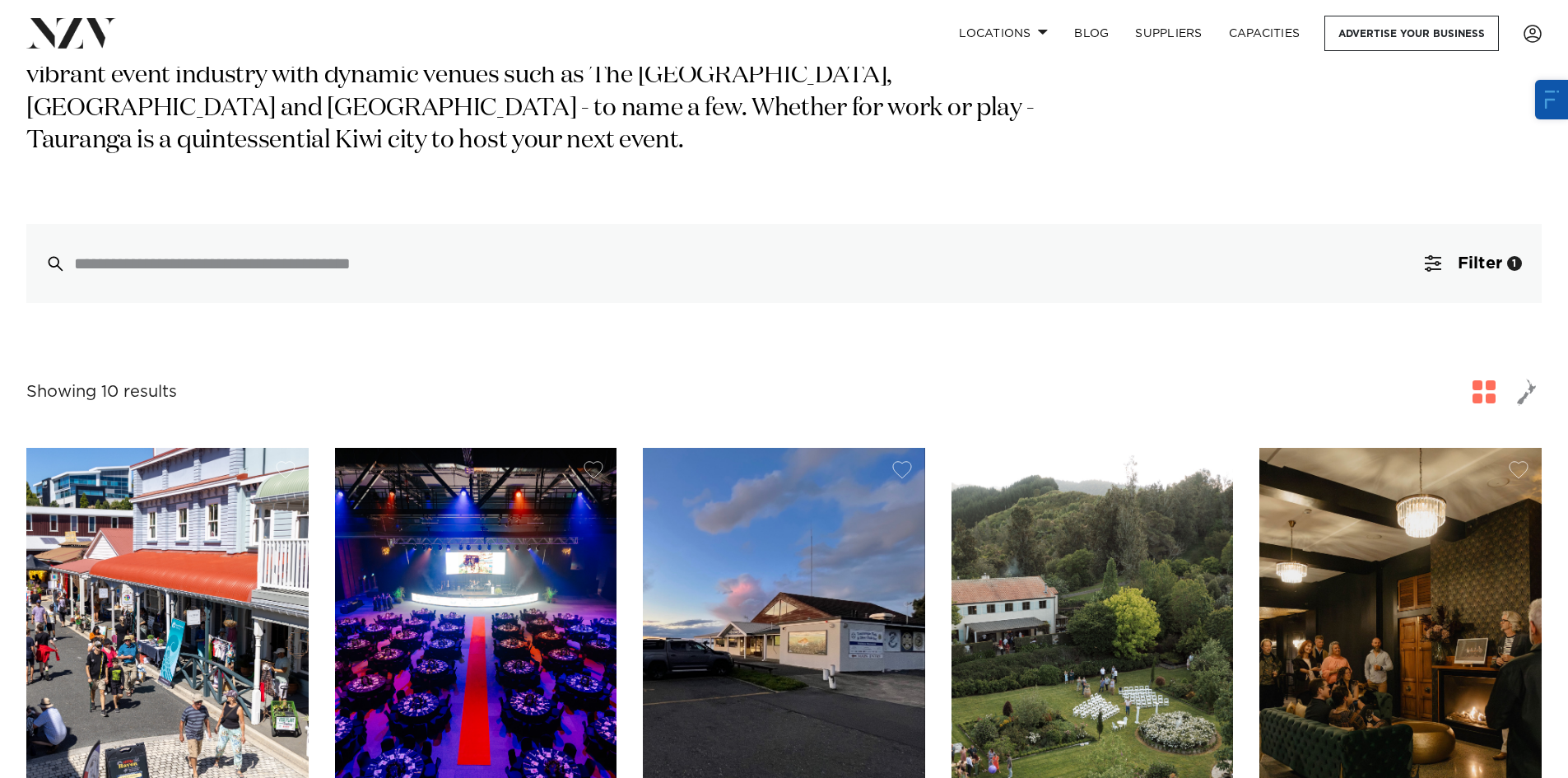
scroll to position [247, 0]
